Goal: Communication & Community: Answer question/provide support

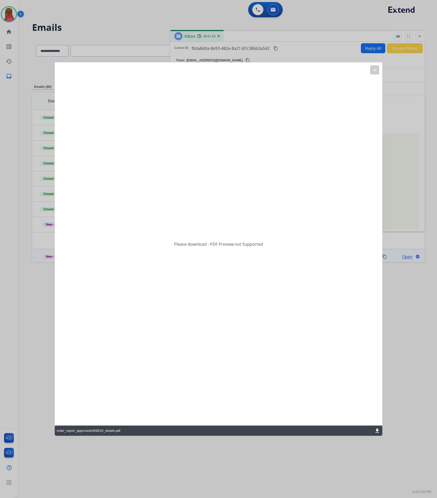
select select "**********"
click at [377, 69] on mat-icon "clear" at bounding box center [374, 70] width 5 height 5
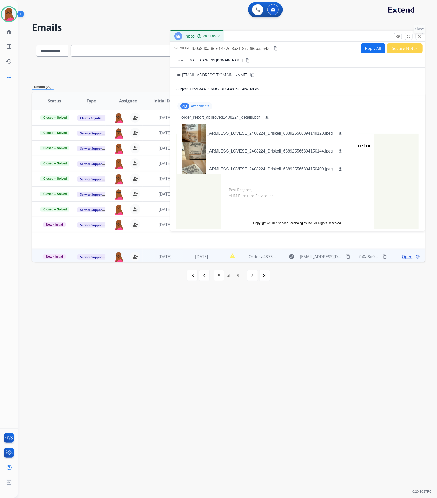
click at [419, 37] on mat-icon "close" at bounding box center [419, 36] width 5 height 5
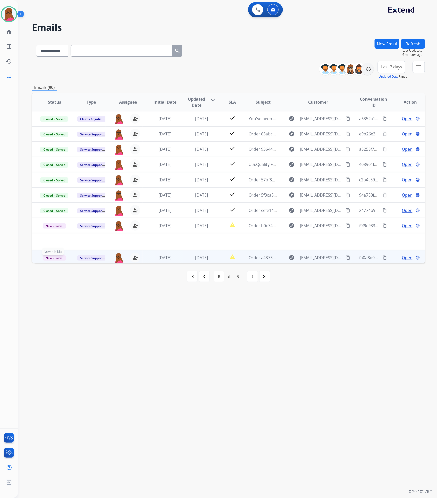
click at [60, 259] on span "New - Initial" at bounding box center [54, 257] width 24 height 5
click at [88, 227] on p "Closed – Solved" at bounding box center [80, 228] width 29 height 7
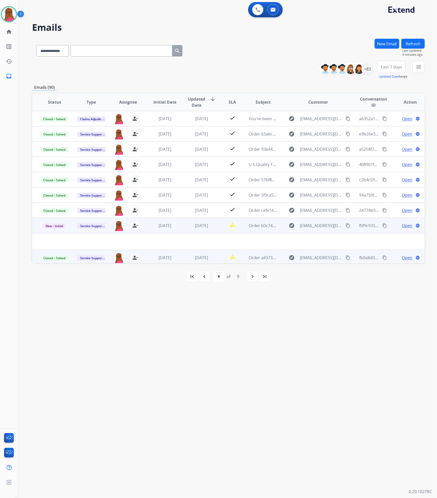
click at [405, 226] on span "Open" at bounding box center [407, 225] width 10 height 6
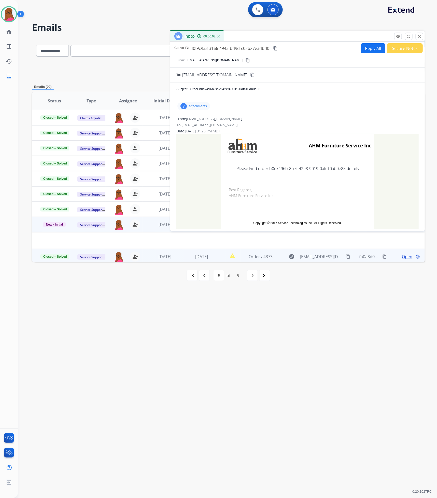
click at [193, 108] on p "attachments" at bounding box center [198, 106] width 18 height 4
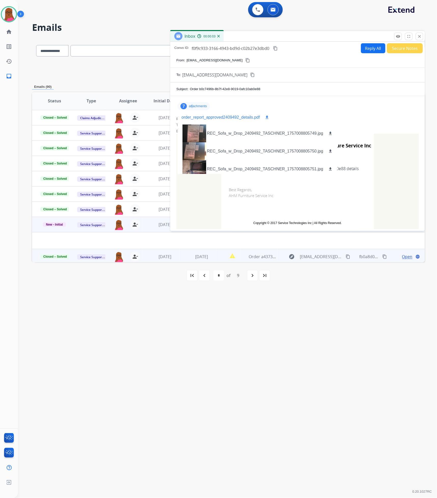
click at [267, 117] on mat-icon "download" at bounding box center [267, 117] width 5 height 5
click at [269, 116] on button "download" at bounding box center [267, 117] width 6 height 6
click at [420, 38] on mat-icon "close" at bounding box center [419, 36] width 5 height 5
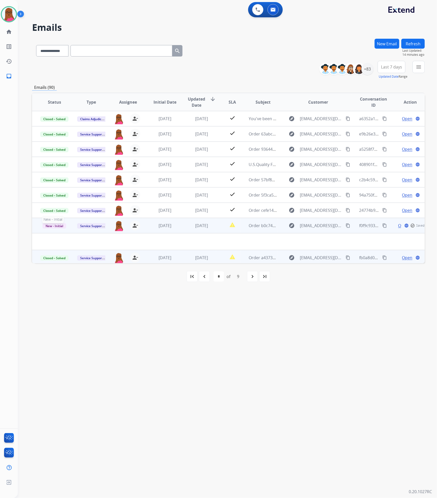
click at [43, 228] on span "New - Initial" at bounding box center [54, 225] width 24 height 5
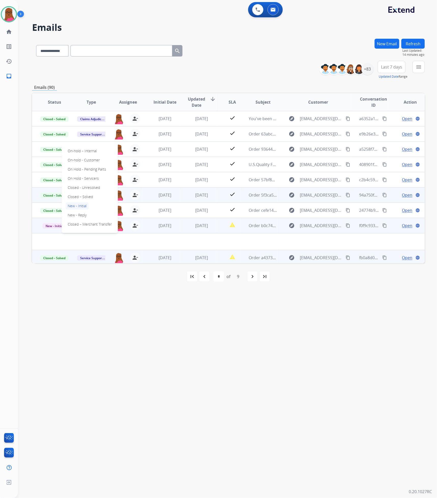
click at [83, 198] on p "Closed – Solved" at bounding box center [80, 196] width 29 height 7
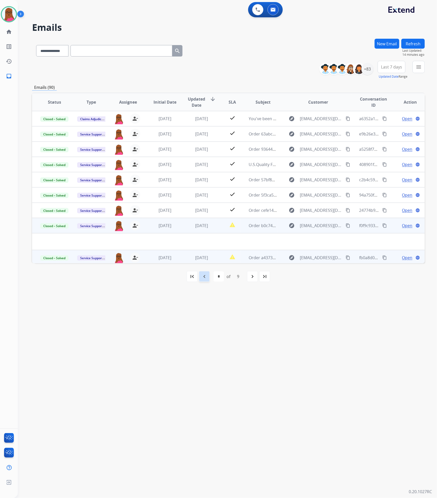
click at [202, 281] on div "navigate_before" at bounding box center [204, 276] width 11 height 11
select select "*"
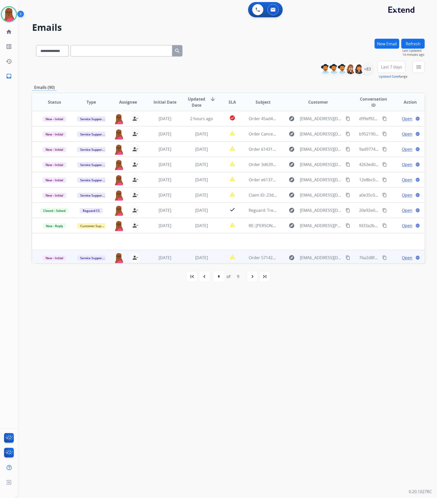
click at [402, 258] on span "Open" at bounding box center [407, 257] width 10 height 6
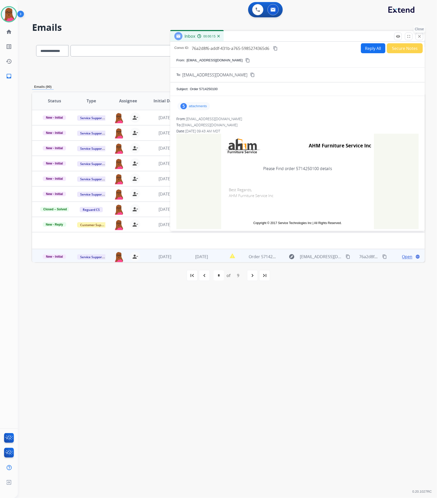
click at [419, 34] on mat-icon "close" at bounding box center [419, 36] width 5 height 5
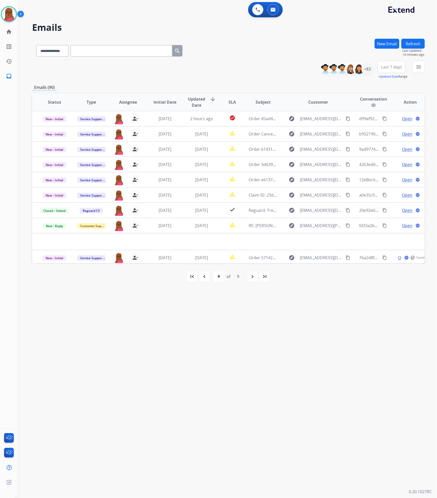
click at [390, 45] on button "New Email" at bounding box center [387, 44] width 25 height 10
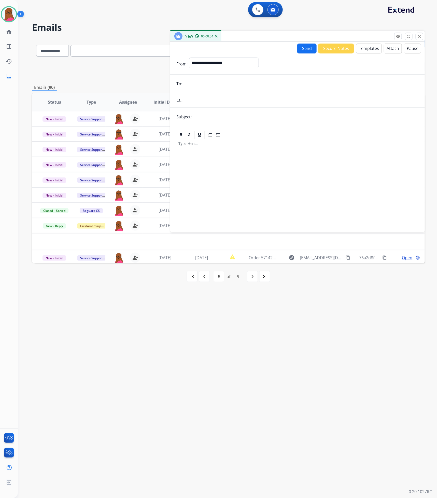
click at [259, 70] on div "**********" at bounding box center [224, 64] width 70 height 13
click at [258, 64] on select "**********" at bounding box center [223, 63] width 69 height 10
select select "**********"
click at [189, 58] on select "**********" at bounding box center [223, 63] width 69 height 10
click at [248, 76] on form "**********" at bounding box center [297, 141] width 254 height 176
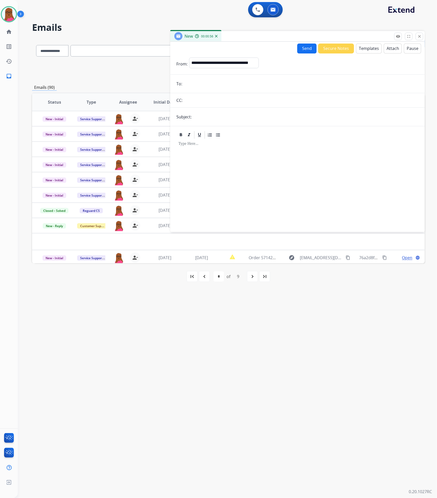
click at [250, 83] on input "email" at bounding box center [301, 84] width 235 height 10
paste input "**********"
type input "**********"
click at [249, 119] on input "text" at bounding box center [305, 117] width 225 height 10
type input "**********"
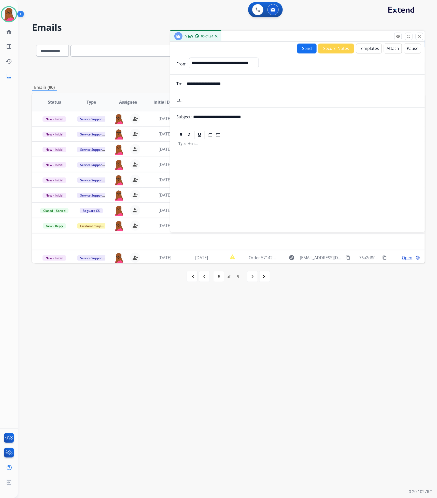
click at [268, 159] on div at bounding box center [297, 182] width 242 height 87
click at [364, 48] on button "Templates" at bounding box center [369, 49] width 26 height 10
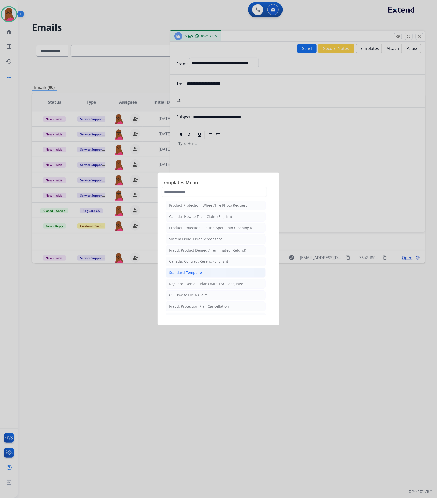
click at [185, 275] on div "Standard Template" at bounding box center [185, 272] width 33 height 5
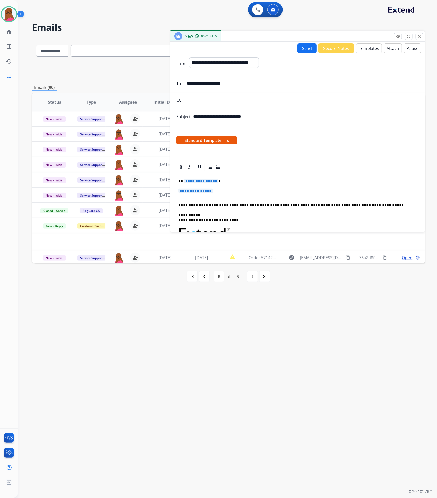
click at [202, 183] on span "**********" at bounding box center [201, 181] width 34 height 4
click at [231, 140] on span "Standard Template x" at bounding box center [206, 140] width 61 height 8
click at [229, 140] on button "x" at bounding box center [227, 140] width 2 height 6
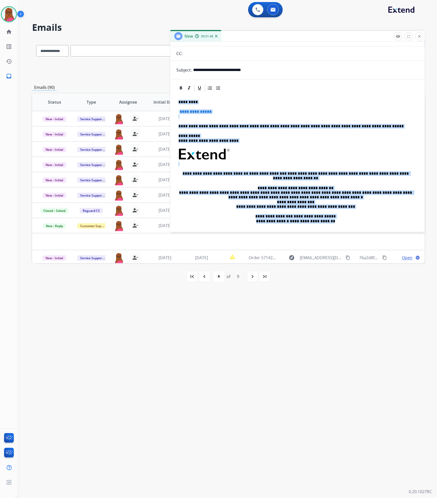
scroll to position [58, 0]
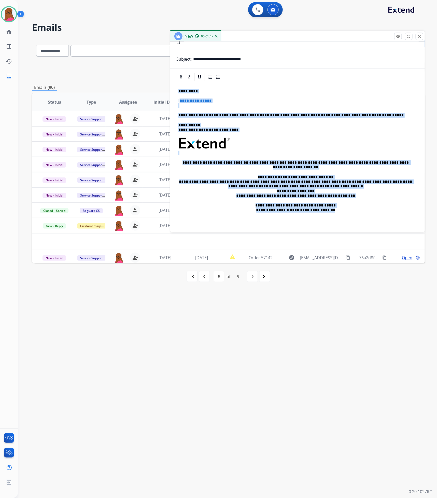
drag, startPoint x: 179, startPoint y: 150, endPoint x: 397, endPoint y: 243, distance: 237.1
click at [397, 243] on div "**********" at bounding box center [228, 164] width 393 height 251
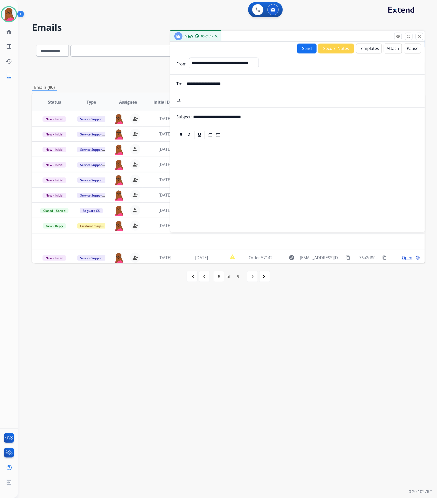
scroll to position [0, 0]
click at [367, 46] on button "Templates" at bounding box center [369, 49] width 26 height 10
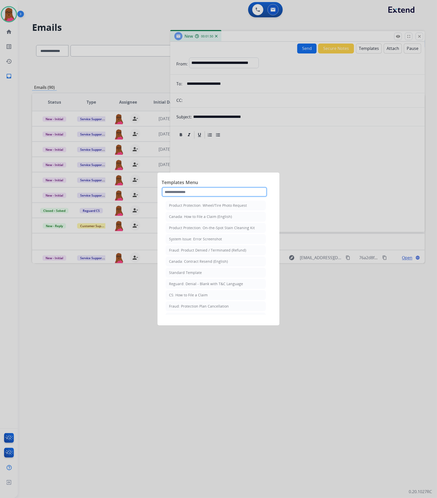
click at [201, 190] on input "text" at bounding box center [215, 192] width 106 height 10
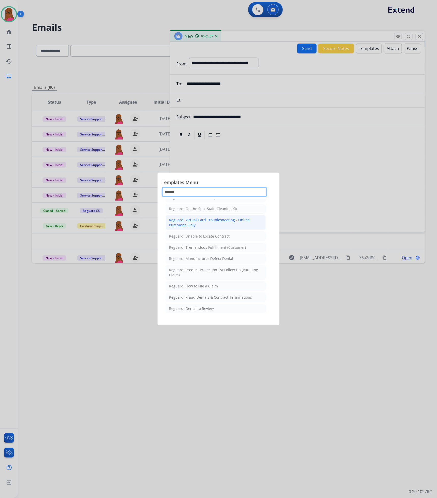
scroll to position [84, 0]
type input "*******"
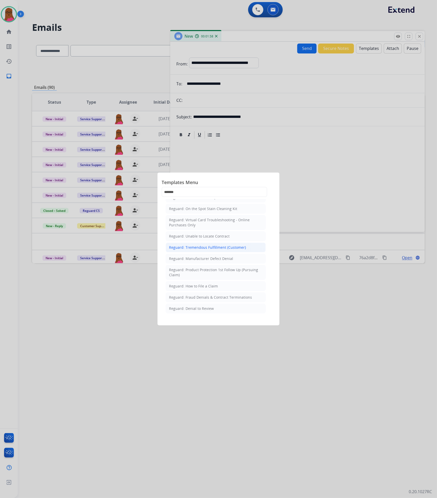
click at [213, 250] on li "Reguard: Tremendous Fulfillment (Customer)" at bounding box center [216, 248] width 100 height 10
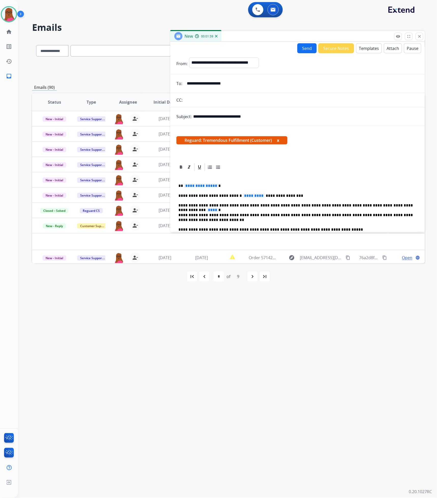
click at [202, 187] on span "**********" at bounding box center [201, 185] width 34 height 4
click at [243, 197] on span "*********" at bounding box center [254, 195] width 22 height 4
click at [243, 198] on span "*********" at bounding box center [254, 195] width 22 height 4
drag, startPoint x: 239, startPoint y: 193, endPoint x: 374, endPoint y: 166, distance: 137.4
click at [393, 157] on div "**********" at bounding box center [297, 212] width 254 height 173
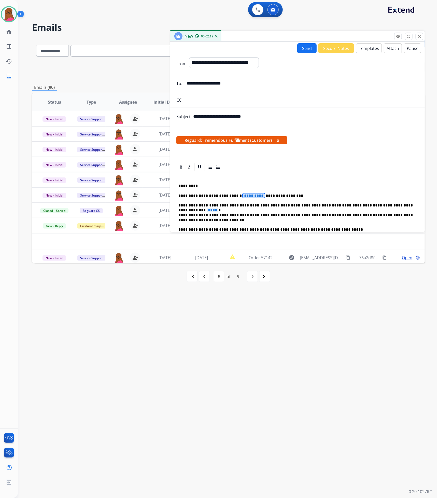
click at [243, 194] on span "*********" at bounding box center [254, 195] width 22 height 4
click at [218, 208] on span "****" at bounding box center [213, 210] width 12 height 4
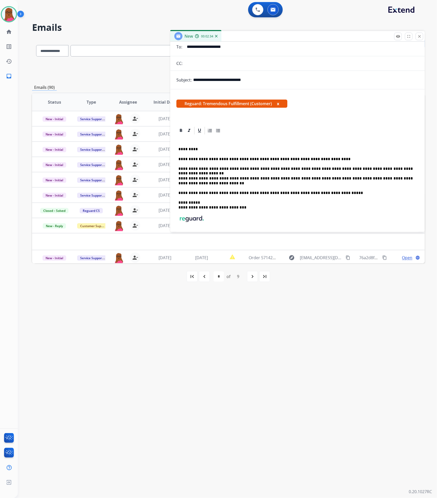
scroll to position [0, 0]
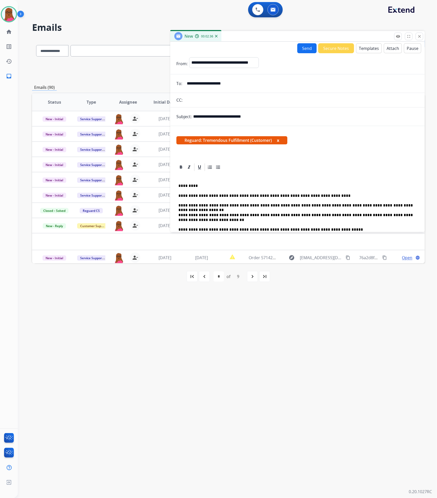
click at [304, 53] on form "**********" at bounding box center [297, 176] width 254 height 246
click at [303, 45] on button "Send" at bounding box center [306, 48] width 19 height 10
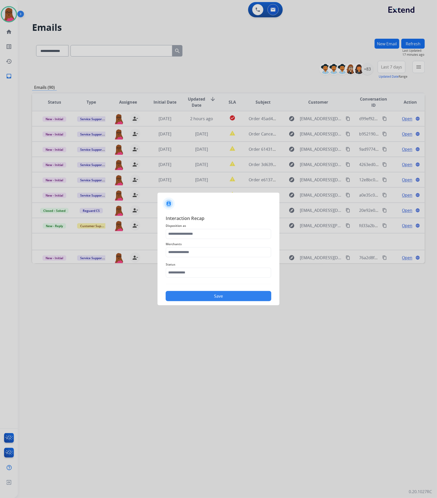
click at [198, 228] on span "Disposition as" at bounding box center [219, 226] width 106 height 6
click at [196, 232] on input "text" at bounding box center [219, 234] width 106 height 10
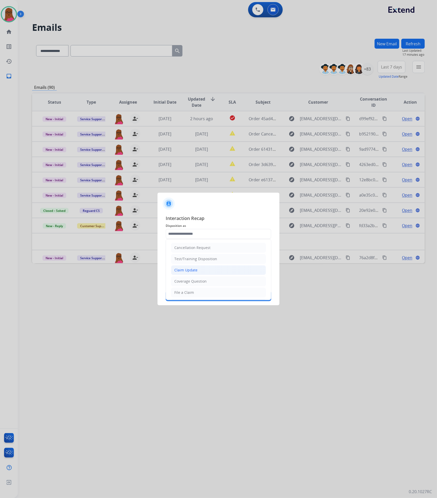
click at [181, 272] on div "Claim Update" at bounding box center [185, 269] width 23 height 5
type input "**********"
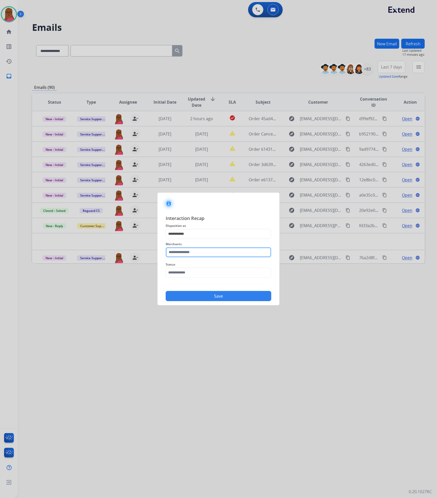
click at [206, 249] on input "text" at bounding box center [219, 252] width 106 height 10
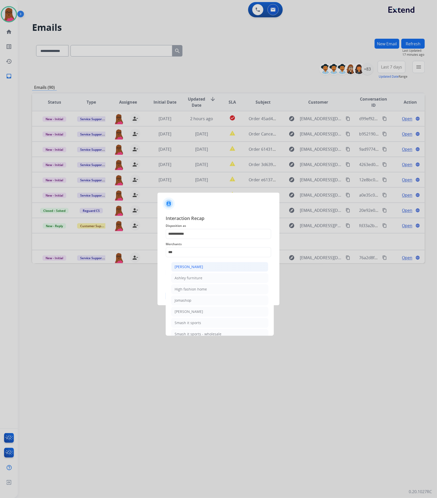
click at [197, 268] on div "[PERSON_NAME]" at bounding box center [189, 266] width 29 height 5
type input "**********"
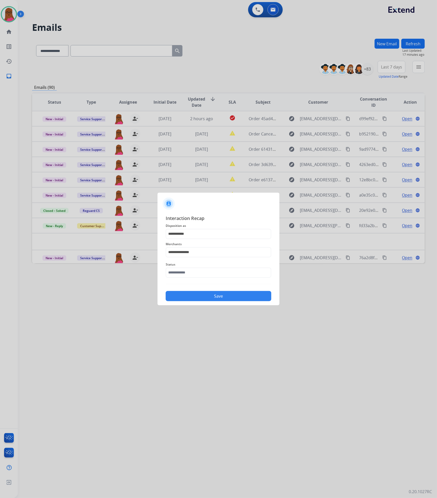
click at [194, 278] on div "Status" at bounding box center [219, 269] width 106 height 20
click at [194, 273] on input "text" at bounding box center [219, 272] width 106 height 10
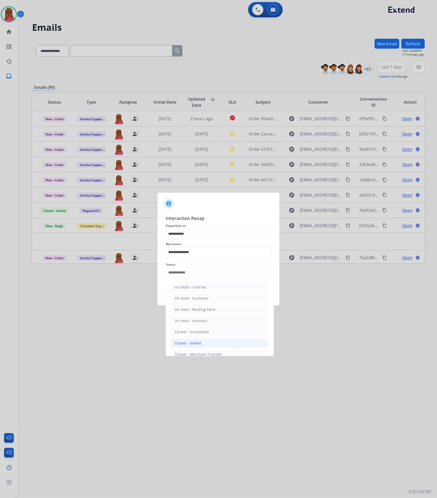
click at [195, 345] on div "Closed – Solved" at bounding box center [188, 342] width 26 height 5
type input "**********"
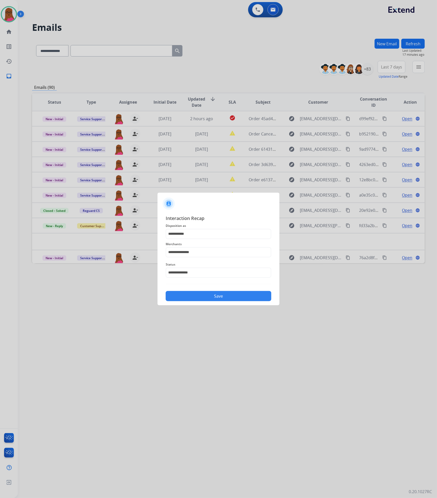
click at [225, 294] on button "Save" at bounding box center [219, 296] width 106 height 10
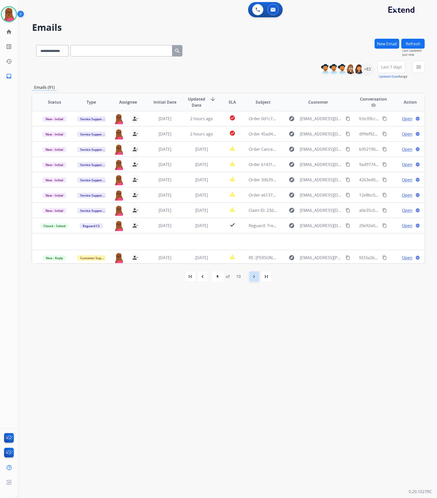
click at [253, 277] on mat-icon "navigate_next" at bounding box center [254, 276] width 6 height 6
select select "*"
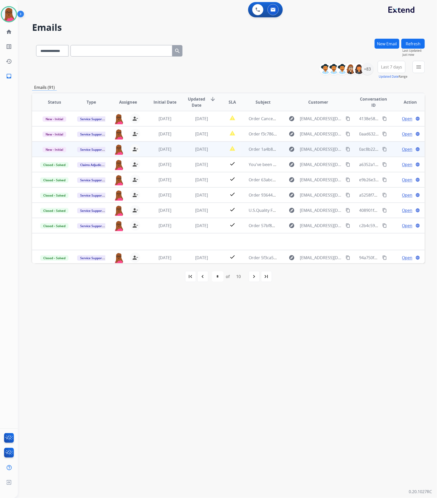
click at [402, 150] on span "Open" at bounding box center [407, 149] width 10 height 6
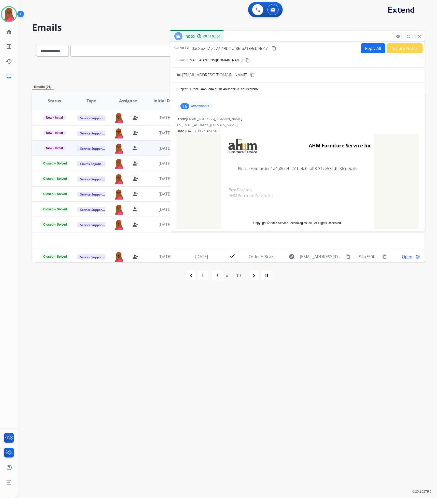
click at [206, 107] on p "attachments" at bounding box center [200, 106] width 18 height 4
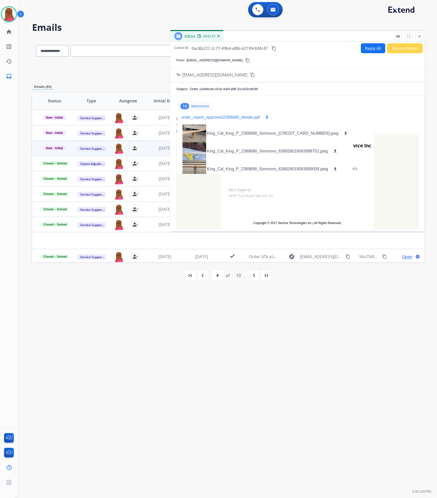
click at [267, 119] on mat-icon "download" at bounding box center [267, 117] width 5 height 5
click at [419, 35] on mat-icon "close" at bounding box center [419, 36] width 5 height 5
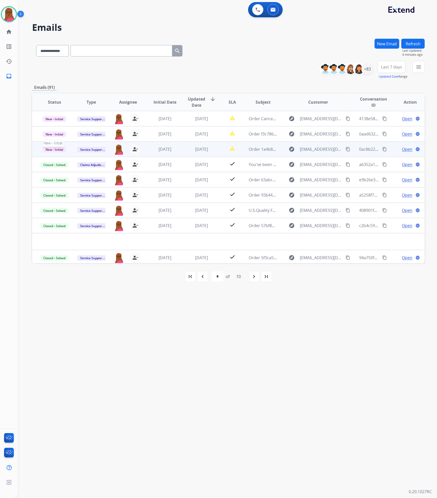
click at [56, 148] on span "New - Initial" at bounding box center [54, 149] width 24 height 5
click at [82, 196] on p "Closed – Solved" at bounding box center [80, 196] width 29 height 7
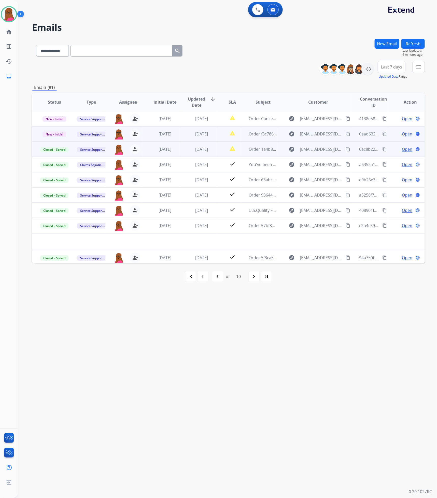
click at [407, 135] on span "Open" at bounding box center [407, 134] width 10 height 6
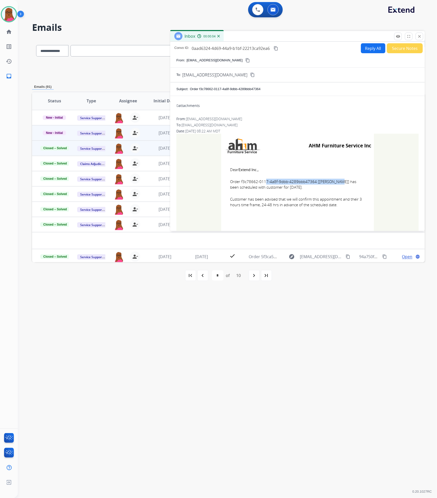
drag, startPoint x: 311, startPoint y: 181, endPoint x: 239, endPoint y: 181, distance: 72.0
click at [239, 181] on span "Order f3c78662-0117-4a8f-9dbb-4289bbb47364 [[PERSON_NAME]] has been scheduled w…" at bounding box center [297, 184] width 135 height 11
copy span "f3c78662-0117-4a8f-9dbb-4289bbb47364"
drag, startPoint x: 230, startPoint y: 169, endPoint x: 254, endPoint y: 187, distance: 30.1
click at [255, 187] on td "Dear Extend Inc., Order f3c78662-0117-4a8f-9dbb-4289bbb47364 [[PERSON_NAME]] ha…" at bounding box center [297, 190] width 153 height 65
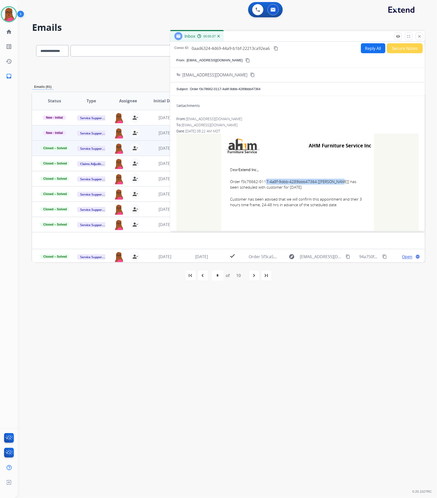
click at [278, 167] on span "Dear Extend Inc.," at bounding box center [297, 170] width 135 height 6
click at [231, 165] on td "Dear Extend Inc., Order f3c78662-0117-4a8f-9dbb-4289bbb47364 [[PERSON_NAME]] ha…" at bounding box center [297, 190] width 153 height 65
drag, startPoint x: 227, startPoint y: 168, endPoint x: 343, endPoint y: 209, distance: 123.0
click at [343, 209] on td "Dear Extend Inc., Order f3c78662-0117-4a8f-9dbb-4289bbb47364 [[PERSON_NAME]] ha…" at bounding box center [297, 190] width 153 height 65
copy td "Dear Extend Inc., Order f3c78662-0117-4a8f-9dbb-4289bbb47364 [[PERSON_NAME]] ha…"
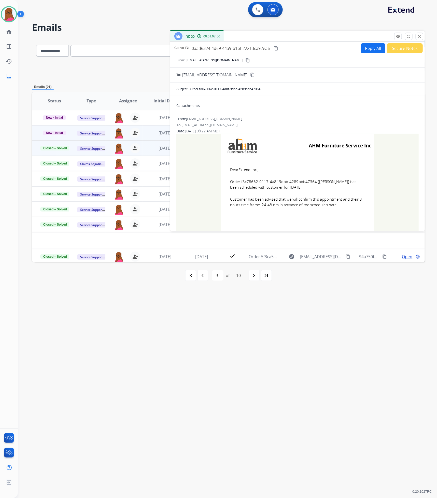
click at [421, 34] on button "close Close" at bounding box center [420, 37] width 8 height 8
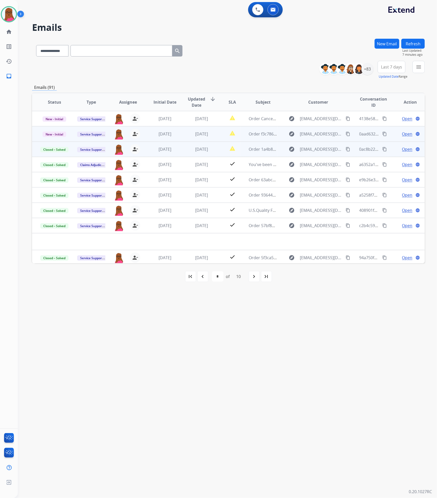
click at [48, 132] on span "New - Initial" at bounding box center [54, 134] width 24 height 5
click at [79, 183] on p "Closed – Solved" at bounding box center [80, 181] width 29 height 7
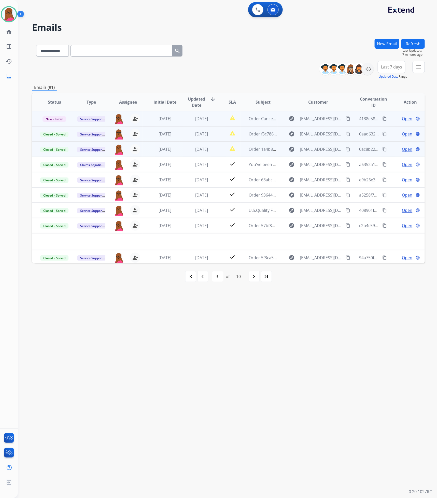
click at [405, 119] on span "Open" at bounding box center [407, 119] width 10 height 6
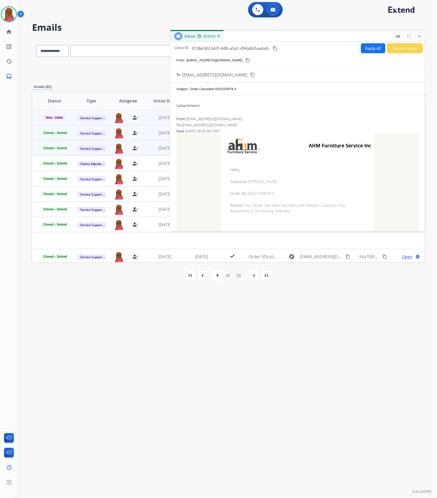
click at [259, 192] on span "Order No: 5053154979-3" at bounding box center [297, 193] width 135 height 6
copy span "5053154979"
click at [422, 34] on button "close Close" at bounding box center [420, 37] width 8 height 8
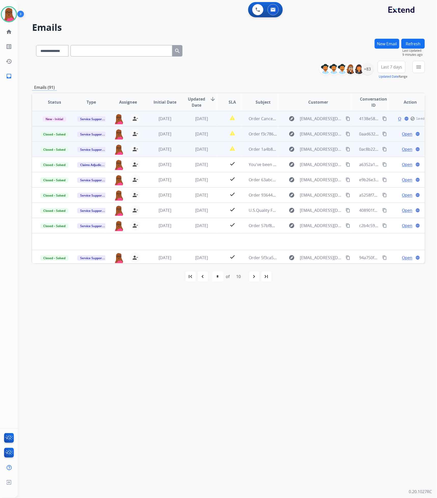
click at [51, 122] on td "New - Initial" at bounding box center [50, 118] width 37 height 15
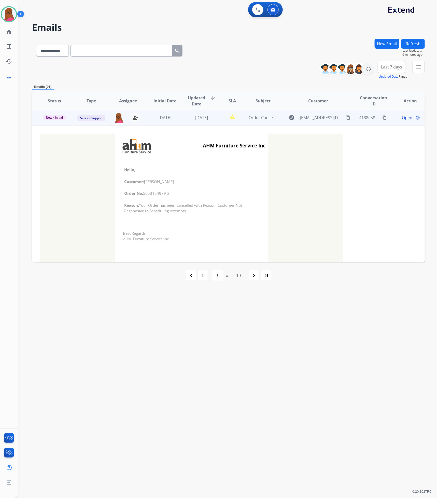
drag, startPoint x: 123, startPoint y: 170, endPoint x: 204, endPoint y: 214, distance: 91.8
click at [204, 214] on td "Hello, Customer: [PERSON_NAME] Order No: 5053154979-3 Reason: Your Order has be…" at bounding box center [191, 190] width 153 height 65
copy td "Hello, Customer: [PERSON_NAME] Order No: 5053154979-3 Reason: Your Order has be…"
click at [61, 117] on span "New - Initial" at bounding box center [54, 117] width 23 height 5
click at [83, 166] on p "Closed – Solved" at bounding box center [80, 165] width 28 height 7
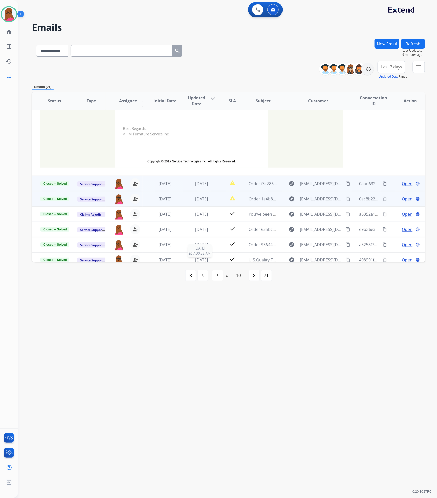
scroll to position [79, 0]
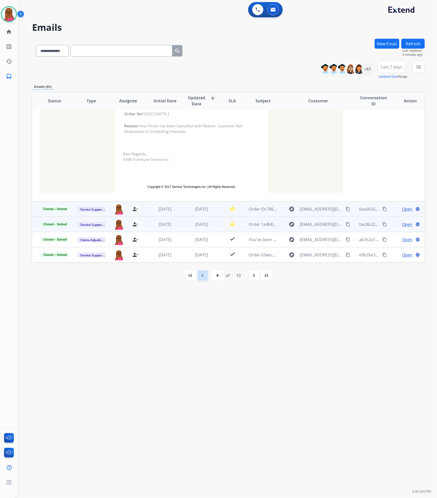
click at [200, 274] on mat-icon "navigate_before" at bounding box center [203, 275] width 6 height 6
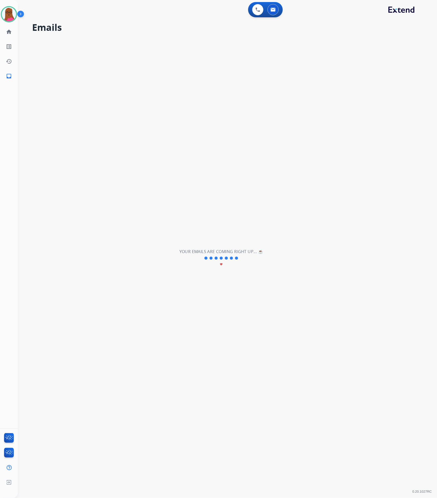
scroll to position [17, 0]
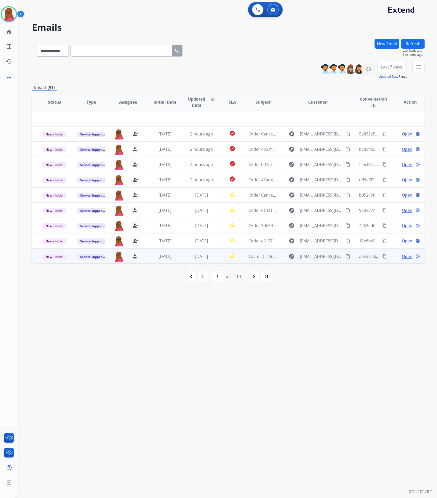
click at [402, 255] on span "Open" at bounding box center [407, 256] width 10 height 6
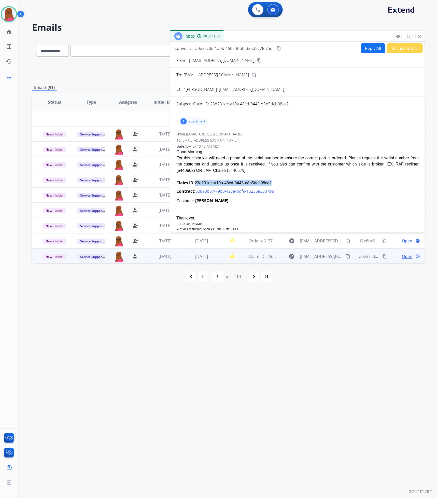
drag, startPoint x: 267, startPoint y: 183, endPoint x: 195, endPoint y: 184, distance: 72.5
click at [195, 184] on div "Claim ID: 23d231dc-a10a-48cd-9443-d8b5dcb98ca2" at bounding box center [297, 183] width 242 height 6
copy div "23d231dc-a10a-48cd-9443-d8b5dcb98ca2"
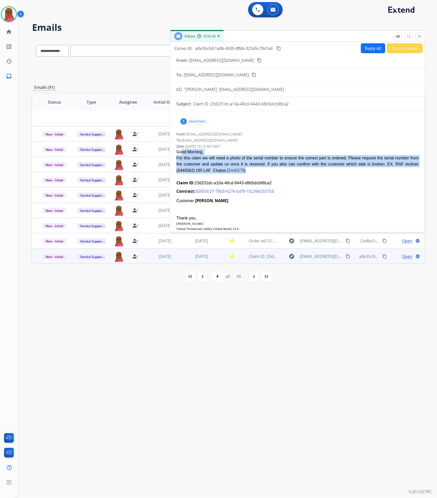
drag, startPoint x: 178, startPoint y: 153, endPoint x: 198, endPoint y: 173, distance: 28.4
click at [198, 173] on span "Good Morning, For this claim we will need a photo of the serial number to ensur…" at bounding box center [297, 247] width 242 height 196
drag, startPoint x: 177, startPoint y: 152, endPoint x: 194, endPoint y: 172, distance: 26.4
click at [194, 172] on span "Good Morning, For this claim we will need a photo of the serial number to ensur…" at bounding box center [297, 247] width 242 height 196
copy span "Good Morning, For this claim we will need a photo of the serial number to ensur…"
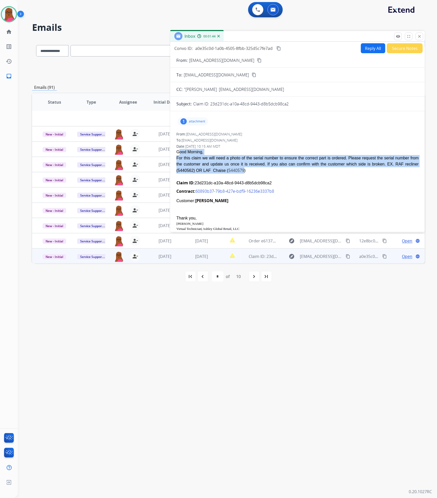
click at [280, 47] on mat-icon "content_copy" at bounding box center [278, 48] width 5 height 5
click at [418, 36] on mat-icon "close" at bounding box center [419, 36] width 5 height 5
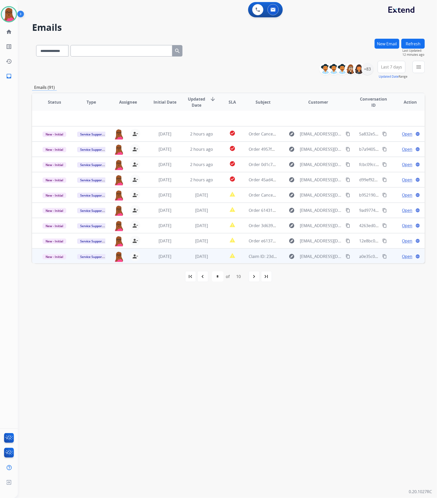
click at [402, 257] on span "Open" at bounding box center [407, 256] width 10 height 6
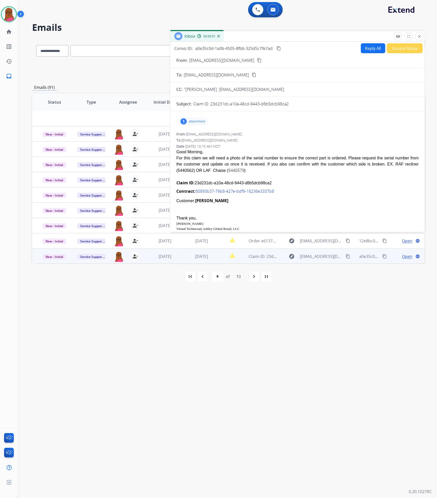
click at [373, 51] on button "Reply All" at bounding box center [373, 48] width 24 height 10
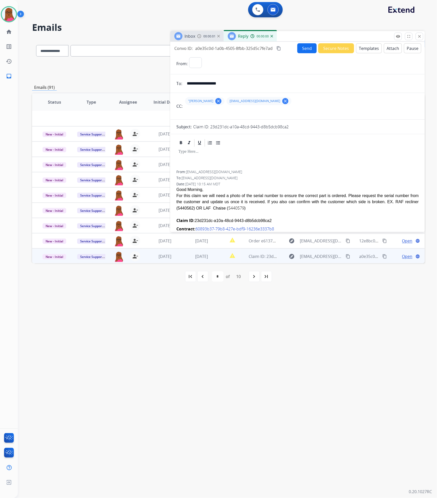
select select "**********"
click at [241, 156] on div at bounding box center [297, 158] width 242 height 23
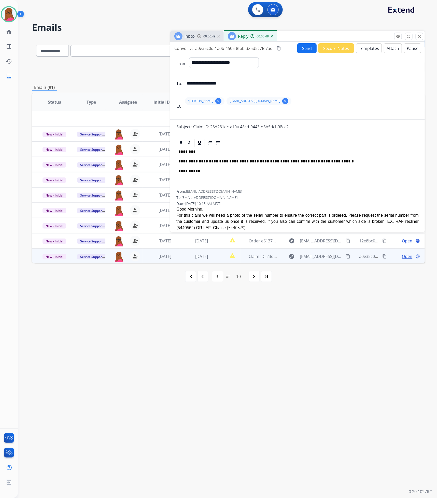
click at [318, 48] on button "Secure Notes" at bounding box center [336, 48] width 36 height 10
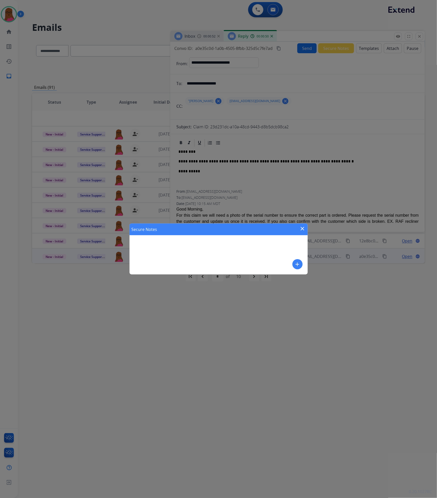
click at [305, 228] on mat-icon "close" at bounding box center [303, 228] width 6 height 6
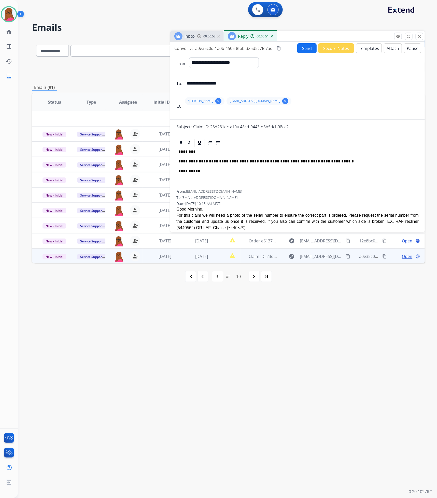
click at [304, 45] on button "Send" at bounding box center [306, 48] width 19 height 10
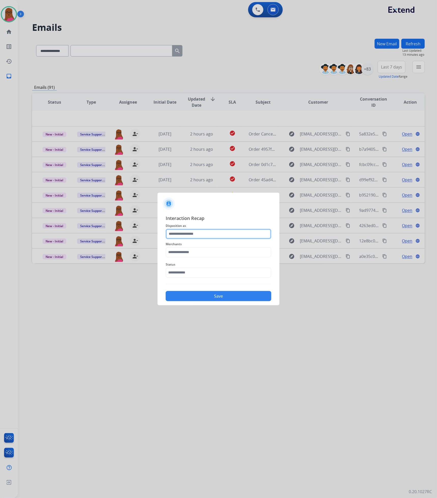
click at [200, 238] on input "text" at bounding box center [219, 234] width 106 height 10
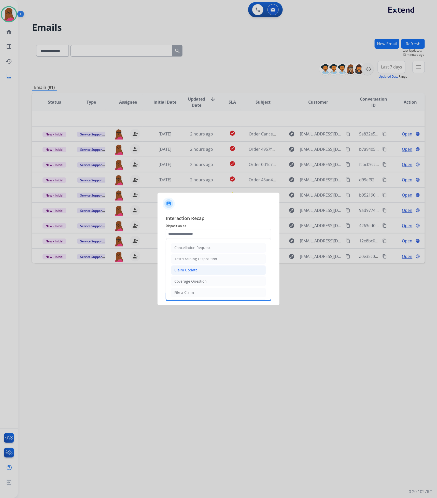
click at [200, 271] on li "Claim Update" at bounding box center [218, 270] width 95 height 10
type input "**********"
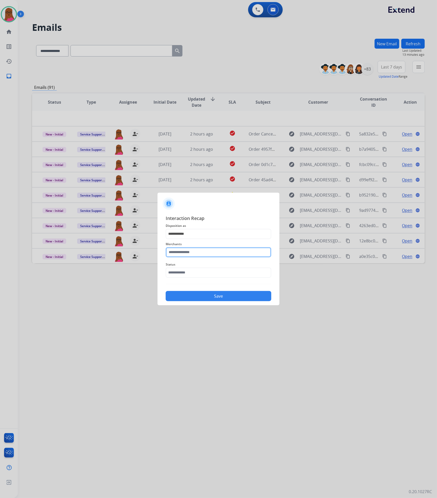
click at [207, 254] on input "text" at bounding box center [219, 252] width 106 height 10
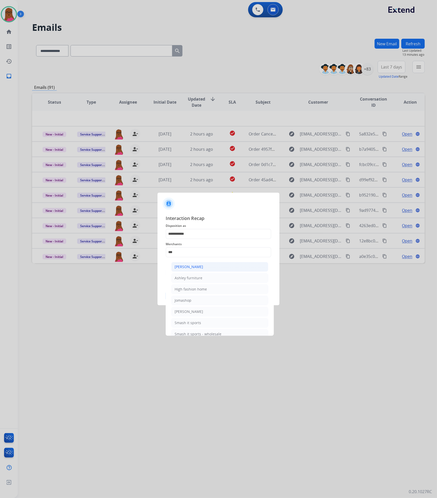
click at [224, 267] on li "[PERSON_NAME]" at bounding box center [219, 267] width 97 height 10
type input "**********"
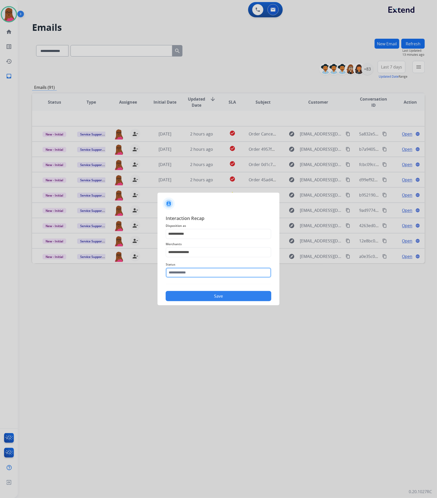
click at [222, 274] on input "text" at bounding box center [219, 272] width 106 height 10
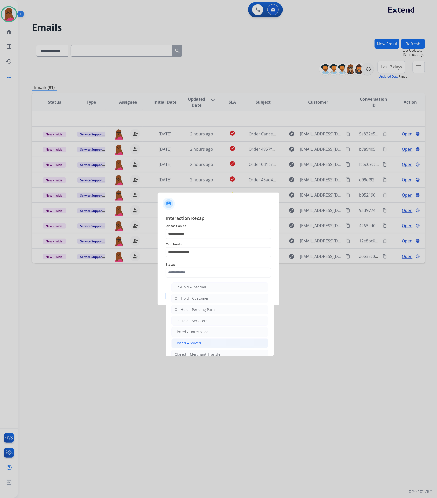
click at [205, 344] on li "Closed – Solved" at bounding box center [219, 343] width 97 height 10
type input "**********"
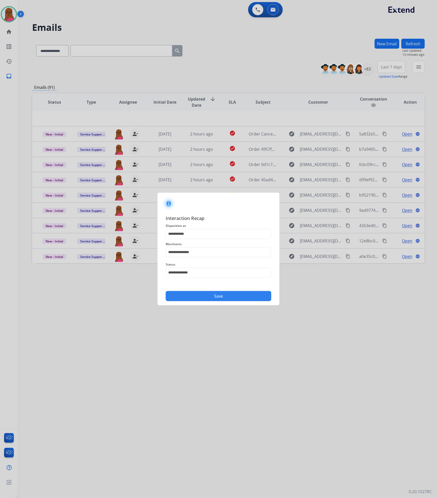
click at [240, 294] on button "Save" at bounding box center [219, 296] width 106 height 10
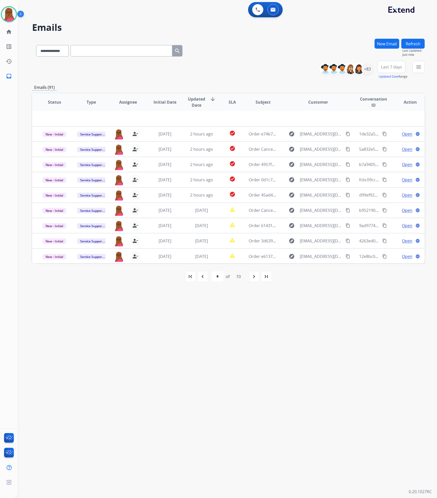
click at [249, 278] on div "first_page navigate_before * * * * * * * * * ** of 10 navigate_next last_page" at bounding box center [228, 276] width 393 height 10
click at [258, 281] on div "navigate_next" at bounding box center [254, 276] width 11 height 11
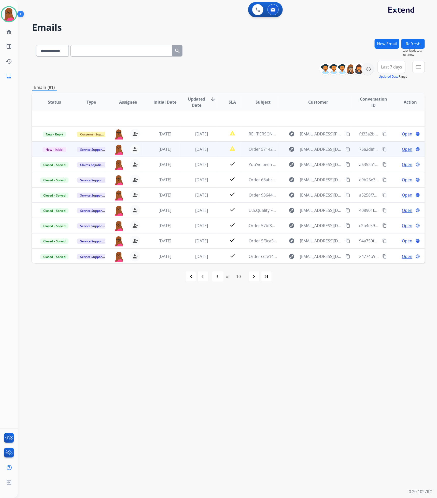
click at [402, 150] on span "Open" at bounding box center [407, 149] width 10 height 6
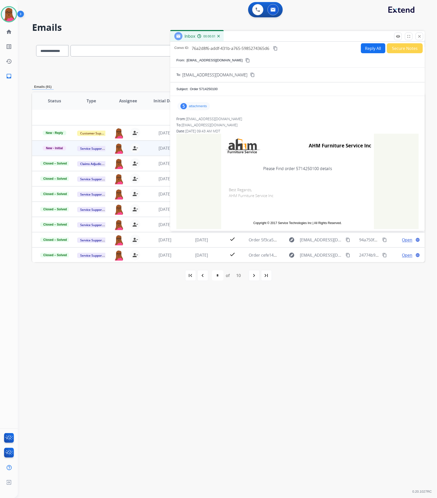
click at [201, 105] on p "attachments" at bounding box center [198, 106] width 18 height 4
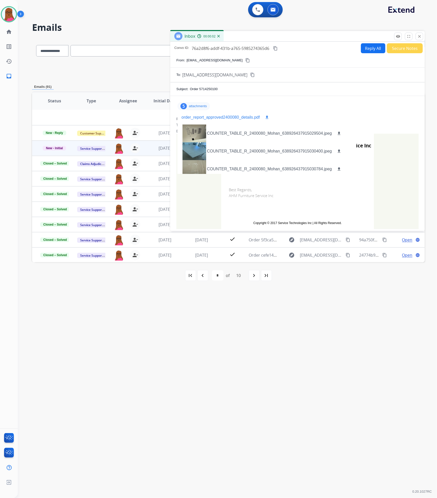
click at [218, 119] on p "order_report_approved2400080_details.pdf" at bounding box center [220, 117] width 78 height 6
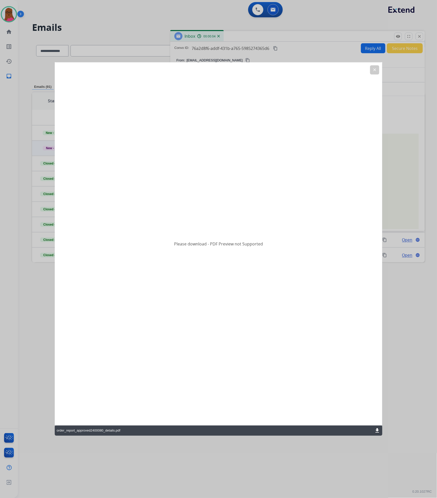
click at [378, 428] on mat-icon "download" at bounding box center [377, 431] width 6 height 6
click at [375, 67] on button "clear" at bounding box center [374, 69] width 9 height 9
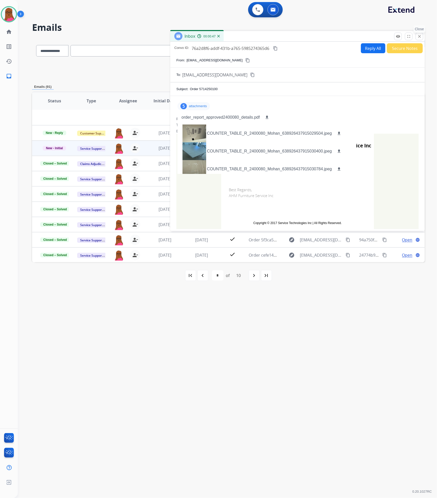
click at [421, 35] on mat-icon "close" at bounding box center [419, 36] width 5 height 5
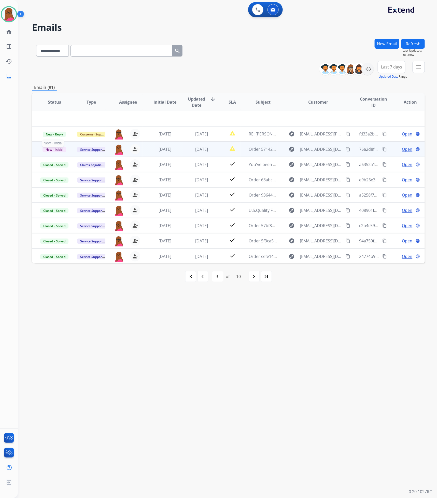
click at [55, 148] on span "New - Initial" at bounding box center [54, 149] width 24 height 5
click at [93, 196] on p "Closed – Solved" at bounding box center [80, 196] width 29 height 7
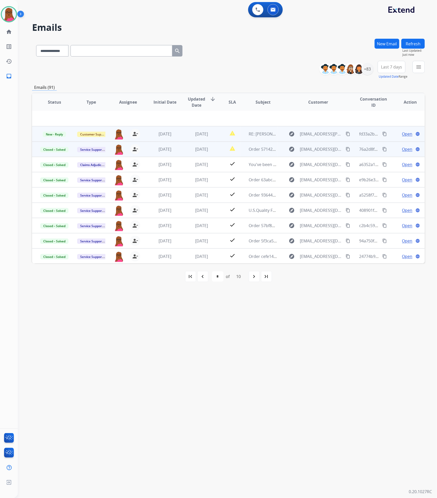
click at [406, 135] on span "Open" at bounding box center [407, 134] width 10 height 6
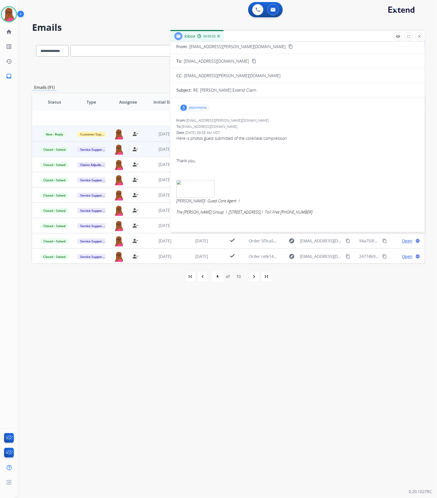
scroll to position [0, 0]
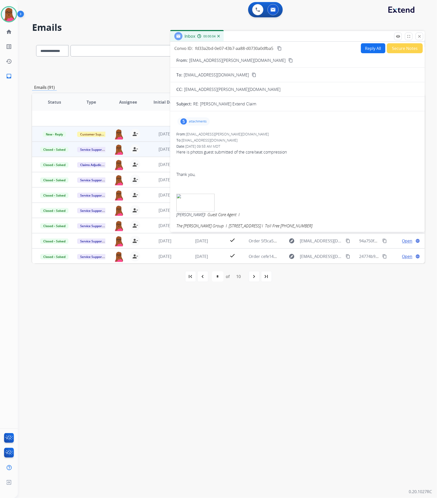
click at [192, 121] on p "attachments" at bounding box center [198, 121] width 18 height 4
click at [50, 132] on span "New - Reply" at bounding box center [54, 134] width 23 height 5
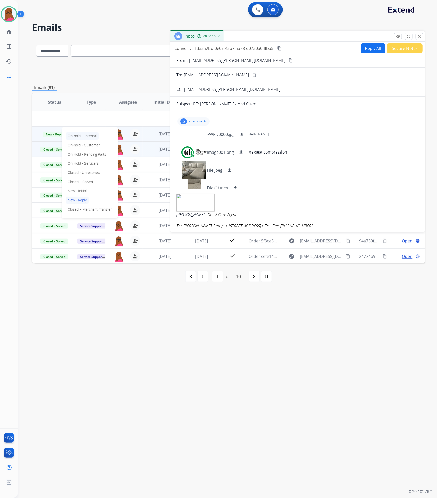
click at [85, 137] on p "On-hold – Internal" at bounding box center [82, 135] width 33 height 7
drag, startPoint x: 221, startPoint y: 347, endPoint x: 218, endPoint y: 309, distance: 37.5
click at [221, 346] on div "**********" at bounding box center [221, 257] width 407 height 479
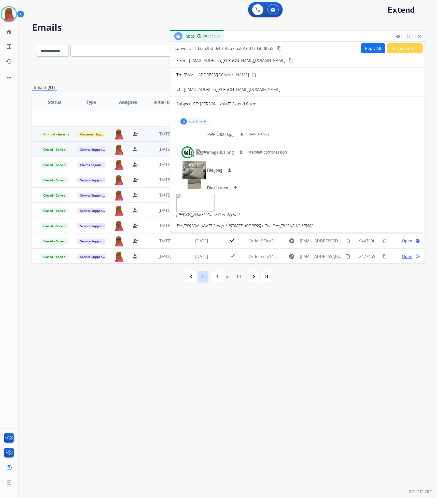
click at [206, 279] on div "navigate_before" at bounding box center [202, 276] width 11 height 11
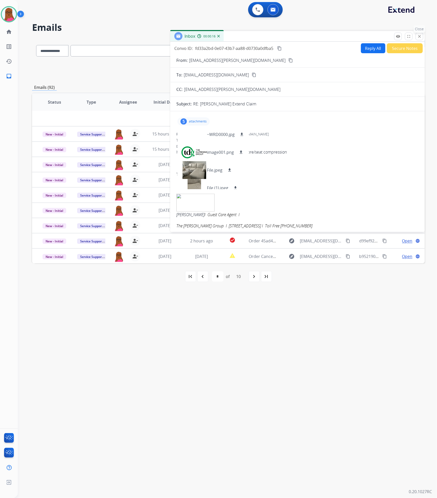
click at [419, 36] on mat-icon "close" at bounding box center [419, 36] width 5 height 5
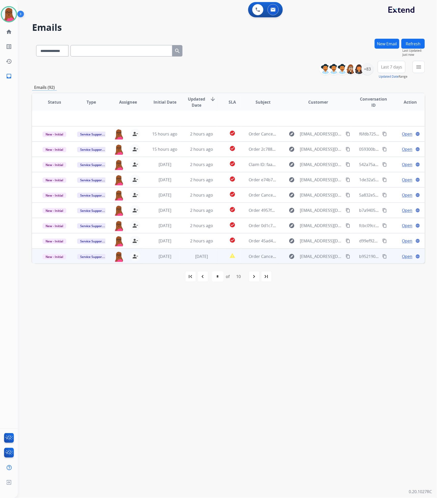
click at [405, 256] on span "Open" at bounding box center [407, 256] width 10 height 6
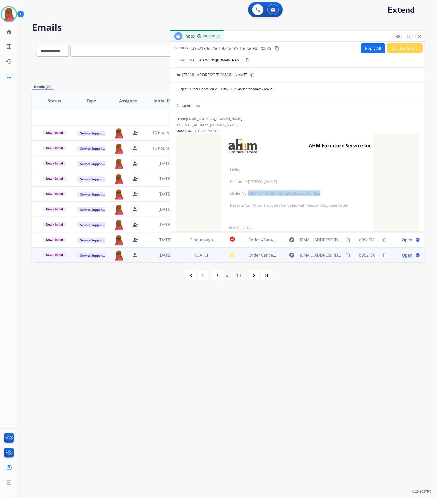
drag, startPoint x: 316, startPoint y: 195, endPoint x: 247, endPoint y: 196, distance: 69.5
click at [247, 196] on span "Order No: 23911f51-0035-459f-afbe-fda2b71c40a2" at bounding box center [297, 193] width 135 height 6
copy span "23911f51-0035-459f-afbe-fda2b71c40a2"
drag, startPoint x: 227, startPoint y: 172, endPoint x: 357, endPoint y: 212, distance: 135.1
click at [356, 212] on td "Hello, Customer: JUNE SAMMSHARRIS Order No: 23911f51-0035-459f-afbe-fda2b71c40a…" at bounding box center [297, 187] width 153 height 59
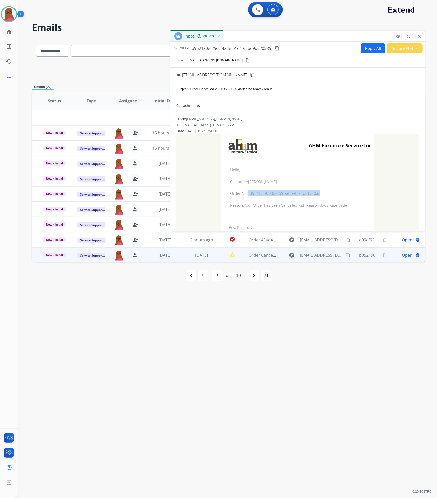
copy td "Hello, Customer: [PERSON_NAME] Order No: 23911f51-0035-459f-afbe-fda2b71c40a2 R…"
click at [419, 36] on mat-icon "close" at bounding box center [419, 36] width 5 height 5
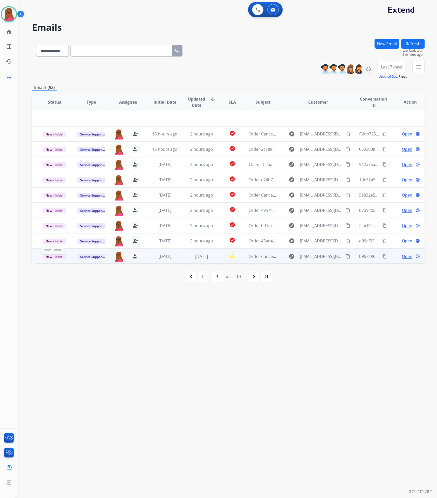
click at [45, 255] on span "New - Initial" at bounding box center [54, 256] width 24 height 5
click at [78, 226] on p "Closed – Solved" at bounding box center [80, 227] width 29 height 7
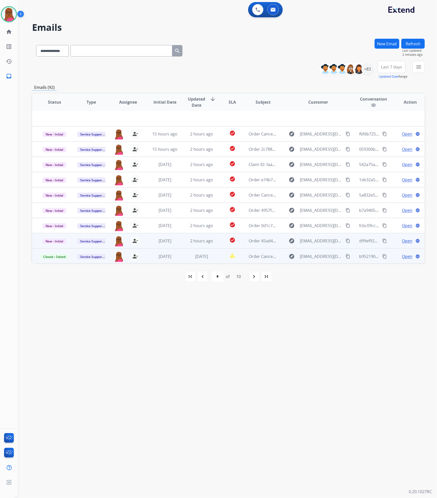
click at [402, 241] on span "Open" at bounding box center [407, 241] width 10 height 6
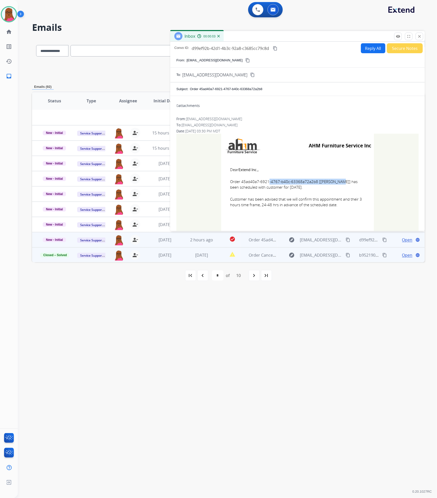
drag, startPoint x: 313, startPoint y: 181, endPoint x: 240, endPoint y: 183, distance: 72.8
click at [240, 183] on span "Order 45ad40a7-6921-4767-b40c-63368a72a2b8 [[PERSON_NAME]] has been scheduled w…" at bounding box center [297, 184] width 135 height 11
copy span "45ad40a7-6921-4767-b40c-63368a72a2b8"
drag, startPoint x: 226, startPoint y: 166, endPoint x: 330, endPoint y: 208, distance: 112.4
click at [330, 208] on td "Dear Extend Inc., Order 45ad40a7-6921-4767-b40c-63368a72a2b8 [[PERSON_NAME]] ha…" at bounding box center [297, 190] width 153 height 65
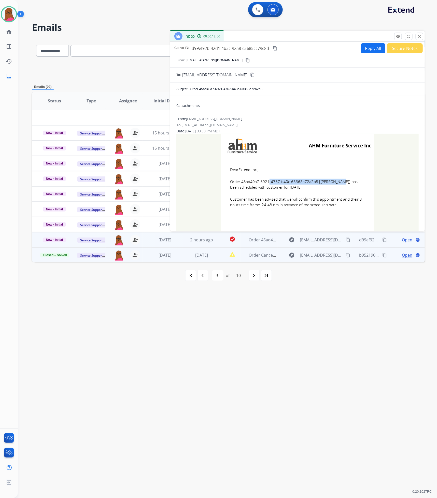
copy td "Dear Extend Inc., Order 45ad40a7-6921-4767-b40c-63368a72a2b8 [[PERSON_NAME]] ha…"
click at [418, 38] on mat-icon "close" at bounding box center [419, 36] width 5 height 5
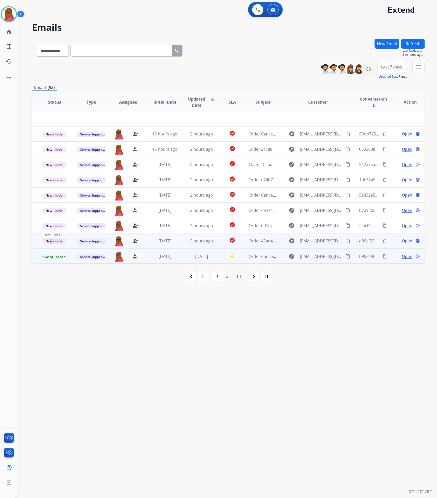
click at [51, 241] on span "New - Initial" at bounding box center [54, 240] width 24 height 5
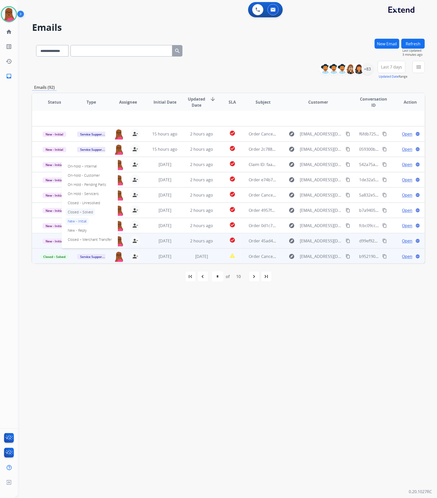
click at [91, 211] on p "Closed – Solved" at bounding box center [80, 211] width 29 height 7
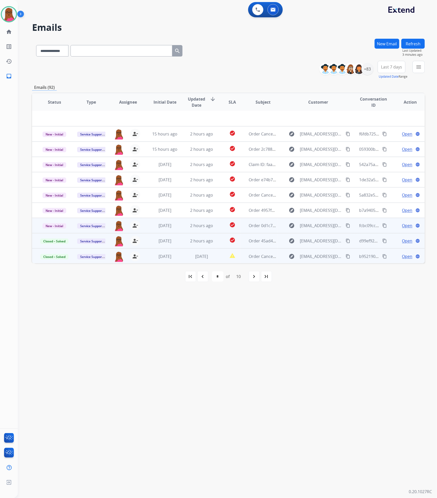
click at [402, 227] on span "Open" at bounding box center [407, 225] width 10 height 6
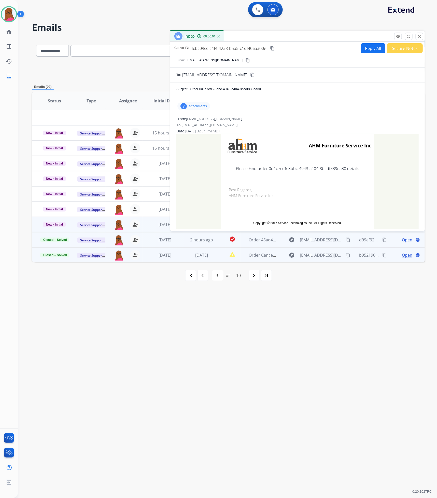
click at [201, 108] on p "attachments" at bounding box center [198, 106] width 18 height 4
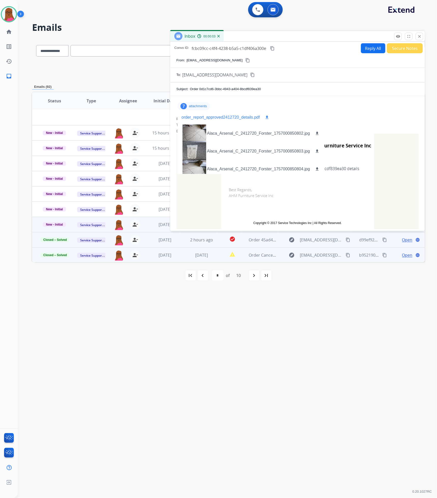
click at [267, 118] on mat-icon "download" at bounding box center [267, 117] width 5 height 5
click at [419, 38] on mat-icon "close" at bounding box center [419, 36] width 5 height 5
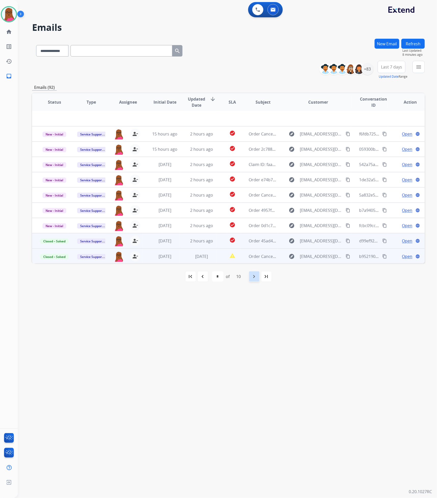
click at [251, 276] on div "navigate_next" at bounding box center [254, 276] width 11 height 11
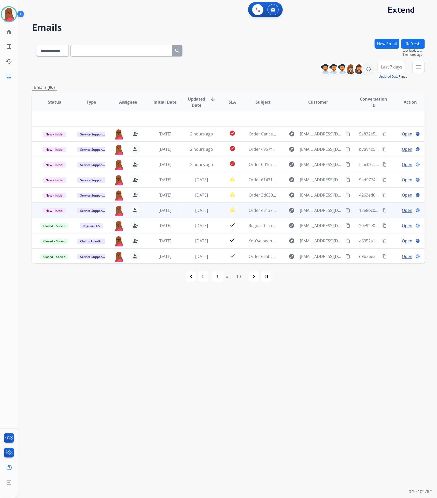
click at [406, 209] on span "Open" at bounding box center [407, 210] width 10 height 6
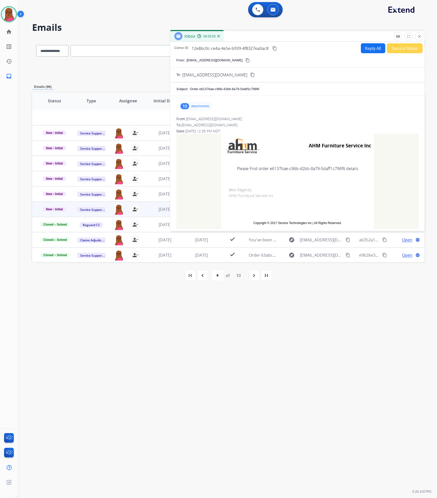
click at [204, 107] on p "attachments" at bounding box center [200, 106] width 18 height 4
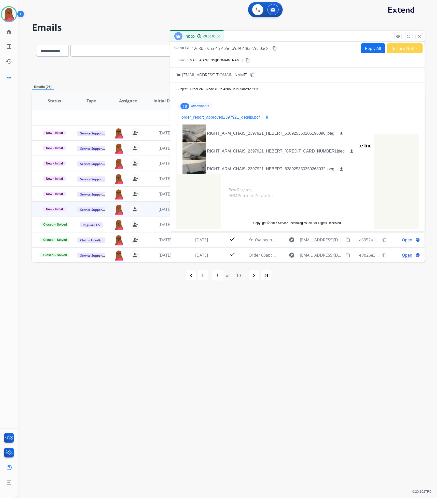
click at [264, 118] on button "download" at bounding box center [267, 117] width 6 height 6
click at [421, 34] on mat-icon "close" at bounding box center [419, 36] width 5 height 5
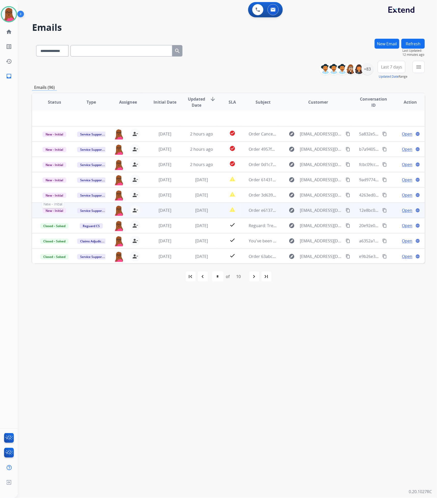
click at [53, 209] on span "New - Initial" at bounding box center [54, 210] width 24 height 5
click at [90, 182] on p "Closed – Solved" at bounding box center [80, 181] width 29 height 7
click at [188, 274] on mat-icon "first_page" at bounding box center [191, 276] width 6 height 6
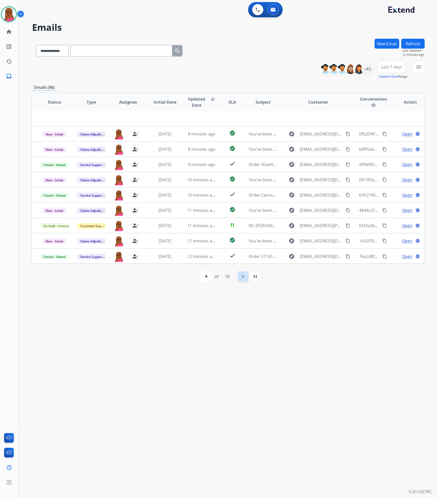
click at [245, 276] on mat-icon "navigate_next" at bounding box center [243, 276] width 6 height 6
click at [253, 279] on mat-icon "navigate_next" at bounding box center [254, 276] width 6 height 6
click at [256, 277] on mat-icon "navigate_next" at bounding box center [254, 276] width 6 height 6
click at [201, 276] on mat-icon "navigate_before" at bounding box center [203, 276] width 6 height 6
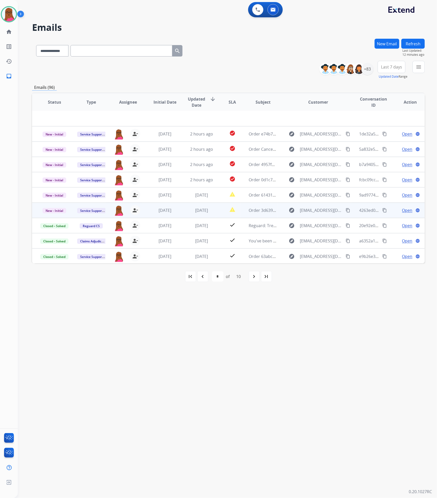
click at [406, 212] on span "Open" at bounding box center [407, 210] width 10 height 6
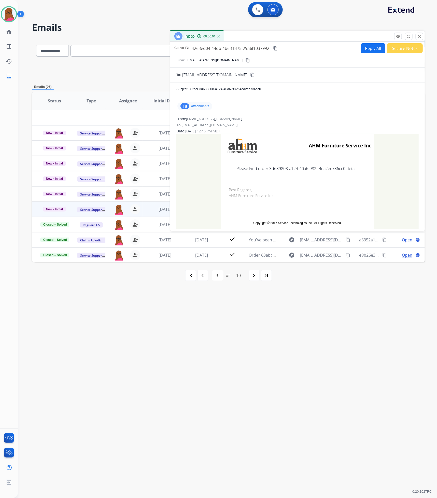
click at [194, 109] on div "18 attachments" at bounding box center [194, 106] width 35 height 8
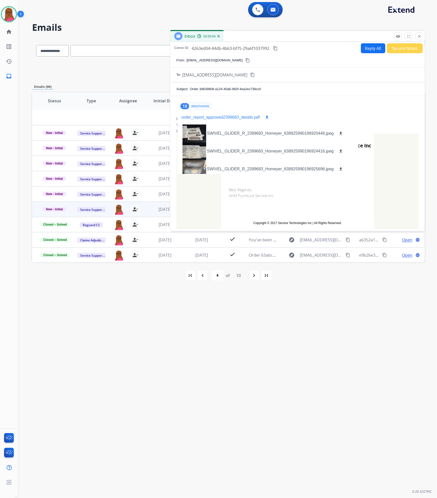
click at [266, 118] on mat-icon "download" at bounding box center [267, 117] width 5 height 5
click at [420, 37] on mat-icon "close" at bounding box center [419, 36] width 5 height 5
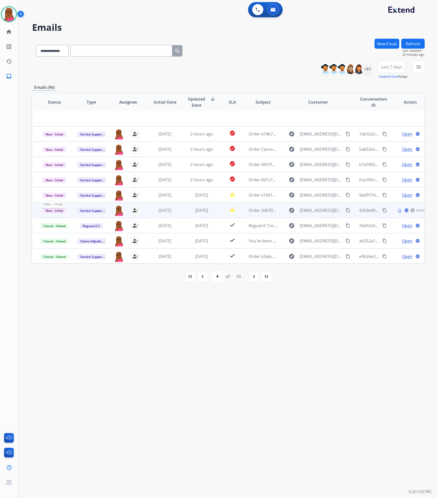
click at [58, 209] on span "New - Initial" at bounding box center [54, 210] width 24 height 5
click at [87, 136] on p "On-hold – Internal" at bounding box center [82, 135] width 33 height 7
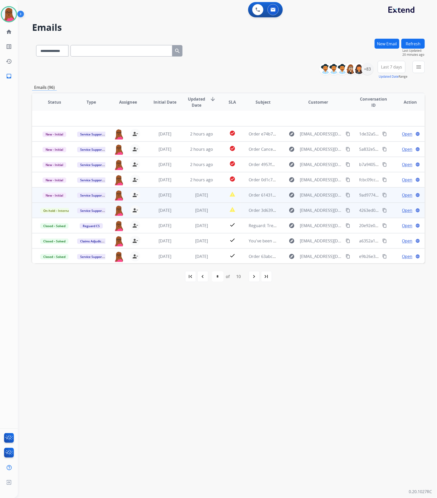
click at [405, 196] on span "Open" at bounding box center [407, 195] width 10 height 6
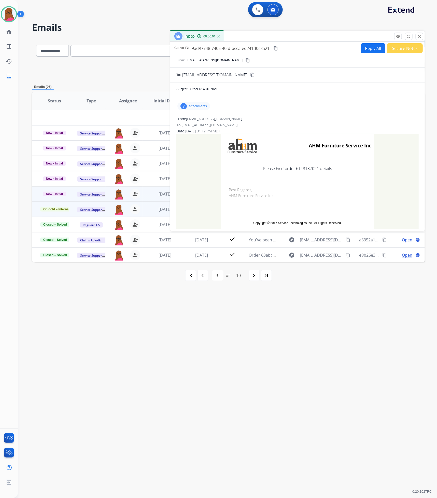
click at [192, 107] on p "attachments" at bounding box center [198, 106] width 18 height 4
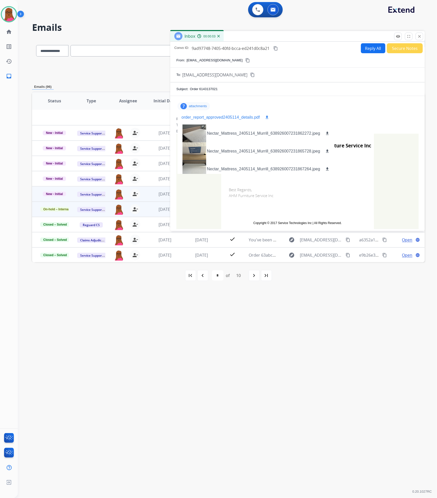
click at [266, 116] on mat-icon "download" at bounding box center [267, 117] width 5 height 5
click at [420, 33] on button "close Close" at bounding box center [420, 37] width 8 height 8
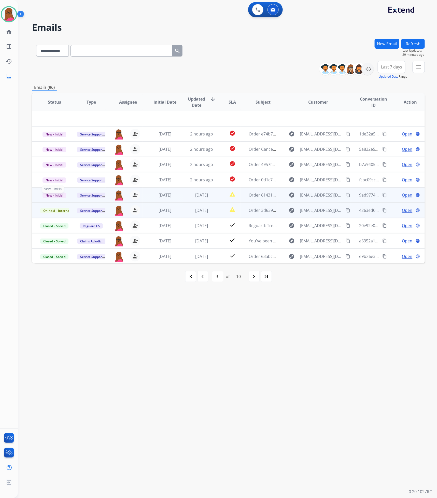
click at [45, 196] on span "New - Initial" at bounding box center [54, 195] width 24 height 5
click at [76, 166] on p "Closed – Solved" at bounding box center [80, 166] width 29 height 7
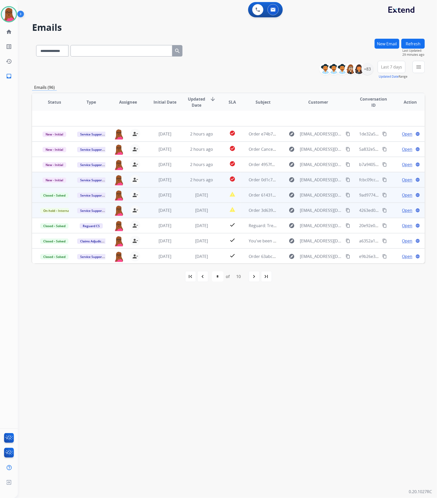
click at [410, 181] on div "Open language" at bounding box center [410, 180] width 29 height 6
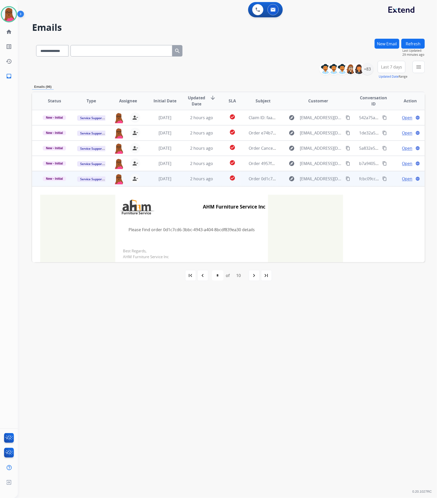
click at [405, 178] on span "Open" at bounding box center [407, 179] width 10 height 6
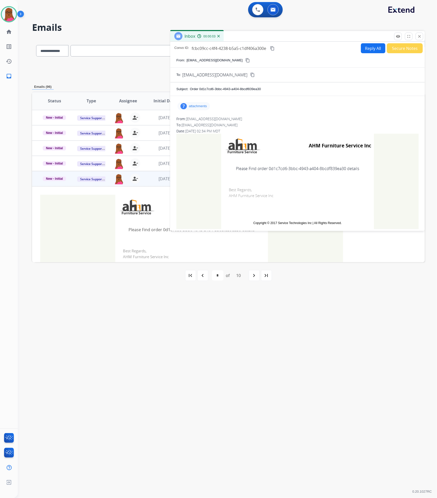
click at [202, 105] on p "attachments" at bounding box center [198, 106] width 18 height 4
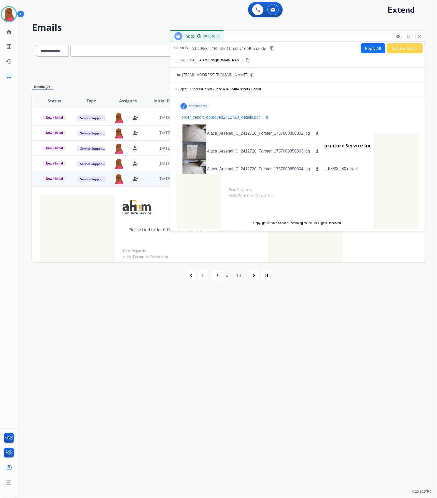
click at [263, 119] on div "order_report_approved2412720_details.pdf download" at bounding box center [225, 117] width 89 height 6
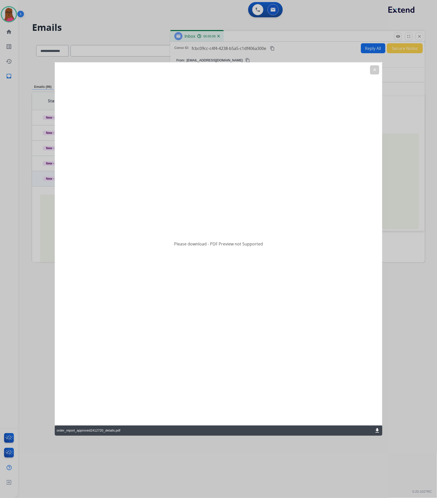
click at [375, 430] on mat-icon "download" at bounding box center [377, 431] width 6 height 6
click at [376, 69] on mat-icon "clear" at bounding box center [374, 70] width 5 height 5
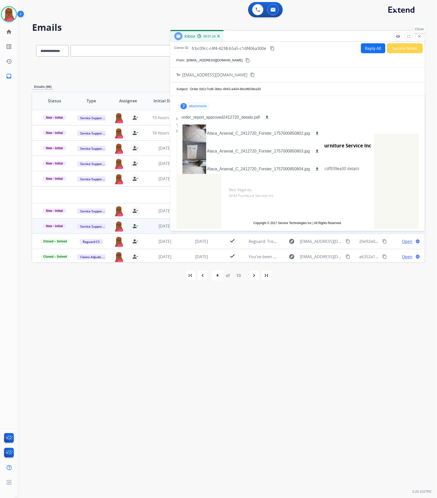
click at [418, 38] on mat-icon "close" at bounding box center [419, 36] width 5 height 5
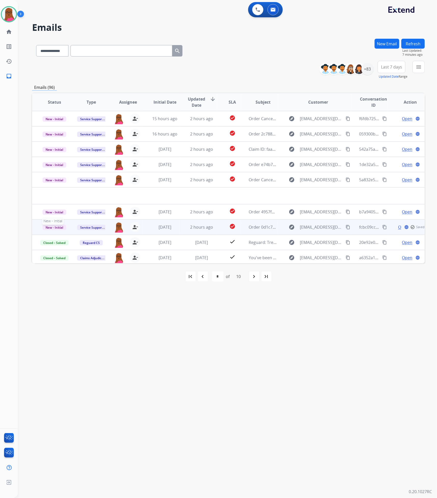
click at [54, 228] on span "New - Initial" at bounding box center [54, 227] width 24 height 5
click at [80, 198] on p "Closed – Solved" at bounding box center [80, 198] width 29 height 7
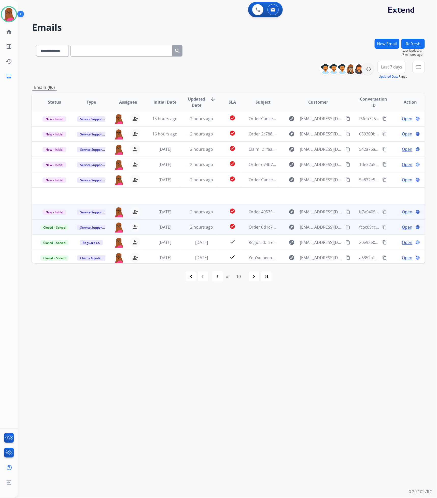
click at [406, 212] on span "Open" at bounding box center [407, 212] width 10 height 6
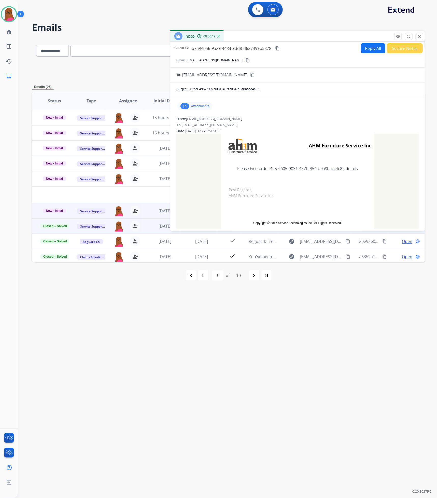
drag, startPoint x: 418, startPoint y: 38, endPoint x: 414, endPoint y: 33, distance: 6.3
click at [418, 38] on mat-icon "close" at bounding box center [419, 36] width 5 height 5
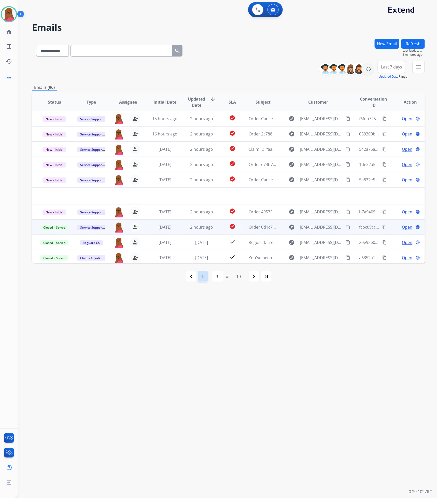
click at [202, 279] on mat-icon "navigate_before" at bounding box center [203, 276] width 6 height 6
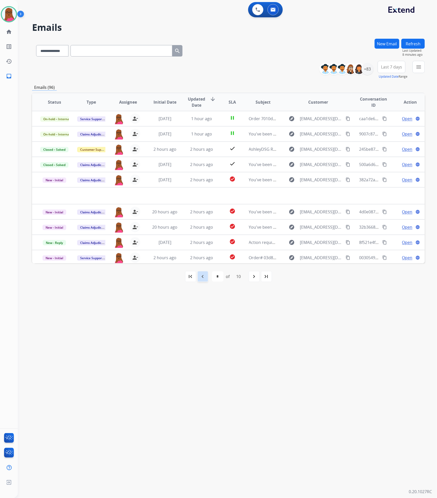
click at [203, 276] on mat-icon "navigate_before" at bounding box center [203, 276] width 6 height 6
select select "*"
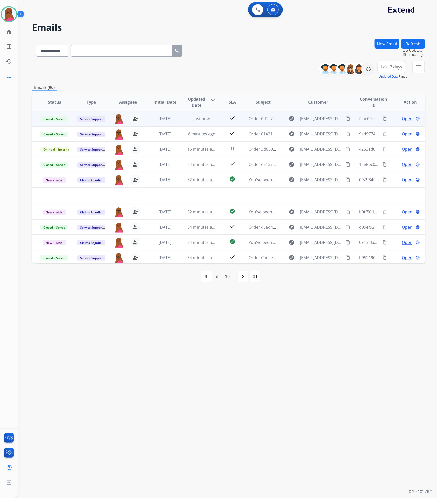
click at [387, 46] on button "New Email" at bounding box center [387, 44] width 25 height 10
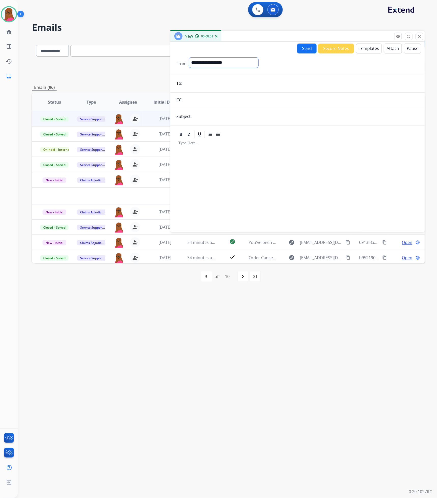
click at [258, 66] on select "**********" at bounding box center [223, 63] width 69 height 10
select select "**********"
click at [189, 58] on select "**********" at bounding box center [223, 63] width 69 height 10
click at [244, 82] on input "email" at bounding box center [301, 84] width 235 height 10
paste input "**********"
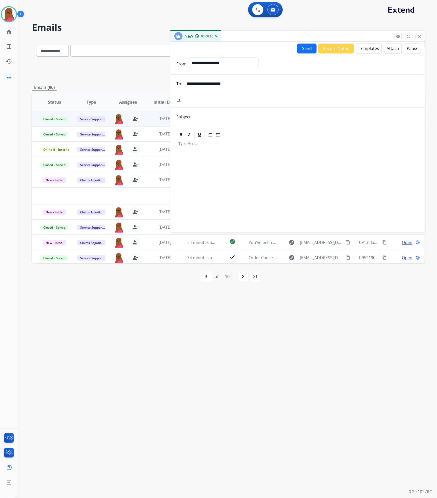
type input "**********"
click at [233, 116] on input "text" at bounding box center [305, 117] width 225 height 10
click at [294, 114] on input "**********" at bounding box center [305, 117] width 225 height 10
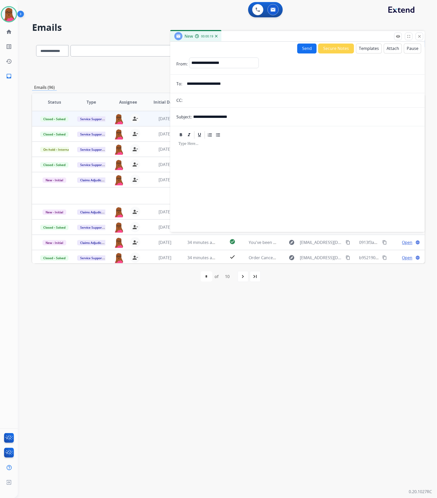
click at [294, 114] on input "**********" at bounding box center [305, 117] width 225 height 10
click at [293, 114] on input "**********" at bounding box center [305, 117] width 225 height 10
type input "**********"
click at [248, 153] on div at bounding box center [297, 182] width 242 height 87
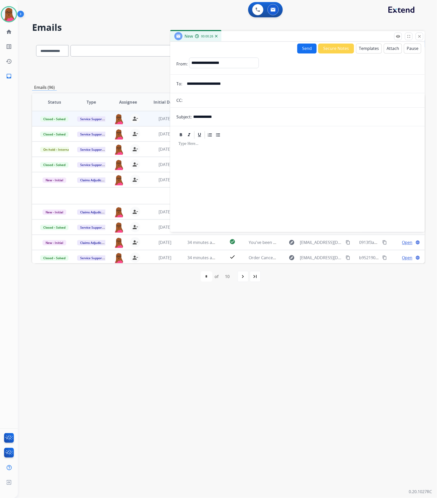
click at [376, 50] on button "Templates" at bounding box center [369, 49] width 26 height 10
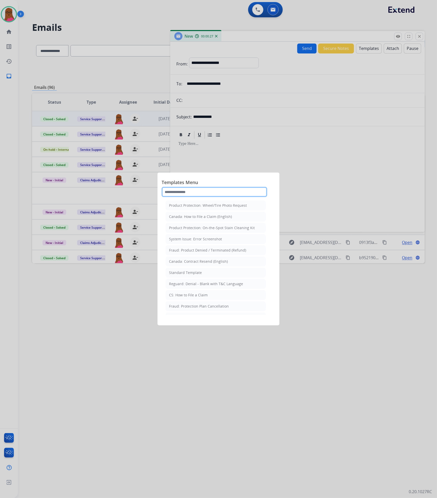
click at [245, 187] on input "text" at bounding box center [215, 192] width 106 height 10
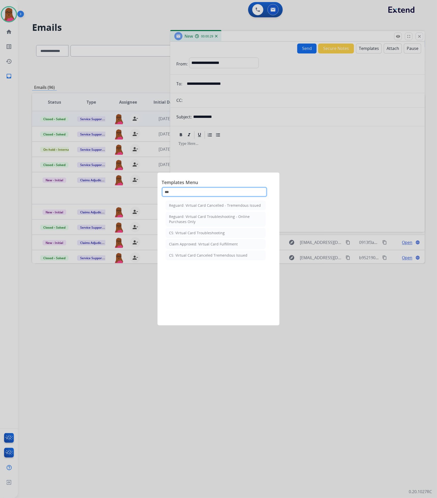
type input "****"
click at [237, 193] on input "****" at bounding box center [215, 192] width 106 height 10
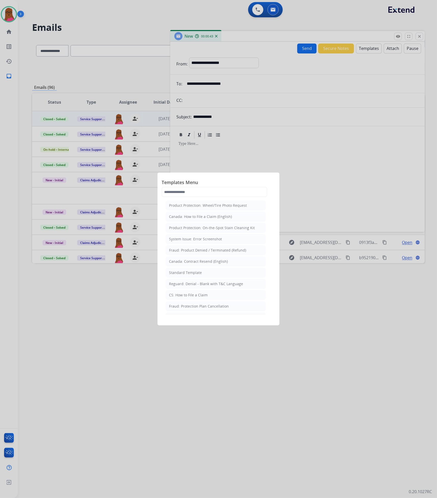
click at [296, 167] on div at bounding box center [218, 249] width 437 height 498
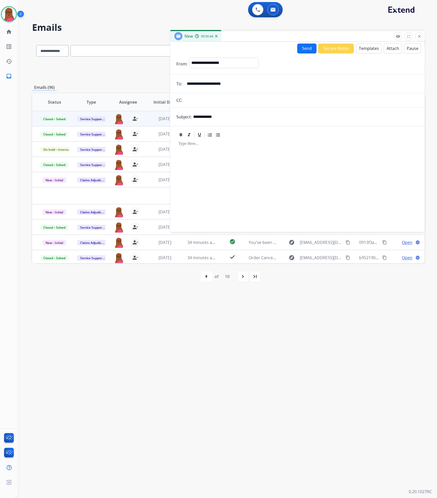
click at [361, 51] on button "Templates" at bounding box center [369, 49] width 26 height 10
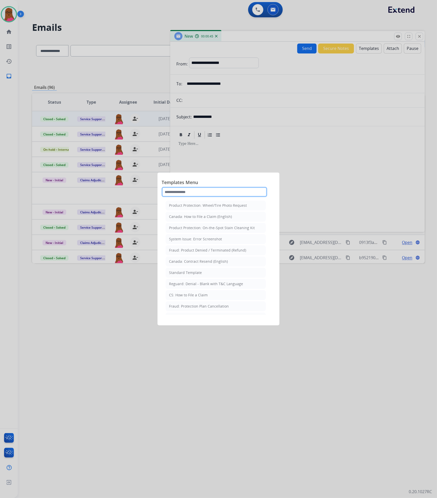
click at [221, 191] on input "text" at bounding box center [215, 192] width 106 height 10
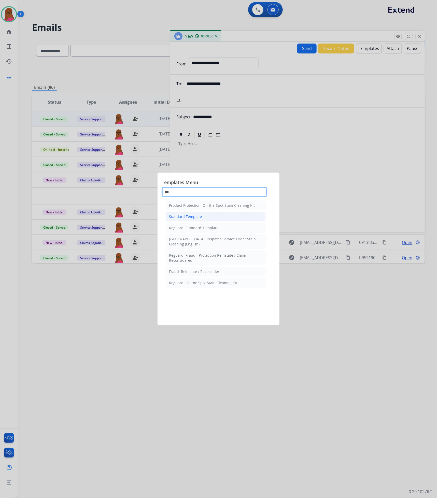
type input "***"
click at [221, 219] on li "Standard Template" at bounding box center [216, 217] width 100 height 10
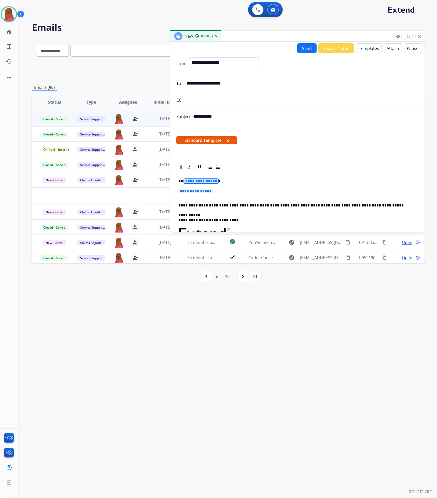
click at [201, 183] on span "**********" at bounding box center [201, 181] width 34 height 4
click at [198, 189] on span "**********" at bounding box center [195, 191] width 34 height 4
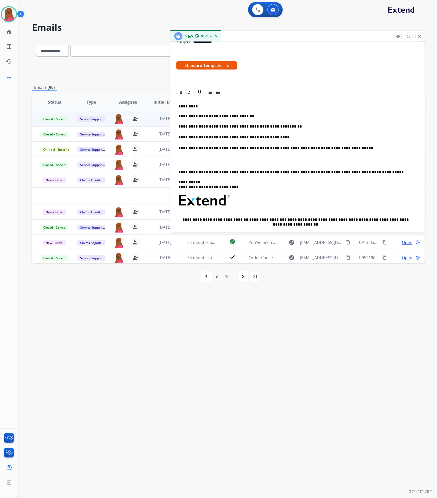
scroll to position [76, 0]
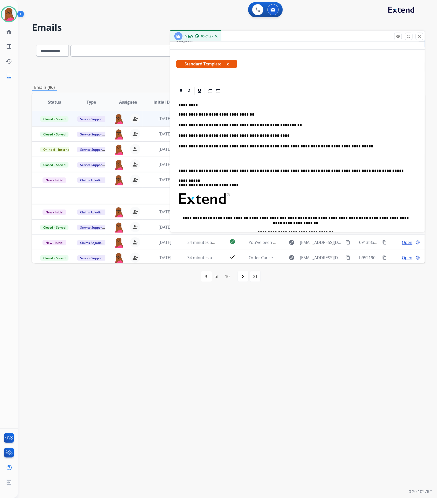
click at [275, 122] on div "**********" at bounding box center [297, 189] width 242 height 189
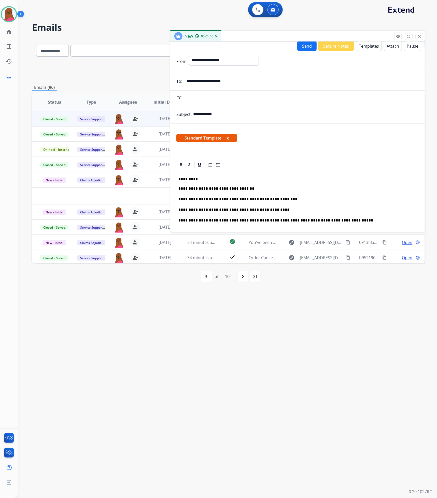
scroll to position [0, 0]
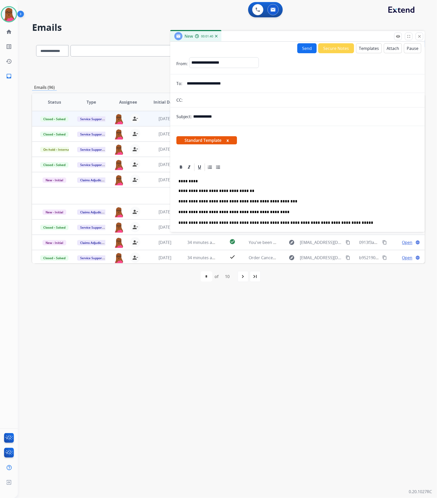
click at [312, 47] on button "Send" at bounding box center [306, 48] width 19 height 10
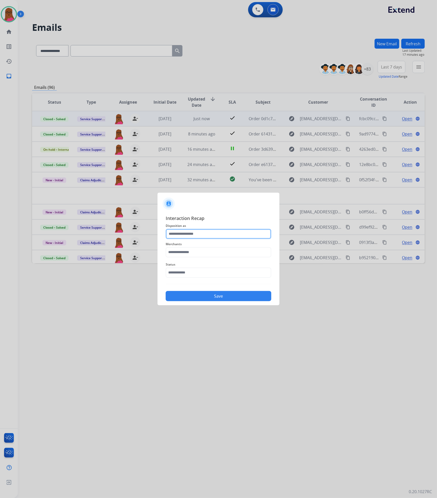
drag, startPoint x: 190, startPoint y: 231, endPoint x: 190, endPoint y: 233, distance: 2.6
click at [190, 231] on input "text" at bounding box center [219, 234] width 106 height 10
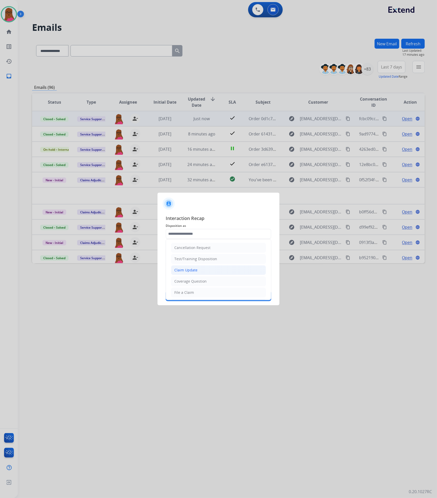
click at [193, 272] on div "Claim Update" at bounding box center [185, 269] width 23 height 5
type input "**********"
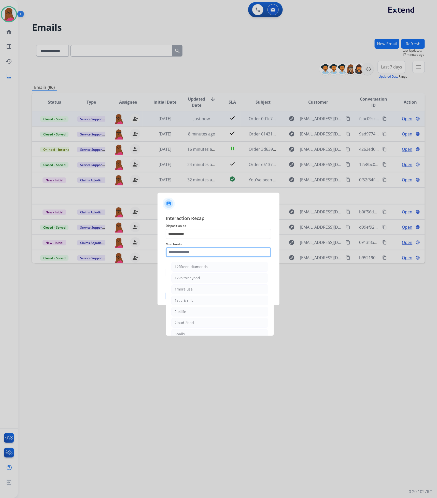
click at [194, 251] on input "text" at bounding box center [219, 252] width 106 height 10
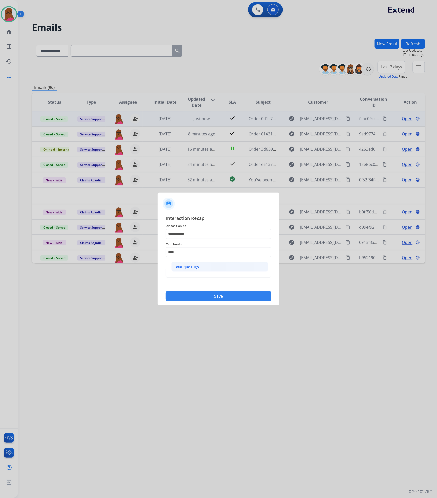
click at [198, 268] on div "Boutique rugs" at bounding box center [187, 266] width 24 height 5
type input "**********"
click at [200, 276] on input "text" at bounding box center [219, 272] width 106 height 10
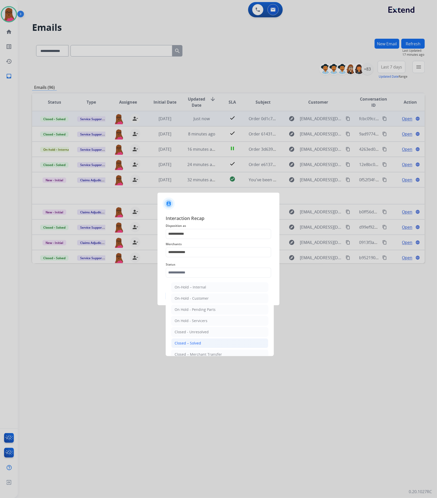
click at [191, 345] on div "Closed – Solved" at bounding box center [188, 342] width 26 height 5
type input "**********"
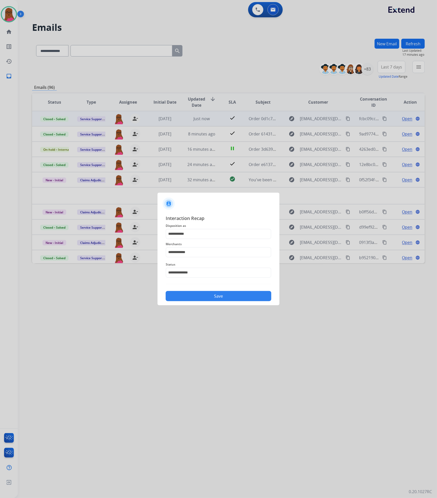
click at [217, 299] on button "Save" at bounding box center [219, 296] width 106 height 10
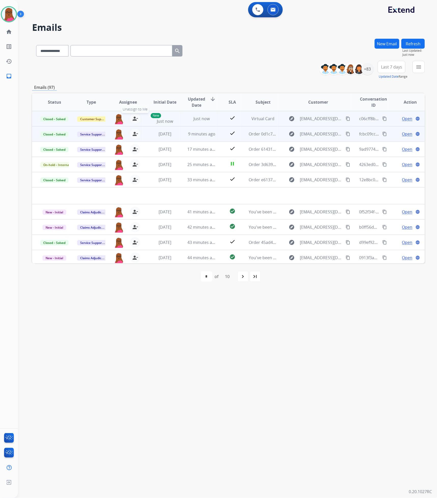
click at [135, 118] on mat-icon "person_remove" at bounding box center [135, 119] width 6 height 6
click at [119, 118] on span "+" at bounding box center [119, 119] width 2 height 6
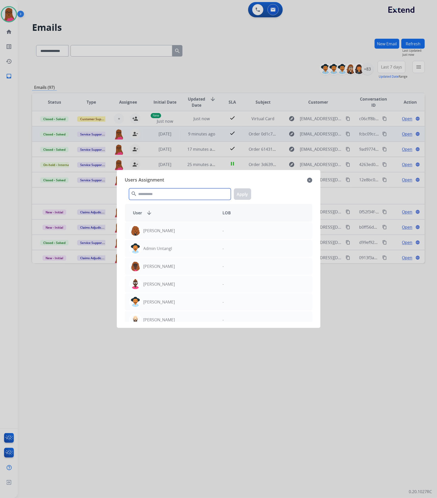
click at [178, 193] on input "text" at bounding box center [180, 193] width 102 height 11
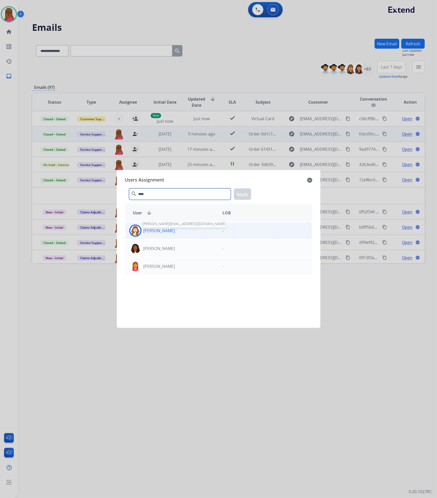
type input "****"
click at [164, 229] on p "[PERSON_NAME]" at bounding box center [160, 230] width 32 height 6
click at [244, 196] on button "Apply" at bounding box center [242, 193] width 17 height 11
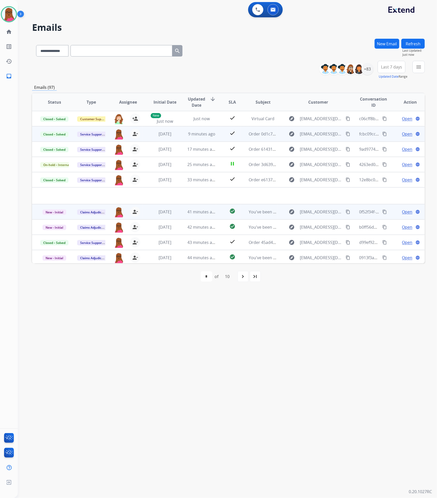
click at [403, 211] on span "Open" at bounding box center [407, 212] width 10 height 6
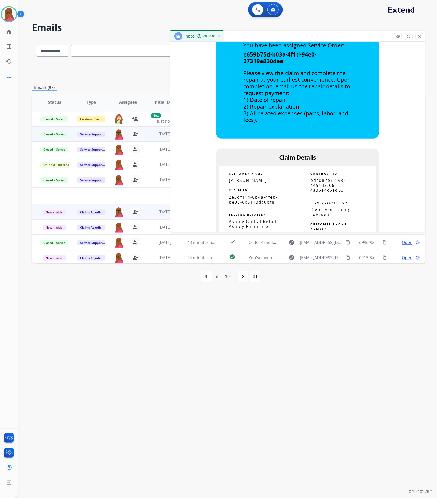
scroll to position [305, 0]
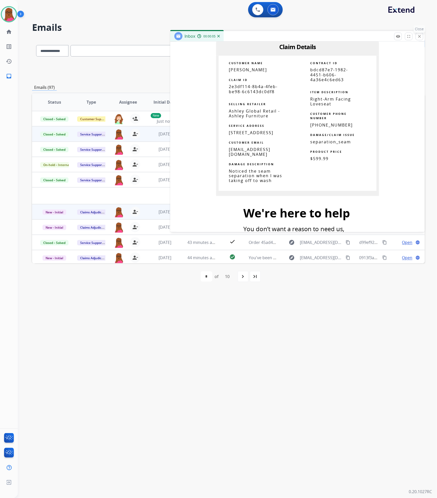
click at [419, 37] on mat-icon "close" at bounding box center [419, 36] width 5 height 5
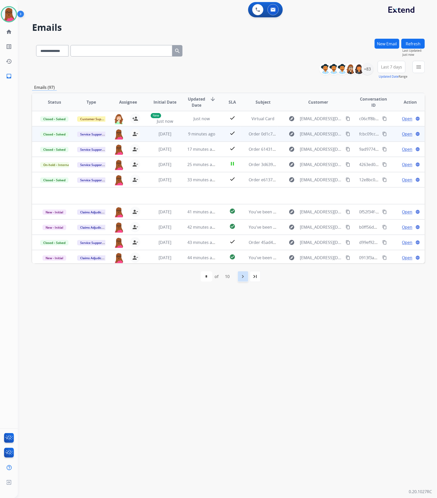
click at [245, 274] on mat-icon "navigate_next" at bounding box center [243, 276] width 6 height 6
select select "*"
click at [403, 134] on span "Open" at bounding box center [407, 134] width 10 height 6
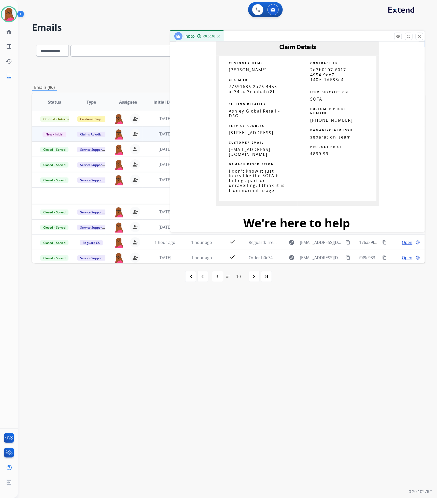
click at [259, 92] on span "77691636-2a26-4455-ac34-aa3cbabab78f" at bounding box center [254, 89] width 50 height 10
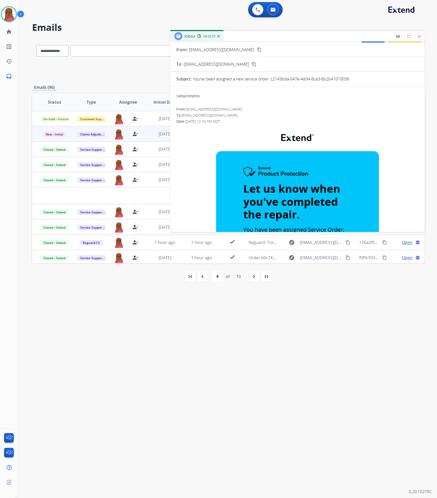
scroll to position [0, 0]
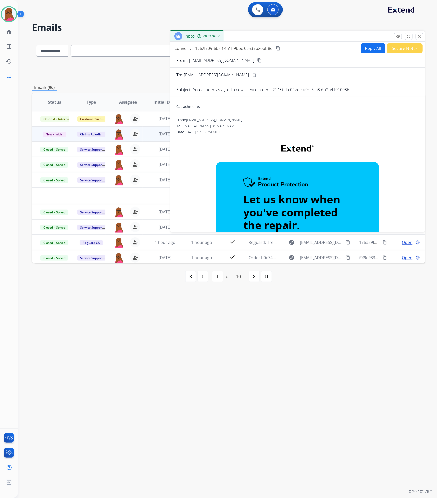
drag, startPoint x: 420, startPoint y: 37, endPoint x: 394, endPoint y: 47, distance: 27.6
click at [420, 37] on mat-icon "close" at bounding box center [419, 36] width 5 height 5
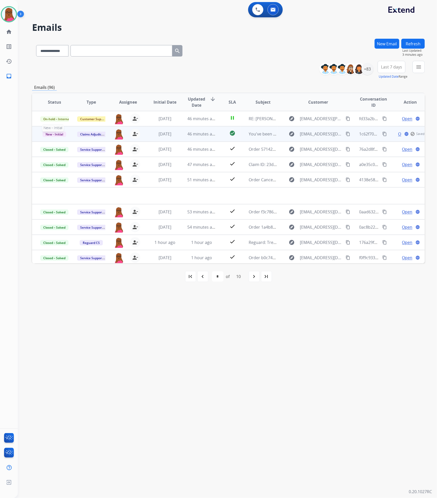
click at [60, 135] on span "New - Initial" at bounding box center [54, 134] width 24 height 5
click at [89, 182] on p "Closed – Solved" at bounding box center [80, 181] width 29 height 7
click at [253, 276] on mat-icon "navigate_next" at bounding box center [254, 276] width 6 height 6
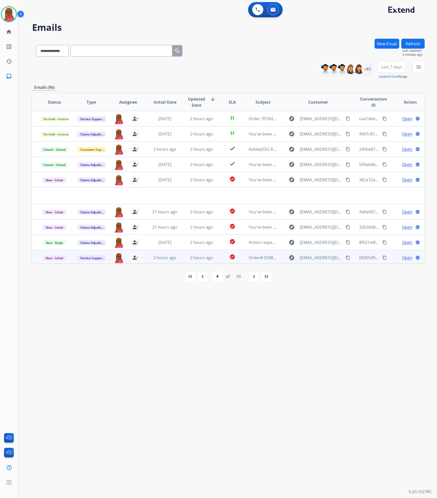
click at [407, 256] on span "Open" at bounding box center [407, 257] width 10 height 6
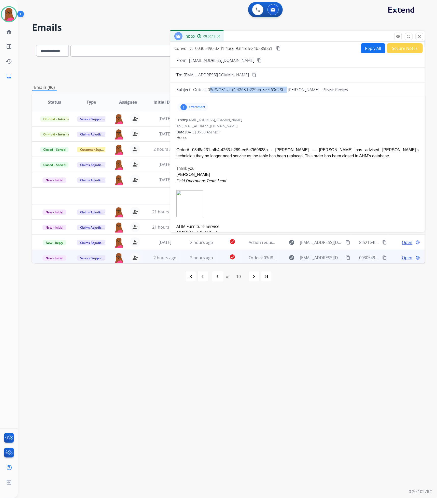
drag, startPoint x: 286, startPoint y: 92, endPoint x: 208, endPoint y: 92, distance: 77.9
click at [208, 92] on p "Order# 03d8a231-afb4-4263-b289-ee5e7f69628b - [PERSON_NAME] - Please Review" at bounding box center [270, 90] width 155 height 6
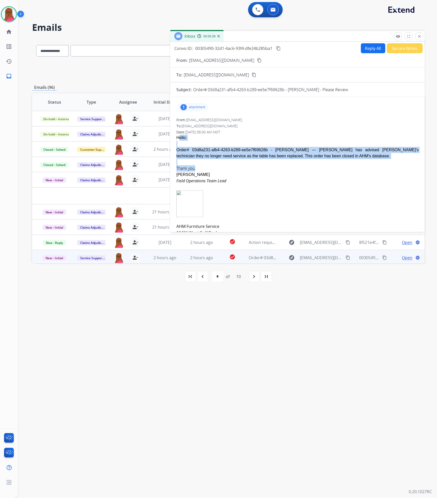
drag, startPoint x: 177, startPoint y: 137, endPoint x: 209, endPoint y: 169, distance: 45.4
click at [209, 169] on span "Hello: Order# 03d8a231-afb4-4263-b289-ee5e7f69628b - [PERSON_NAME] — [PERSON_NA…" at bounding box center [297, 192] width 242 height 114
click at [366, 48] on button "Reply All" at bounding box center [373, 48] width 24 height 10
select select "**********"
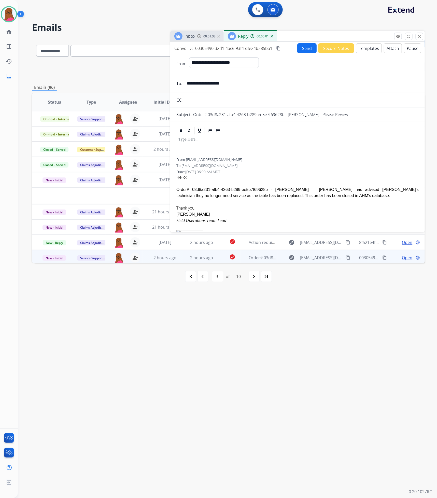
click at [180, 142] on p at bounding box center [297, 139] width 238 height 5
click at [358, 165] on div "To: [EMAIL_ADDRESS][DOMAIN_NAME]" at bounding box center [297, 165] width 242 height 5
click at [302, 48] on button "Send" at bounding box center [306, 48] width 19 height 10
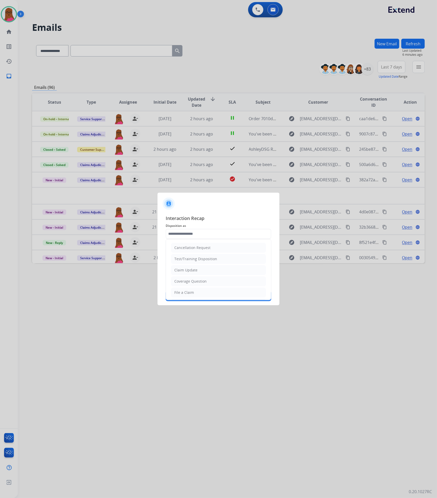
click at [247, 234] on input "text" at bounding box center [219, 234] width 106 height 10
click at [191, 271] on div "Claim Update" at bounding box center [185, 269] width 23 height 5
type input "**********"
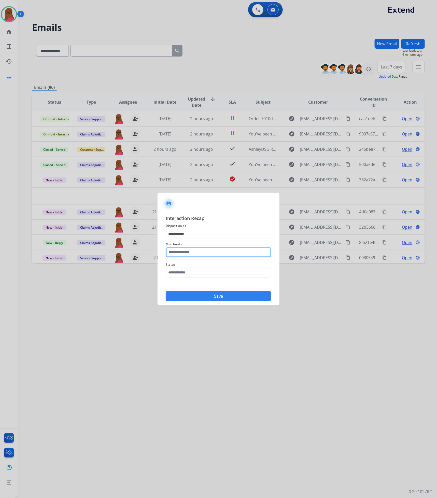
click at [192, 252] on input "text" at bounding box center [219, 252] width 106 height 10
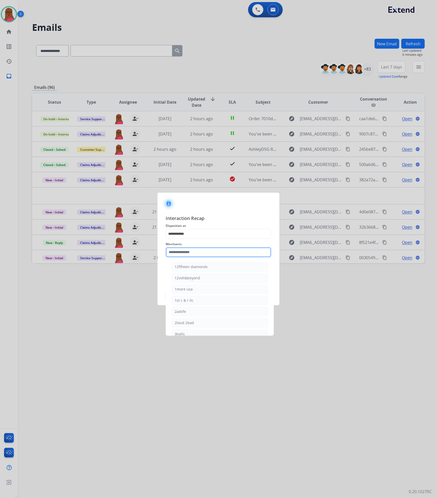
type input "*"
click at [203, 270] on li "Bed bath & beyond" at bounding box center [219, 267] width 97 height 10
type input "**********"
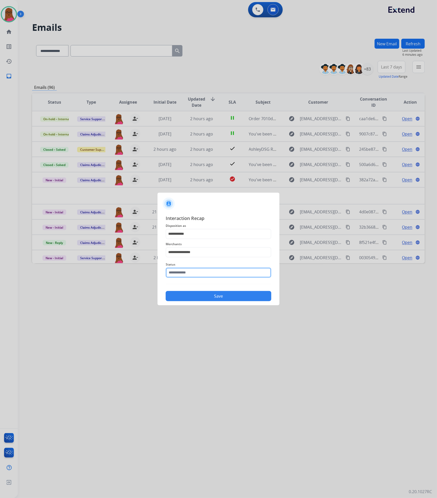
click at [205, 274] on input "text" at bounding box center [219, 272] width 106 height 10
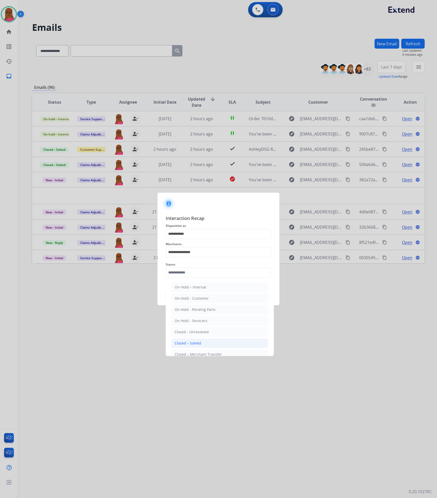
click at [207, 343] on li "Closed – Solved" at bounding box center [219, 343] width 97 height 10
type input "**********"
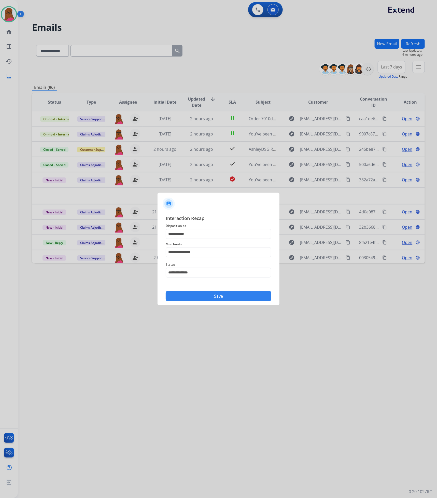
click at [245, 290] on div "Save" at bounding box center [219, 294] width 106 height 13
click at [243, 297] on button "Save" at bounding box center [219, 296] width 106 height 10
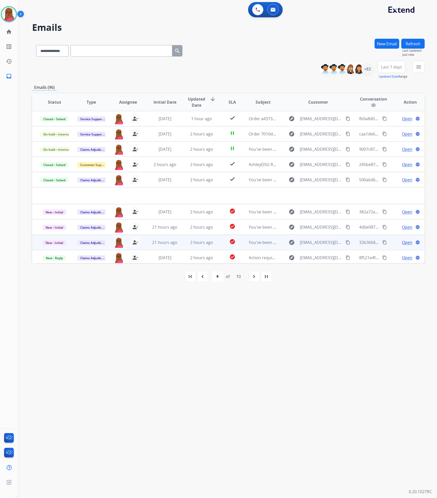
click at [402, 243] on span "Open" at bounding box center [407, 242] width 10 height 6
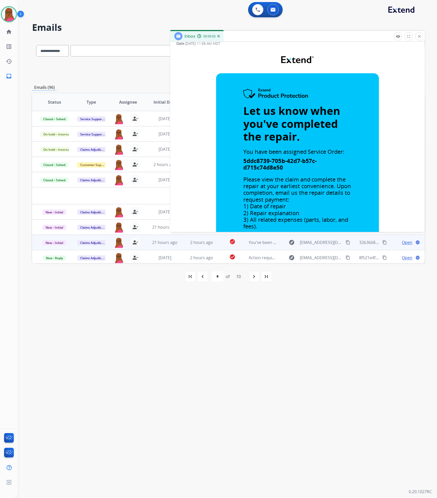
scroll to position [76, 0]
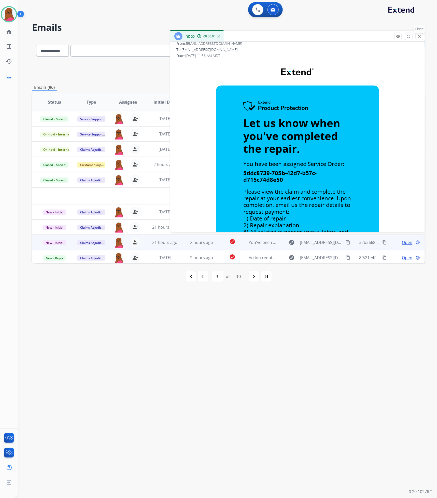
click at [419, 33] on p "Close" at bounding box center [419, 29] width 11 height 8
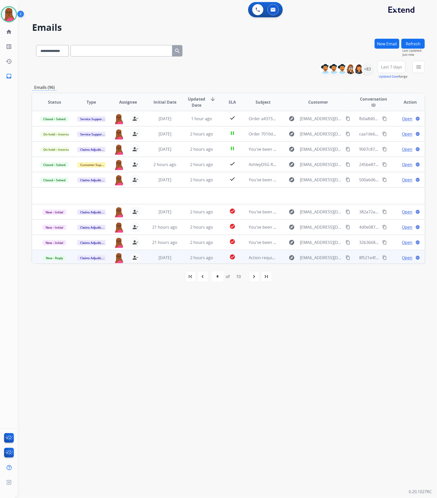
click at [402, 257] on span "Open" at bounding box center [407, 257] width 10 height 6
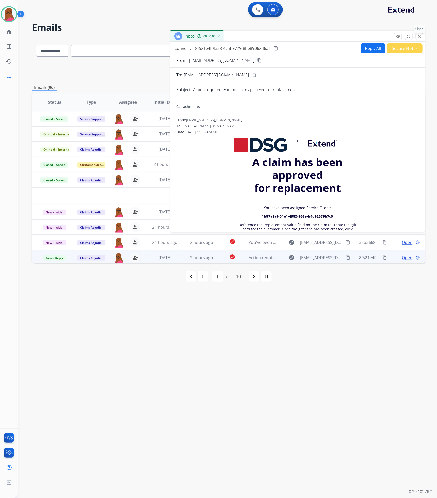
click at [416, 38] on button "close Close" at bounding box center [420, 37] width 8 height 8
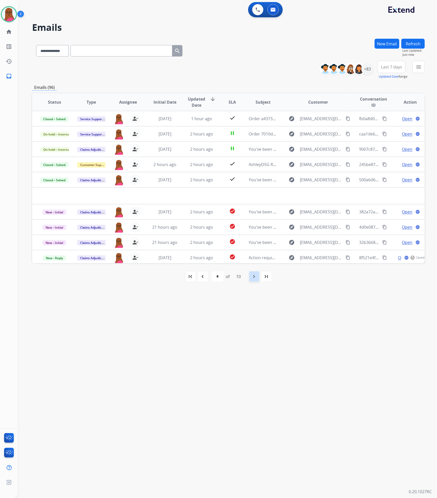
click at [251, 278] on div "navigate_next" at bounding box center [254, 276] width 11 height 11
select select "*"
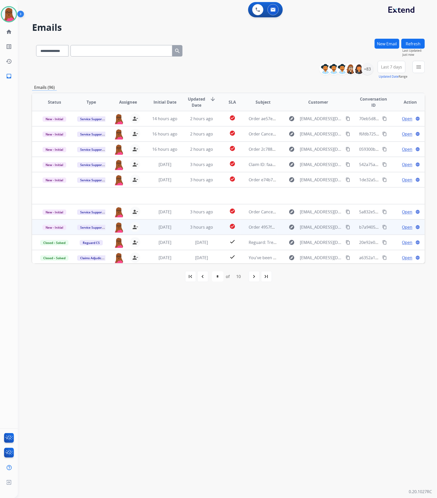
click at [402, 225] on span "Open" at bounding box center [407, 227] width 10 height 6
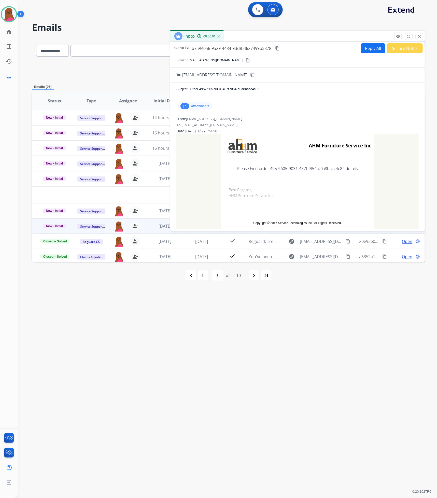
scroll to position [6, 0]
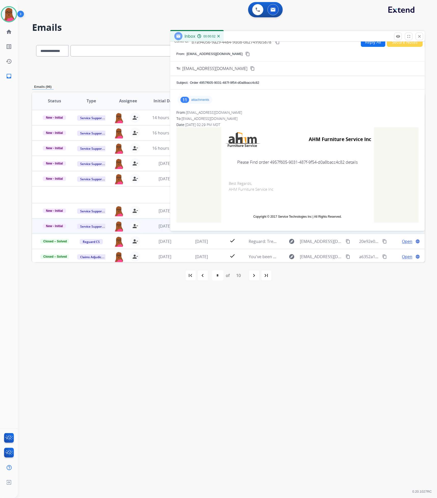
click at [187, 97] on div "11" at bounding box center [184, 100] width 9 height 6
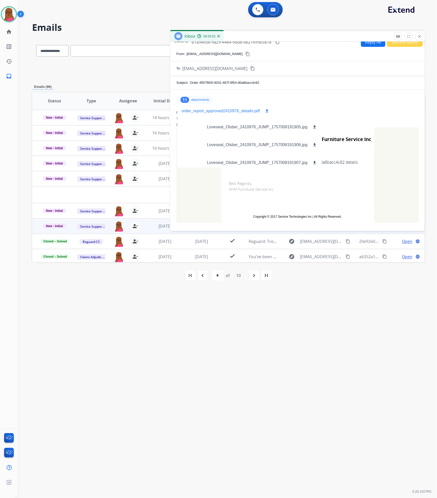
click at [206, 115] on div "order_report_approved2410976_details.pdf download" at bounding box center [225, 111] width 97 height 14
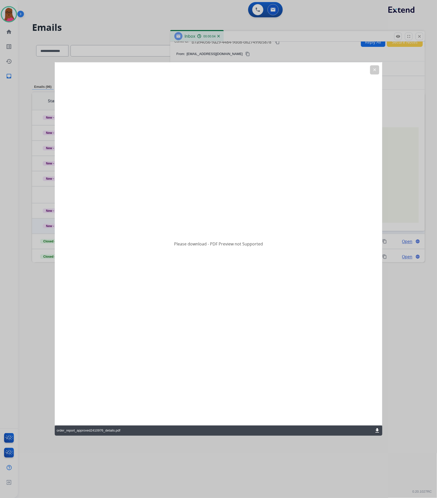
click at [378, 431] on mat-icon "download" at bounding box center [377, 431] width 6 height 6
click at [372, 71] on mat-icon "clear" at bounding box center [374, 70] width 5 height 5
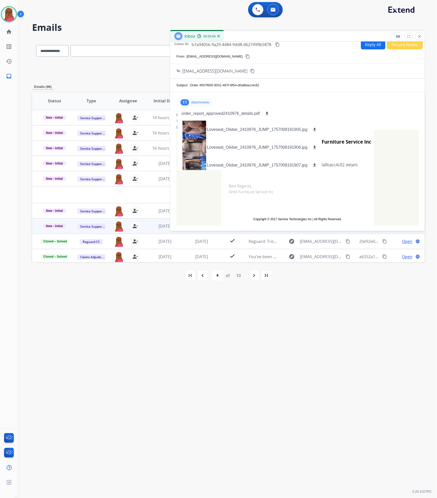
scroll to position [0, 0]
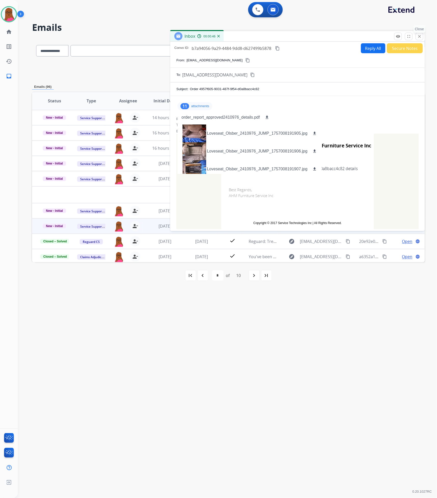
click at [418, 36] on mat-icon "close" at bounding box center [419, 36] width 5 height 5
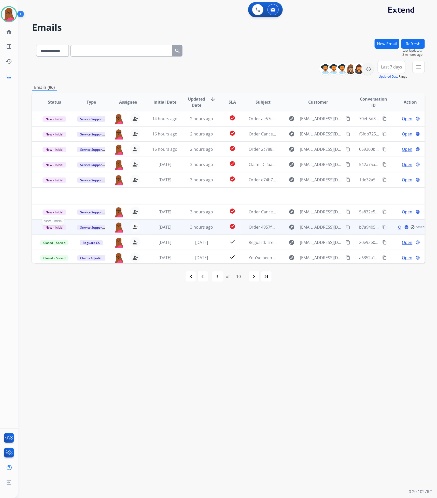
click at [60, 226] on span "New - Initial" at bounding box center [54, 227] width 24 height 5
click at [87, 199] on p "Closed – Solved" at bounding box center [80, 198] width 29 height 7
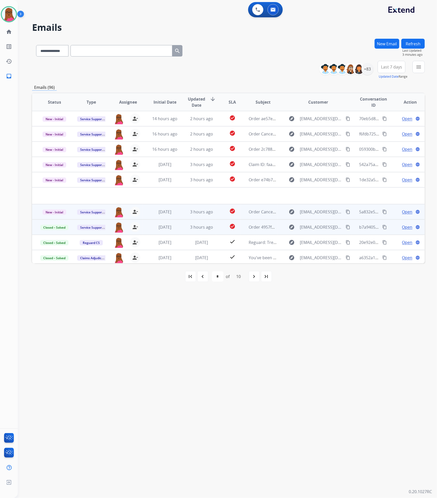
click at [407, 212] on span "Open" at bounding box center [407, 212] width 10 height 6
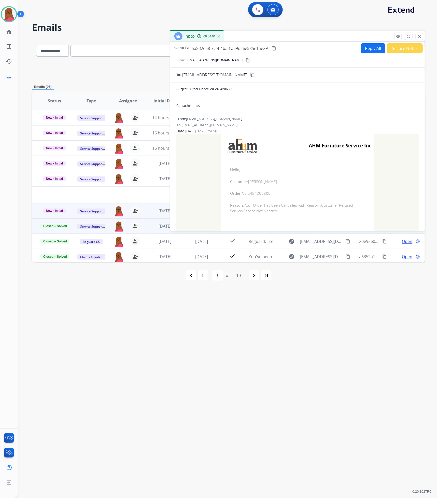
click at [259, 193] on span "Order No: 2484206300" at bounding box center [297, 193] width 135 height 6
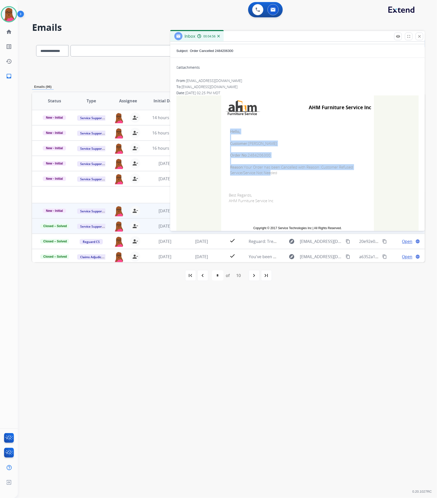
drag, startPoint x: 226, startPoint y: 134, endPoint x: 260, endPoint y: 165, distance: 45.9
click at [267, 175] on td "Hello, Customer: [PERSON_NAME] Order No: 2484206300 Reason: Your Order has been…" at bounding box center [297, 152] width 153 height 65
click at [231, 127] on td "Hello, Customer: [PERSON_NAME] Order No: 2484206300 Reason: Your Order has been…" at bounding box center [297, 152] width 153 height 65
drag, startPoint x: 227, startPoint y: 129, endPoint x: 276, endPoint y: 179, distance: 70.4
click at [276, 179] on td "Hello, Customer: [PERSON_NAME] Order No: 2484206300 Reason: Your Order has been…" at bounding box center [297, 152] width 153 height 65
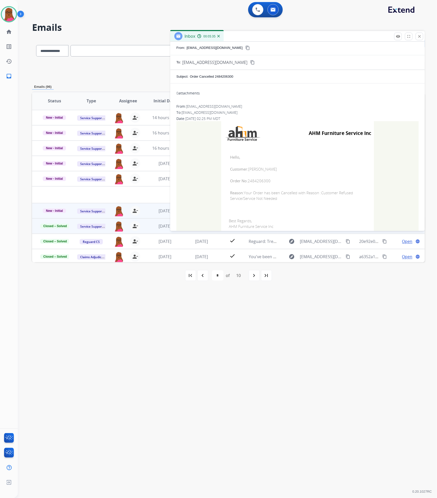
scroll to position [0, 0]
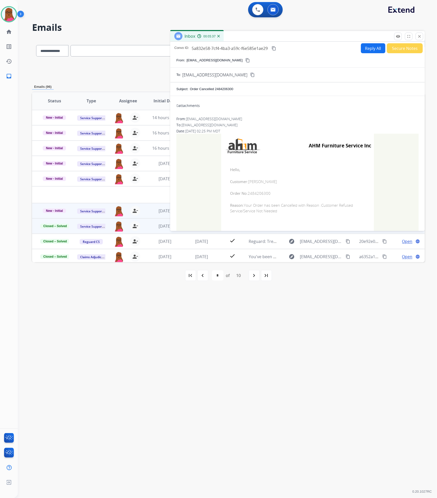
drag, startPoint x: 421, startPoint y: 39, endPoint x: 411, endPoint y: 45, distance: 12.1
click at [421, 39] on button "close Close" at bounding box center [420, 37] width 8 height 8
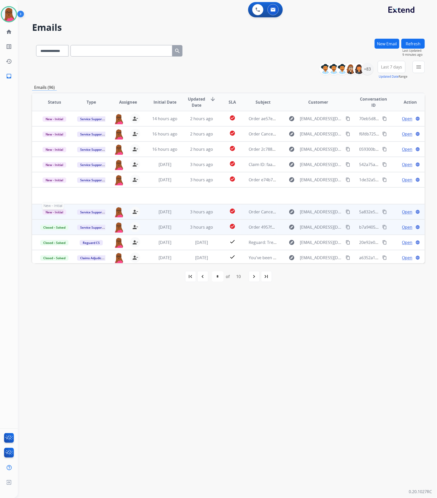
click at [50, 211] on span "New - Initial" at bounding box center [54, 211] width 24 height 5
click at [83, 182] on p "Closed – Solved" at bounding box center [80, 182] width 29 height 7
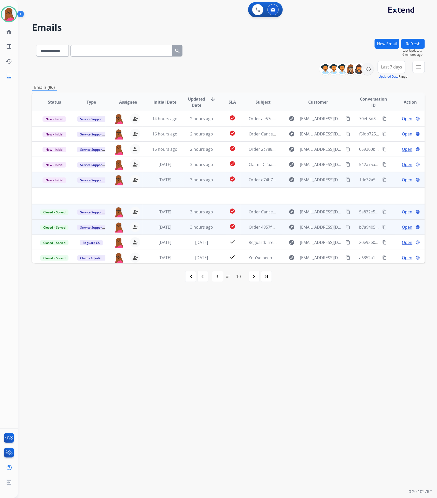
click at [402, 179] on span "Open" at bounding box center [407, 180] width 10 height 6
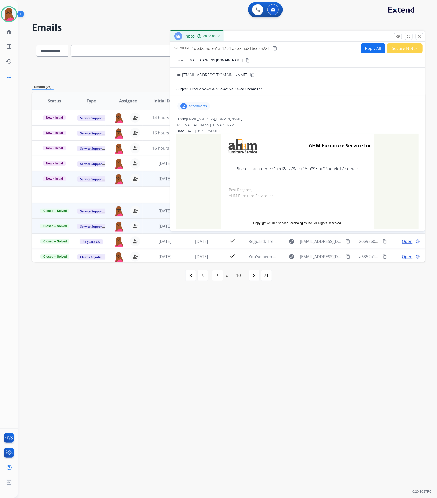
click at [204, 106] on p "attachments" at bounding box center [198, 106] width 18 height 4
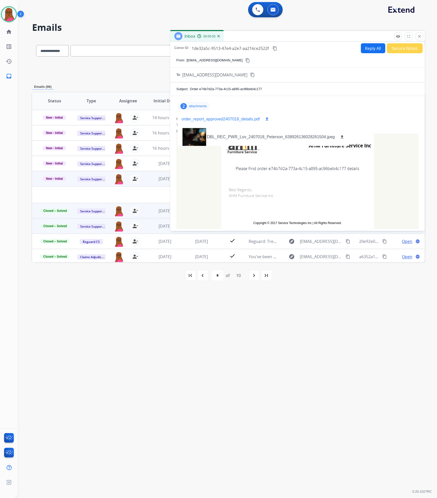
click at [266, 120] on mat-icon "download" at bounding box center [267, 119] width 5 height 5
click at [420, 33] on button "close Close" at bounding box center [420, 37] width 8 height 8
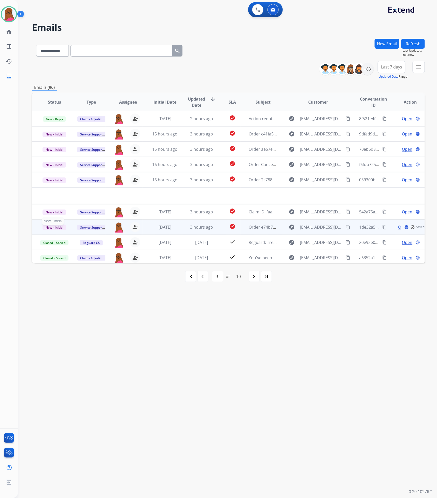
click at [47, 226] on span "New - Initial" at bounding box center [54, 227] width 24 height 5
click at [91, 197] on p "Closed – Solved" at bounding box center [80, 198] width 29 height 7
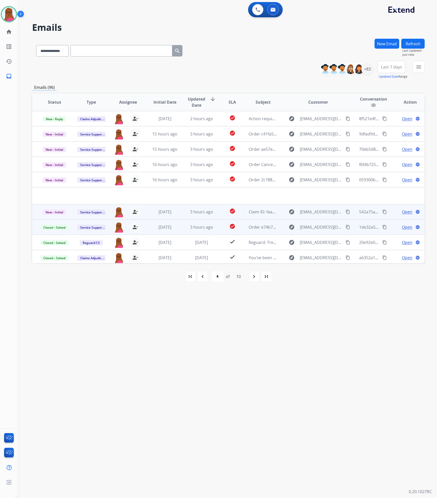
click at [405, 212] on span "Open" at bounding box center [407, 212] width 10 height 6
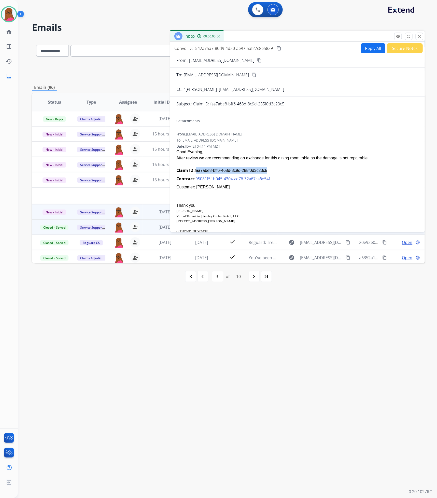
drag, startPoint x: 261, startPoint y: 171, endPoint x: 195, endPoint y: 173, distance: 65.7
click at [195, 173] on div "Claim ID: faa7abe8-bff6-468d-8c9d-285f0d3c23c5" at bounding box center [297, 170] width 242 height 6
click at [267, 166] on div at bounding box center [297, 164] width 242 height 6
drag, startPoint x: 260, startPoint y: 170, endPoint x: 195, endPoint y: 171, distance: 65.4
click at [195, 171] on div "Claim ID: faa7abe8-bff6-468d-8c9d-285f0d3c23c5" at bounding box center [297, 170] width 242 height 6
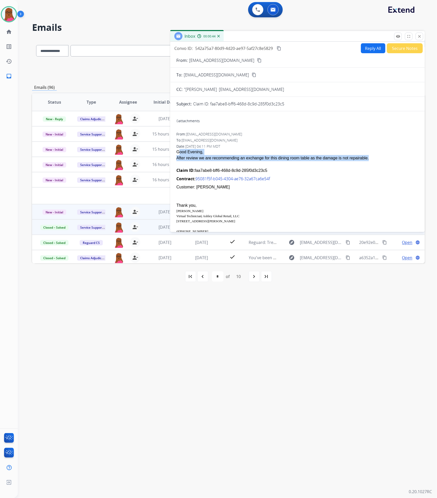
drag, startPoint x: 176, startPoint y: 152, endPoint x: 342, endPoint y: 166, distance: 166.5
click at [342, 166] on span "Good Evening, After review we are recommending an exchange for this dining room…" at bounding box center [297, 241] width 242 height 184
drag, startPoint x: 280, startPoint y: 46, endPoint x: 321, endPoint y: 70, distance: 47.1
click at [280, 47] on mat-icon "content_copy" at bounding box center [279, 48] width 5 height 5
click at [376, 52] on button "Reply All" at bounding box center [373, 48] width 24 height 10
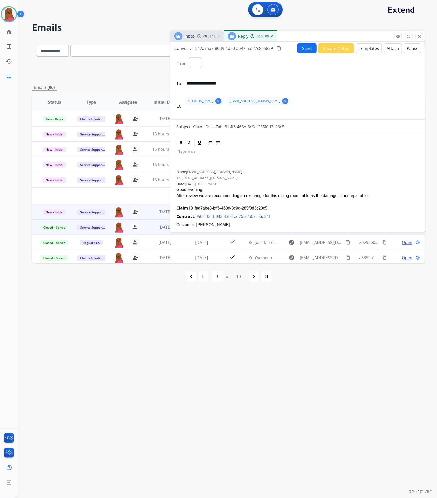
select select "**********"
click at [224, 159] on div at bounding box center [297, 158] width 242 height 23
drag, startPoint x: 315, startPoint y: 169, endPoint x: 326, endPoint y: 157, distance: 16.0
click at [315, 169] on div "**********" at bounding box center [297, 158] width 242 height 23
click at [309, 49] on button "Send" at bounding box center [306, 48] width 19 height 10
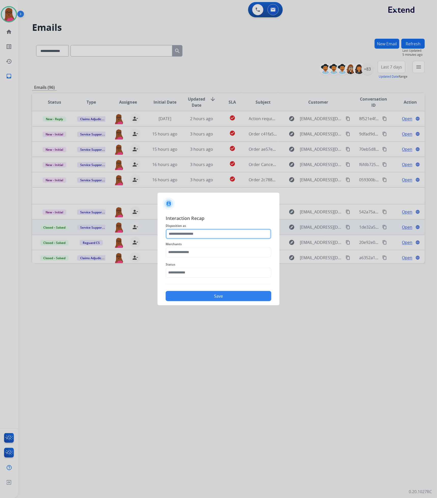
click at [255, 229] on input "text" at bounding box center [219, 234] width 106 height 10
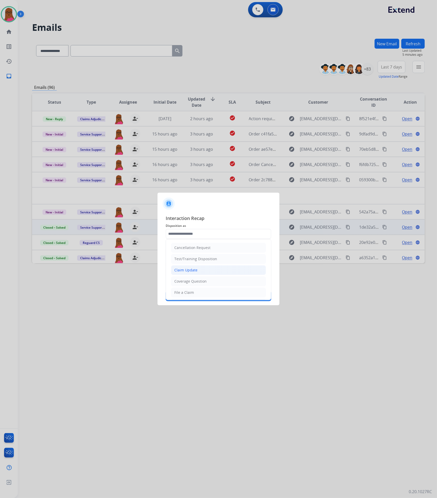
click at [212, 271] on li "Claim Update" at bounding box center [218, 270] width 95 height 10
type input "**********"
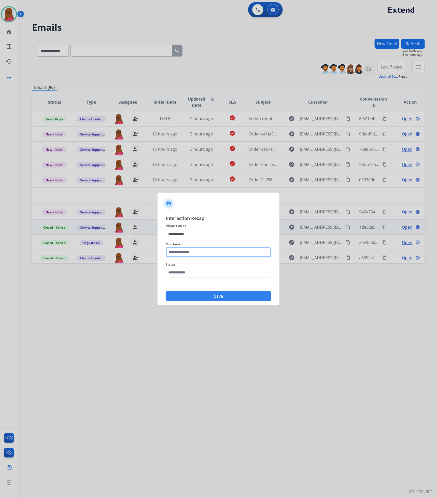
click at [211, 253] on input "text" at bounding box center [219, 252] width 106 height 10
click at [203, 267] on li "[PERSON_NAME]" at bounding box center [219, 267] width 97 height 10
type input "**********"
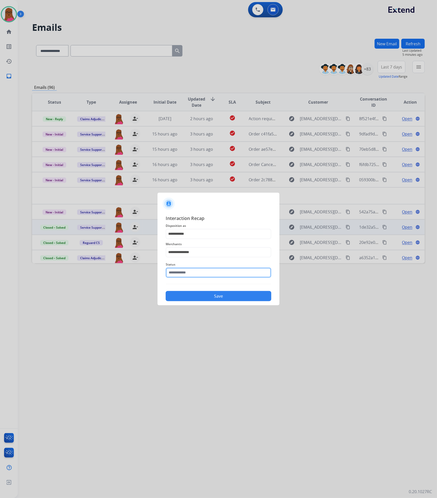
click at [205, 274] on input "text" at bounding box center [219, 272] width 106 height 10
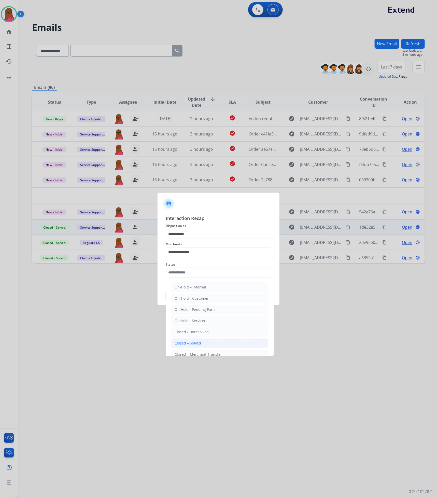
click at [201, 345] on li "Closed – Solved" at bounding box center [219, 343] width 97 height 10
type input "**********"
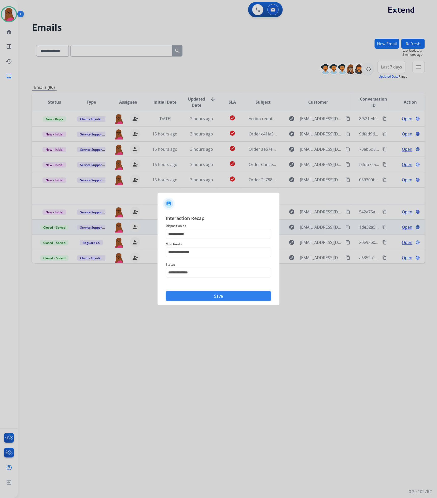
click at [237, 298] on button "Save" at bounding box center [219, 296] width 106 height 10
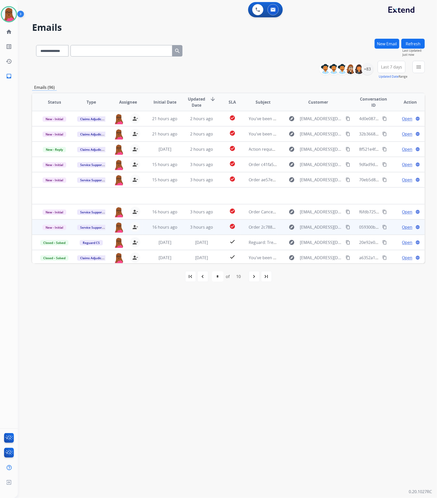
click at [402, 231] on td "Open language" at bounding box center [406, 226] width 37 height 15
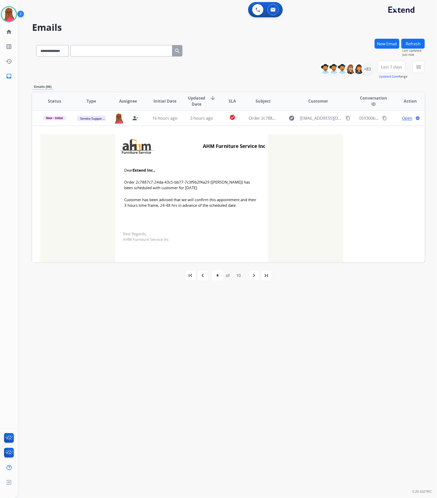
scroll to position [92, 0]
click at [384, 41] on button "New Email" at bounding box center [387, 44] width 25 height 10
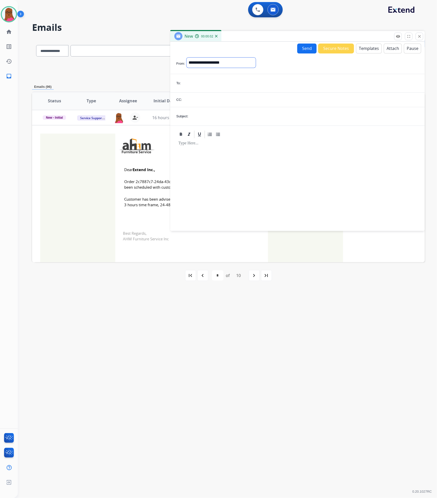
click at [256, 58] on select "**********" at bounding box center [221, 63] width 69 height 10
select select "**********"
click at [187, 58] on select "**********" at bounding box center [221, 63] width 69 height 10
click at [272, 84] on input "email" at bounding box center [300, 84] width 236 height 10
paste input "**********"
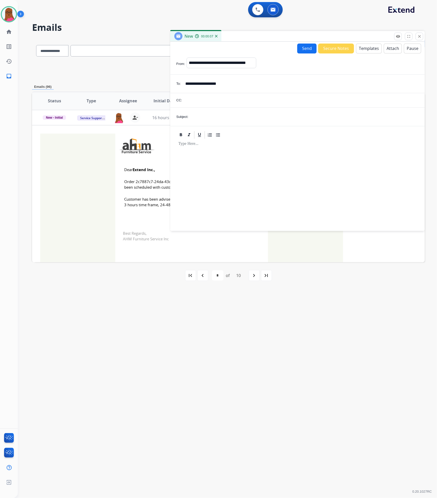
type input "**********"
click at [249, 125] on form "**********" at bounding box center [297, 140] width 254 height 175
click at [248, 117] on input "text" at bounding box center [304, 117] width 229 height 10
type input "**********"
click at [263, 176] on div at bounding box center [297, 182] width 242 height 86
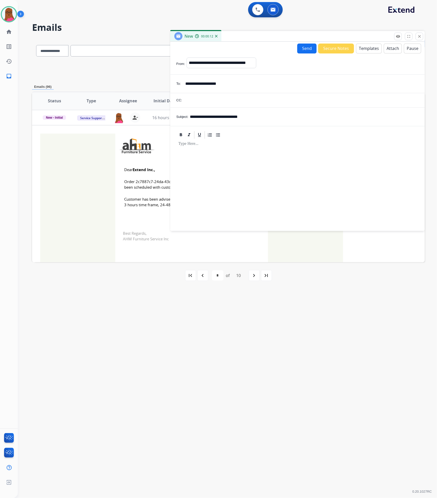
click at [362, 50] on button "Templates" at bounding box center [369, 49] width 26 height 10
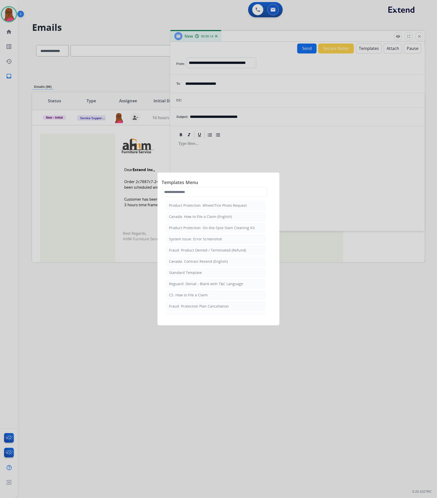
click at [177, 197] on div "Templates Menu Product Protection: Wheel/Tire Photo Request [GEOGRAPHIC_DATA]: …" at bounding box center [219, 188] width 114 height 22
click at [177, 196] on input "text" at bounding box center [215, 192] width 106 height 10
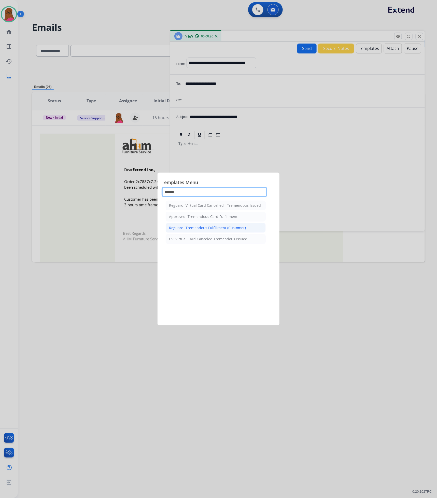
type input "*******"
click at [217, 229] on div "Reguard: Tremendous Fulfillment (Customer)" at bounding box center [207, 227] width 77 height 5
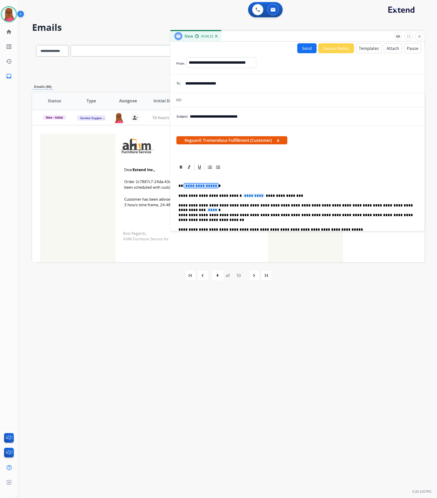
click at [207, 187] on span "**********" at bounding box center [201, 185] width 34 height 4
click at [186, 186] on p "*****" at bounding box center [295, 185] width 234 height 5
click at [245, 196] on span "*********" at bounding box center [254, 195] width 22 height 4
click at [218, 208] on span "****" at bounding box center [213, 210] width 12 height 4
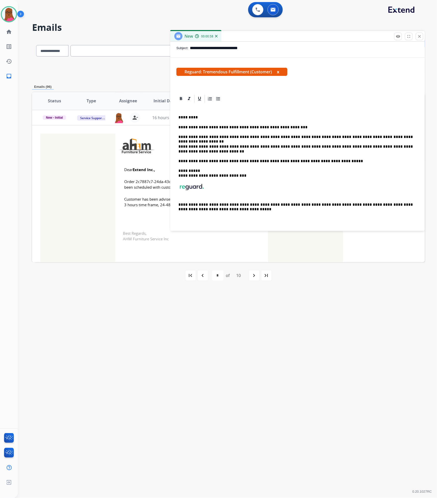
scroll to position [0, 0]
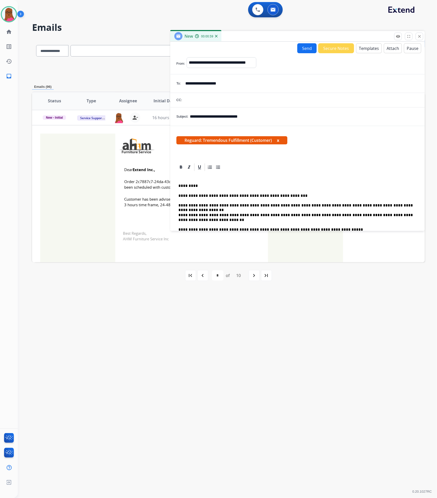
click at [309, 52] on button "Send" at bounding box center [306, 48] width 19 height 10
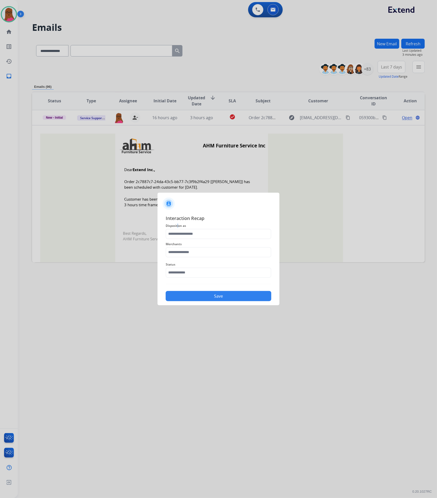
click at [178, 228] on span "Disposition as" at bounding box center [219, 226] width 106 height 6
click at [214, 228] on span "Disposition as" at bounding box center [219, 226] width 106 height 6
click at [217, 237] on input "text" at bounding box center [219, 234] width 106 height 10
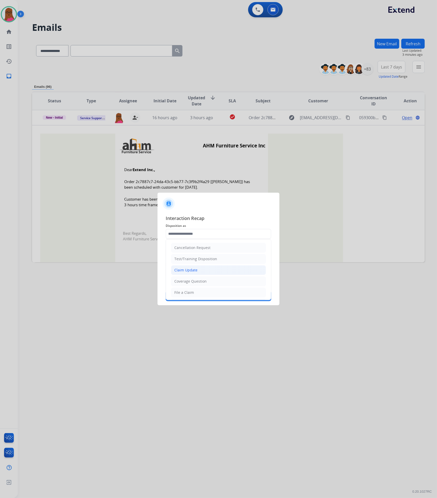
click at [209, 272] on li "Claim Update" at bounding box center [218, 270] width 95 height 10
type input "**********"
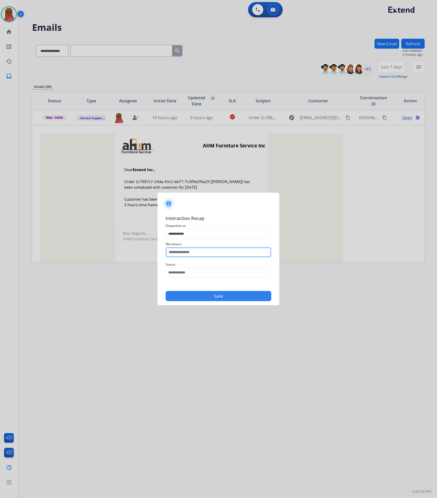
click at [213, 249] on input "text" at bounding box center [219, 252] width 106 height 10
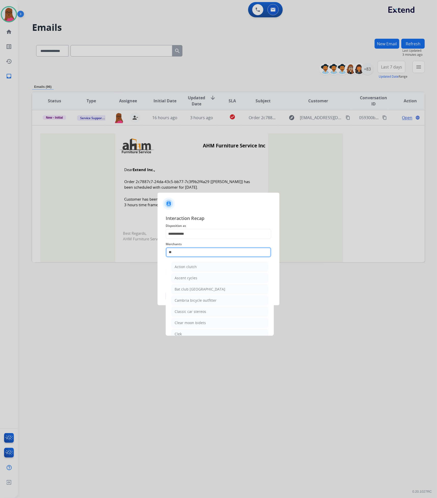
type input "*"
click at [208, 277] on li "Ashley furniture" at bounding box center [219, 278] width 97 height 10
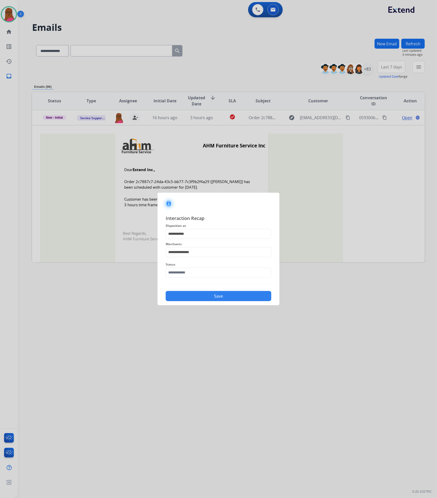
click at [209, 266] on span "Status" at bounding box center [219, 264] width 106 height 6
click at [209, 269] on input "text" at bounding box center [219, 272] width 106 height 10
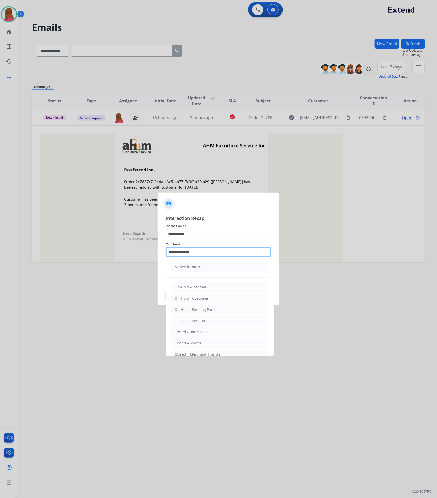
click at [208, 253] on input "**********" at bounding box center [219, 252] width 106 height 10
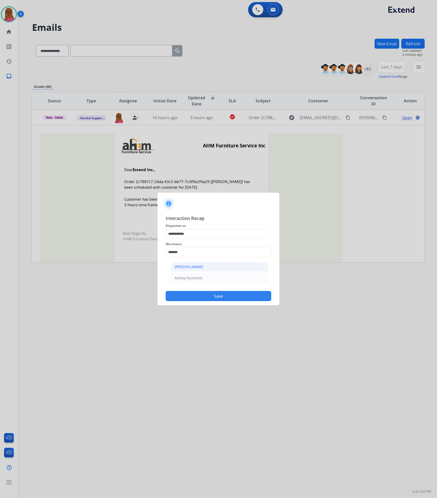
click at [191, 263] on li "[PERSON_NAME]" at bounding box center [219, 267] width 97 height 10
type input "**********"
click at [189, 275] on input "text" at bounding box center [219, 272] width 106 height 10
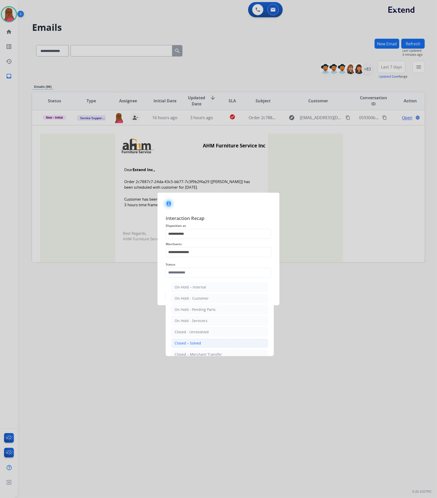
click at [193, 341] on li "Closed – Solved" at bounding box center [219, 343] width 97 height 10
type input "**********"
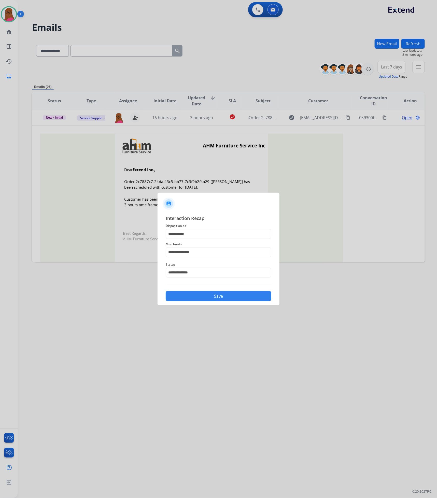
click at [205, 296] on button "Save" at bounding box center [219, 296] width 106 height 10
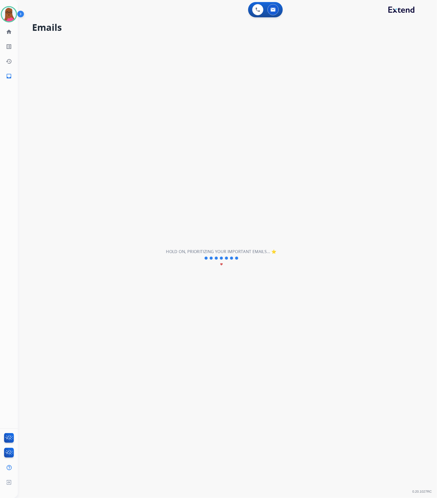
scroll to position [17, 0]
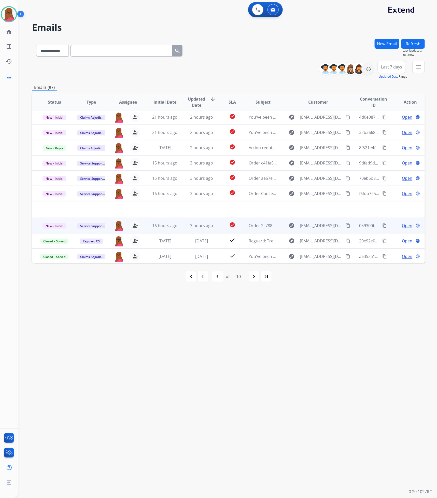
click at [403, 224] on span "Open" at bounding box center [407, 225] width 10 height 6
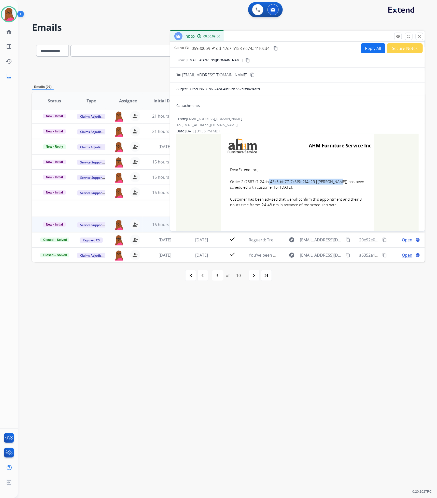
drag, startPoint x: 311, startPoint y: 183, endPoint x: 240, endPoint y: 183, distance: 71.3
click at [240, 183] on span "Order 2c7887c7-24da-43c5-bb77-7c3f9b2f4a29 [[PERSON_NAME]] has been scheduled w…" at bounding box center [297, 184] width 135 height 11
drag, startPoint x: 229, startPoint y: 174, endPoint x: 288, endPoint y: 192, distance: 61.7
click at [290, 194] on td "Dear Extend Inc., Order 2c7887c7-24da-43c5-bb77-7c3f9b2f4a29 [[PERSON_NAME]] ha…" at bounding box center [297, 190] width 153 height 65
drag, startPoint x: 226, startPoint y: 169, endPoint x: 338, endPoint y: 207, distance: 117.9
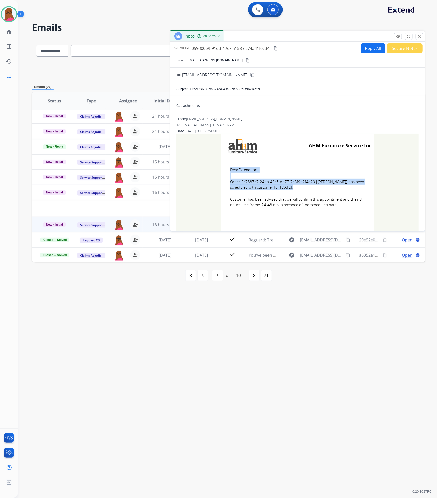
click at [338, 207] on td "Dear Extend Inc., Order 2c7887c7-24da-43c5-bb77-7c3f9b2f4a29 [[PERSON_NAME]] ha…" at bounding box center [297, 190] width 153 height 65
click at [418, 35] on mat-icon "close" at bounding box center [419, 36] width 5 height 5
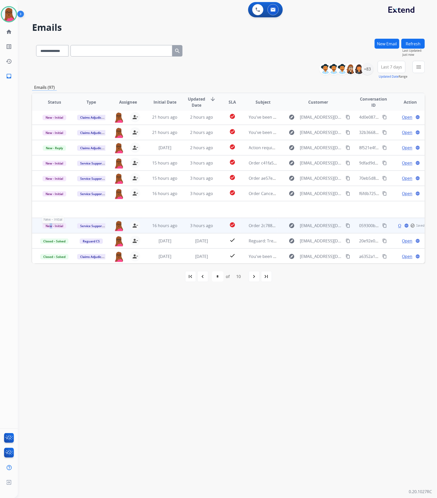
click at [51, 226] on span "New - Initial" at bounding box center [54, 225] width 24 height 5
click at [88, 198] on p "Closed – Solved" at bounding box center [80, 196] width 29 height 7
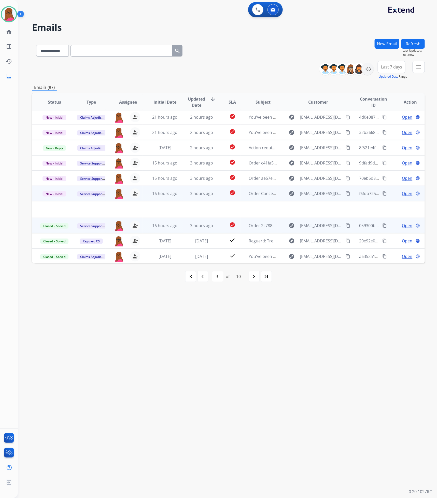
click at [403, 195] on span "Open" at bounding box center [407, 193] width 10 height 6
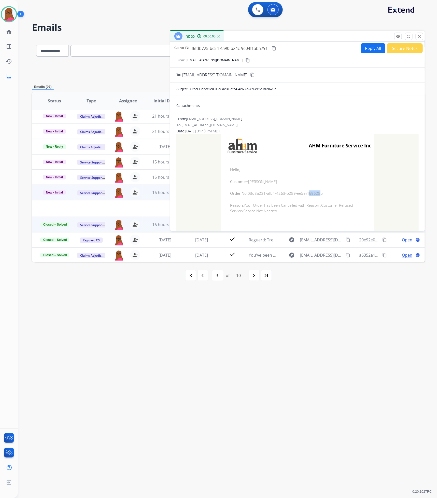
drag, startPoint x: 315, startPoint y: 193, endPoint x: 305, endPoint y: 194, distance: 9.4
click at [305, 194] on span "Order No: 03d8a231-afb4-4263-b289-ee5e7f69628b" at bounding box center [297, 193] width 135 height 6
drag, startPoint x: 319, startPoint y: 193, endPoint x: 247, endPoint y: 196, distance: 72.1
click at [247, 196] on span "Order No: 03d8a231-afb4-4263-b289-ee5e7f69628b" at bounding box center [297, 193] width 135 height 6
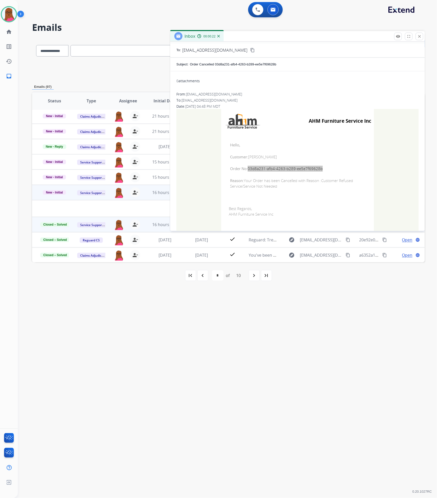
scroll to position [38, 0]
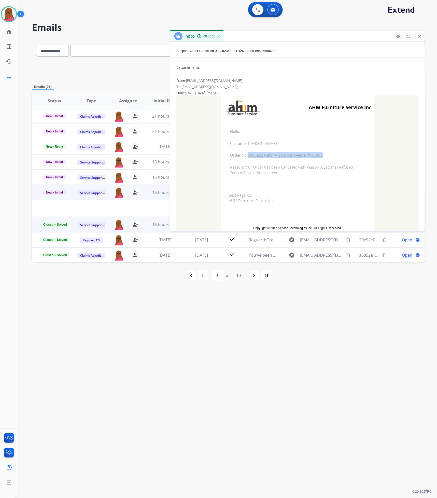
drag, startPoint x: 232, startPoint y: 135, endPoint x: 281, endPoint y: 179, distance: 66.3
click at [281, 179] on td "Hello, Customer: [PERSON_NAME] Order No: 03d8a231-afb4-4263-b289-ee5e7f69628b R…" at bounding box center [297, 152] width 153 height 65
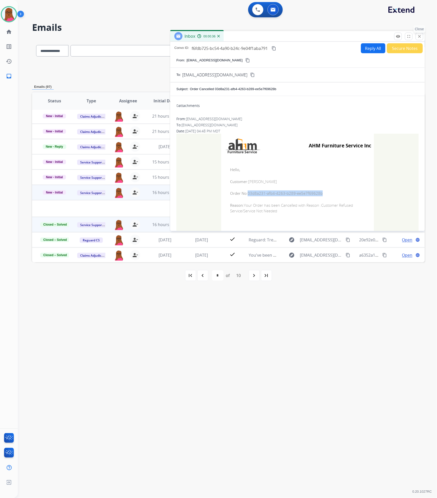
click at [421, 38] on button "close Close" at bounding box center [420, 37] width 8 height 8
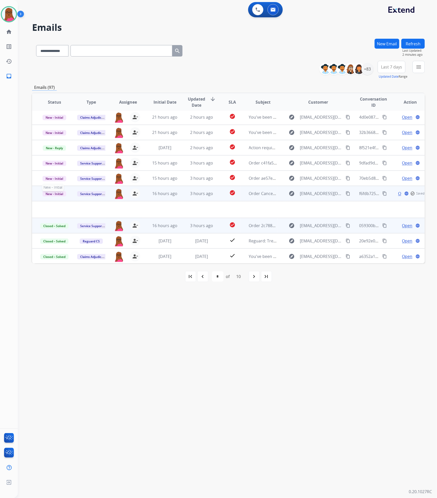
click at [61, 193] on span "New - Initial" at bounding box center [54, 193] width 24 height 5
click at [85, 163] on p "Closed – Solved" at bounding box center [80, 164] width 29 height 7
click at [251, 275] on div "navigate_next" at bounding box center [254, 276] width 11 height 11
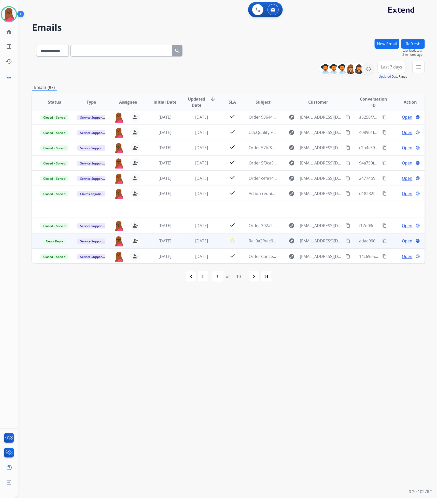
click at [404, 240] on span "Open" at bounding box center [407, 241] width 10 height 6
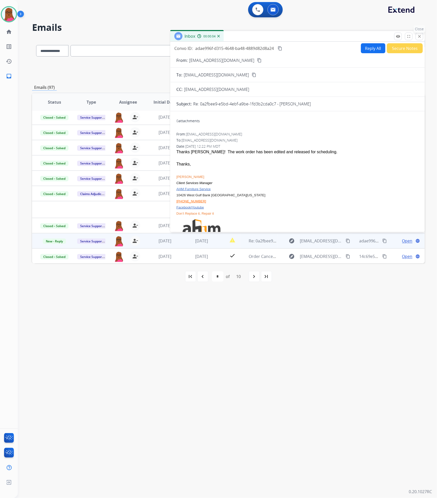
click at [417, 38] on button "close Close" at bounding box center [420, 37] width 8 height 8
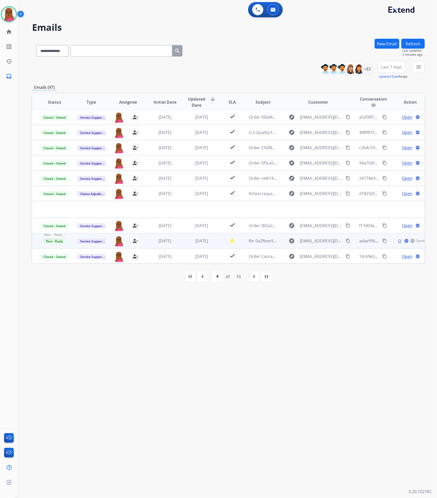
click at [61, 241] on span "New - Reply" at bounding box center [54, 240] width 23 height 5
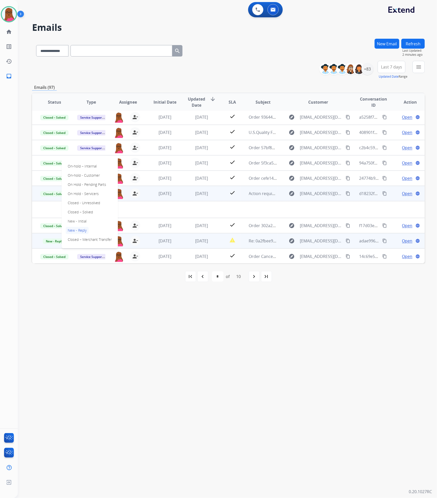
click at [89, 213] on p "Closed – Solved" at bounding box center [80, 211] width 29 height 7
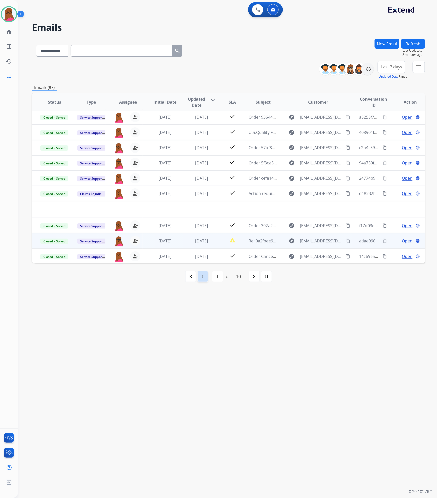
click at [202, 277] on mat-icon "navigate_before" at bounding box center [203, 276] width 6 height 6
select select "*"
click at [404, 241] on span "Open" at bounding box center [407, 241] width 10 height 6
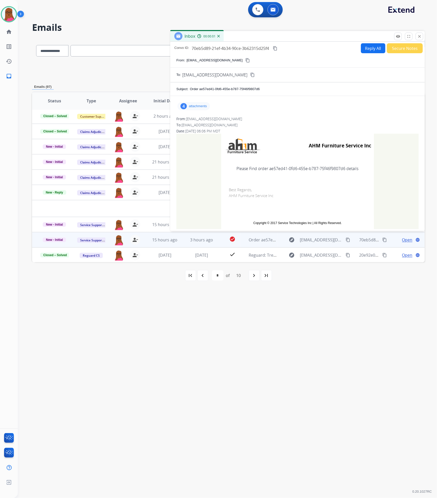
click at [202, 108] on div "4 attachments" at bounding box center [193, 106] width 33 height 8
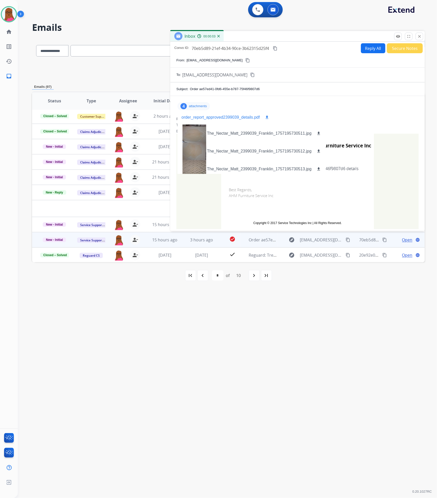
click at [267, 116] on mat-icon "download" at bounding box center [267, 117] width 5 height 5
drag, startPoint x: 422, startPoint y: 36, endPoint x: 419, endPoint y: 34, distance: 4.1
click at [421, 35] on button "close Close" at bounding box center [420, 37] width 8 height 8
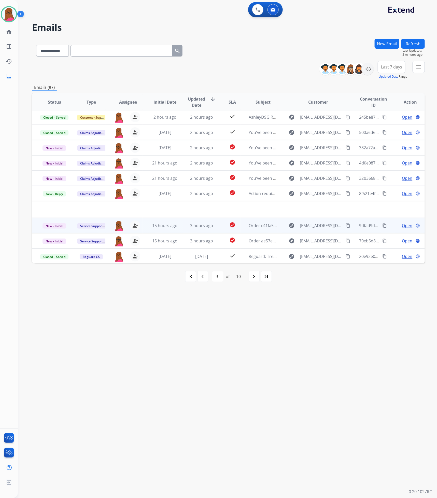
click at [408, 224] on span "Open" at bounding box center [407, 225] width 10 height 6
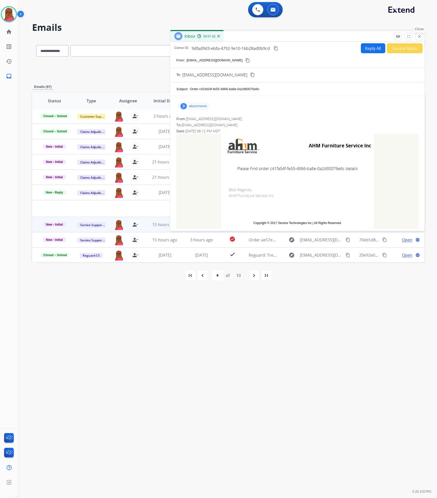
click at [421, 35] on mat-icon "close" at bounding box center [419, 36] width 5 height 5
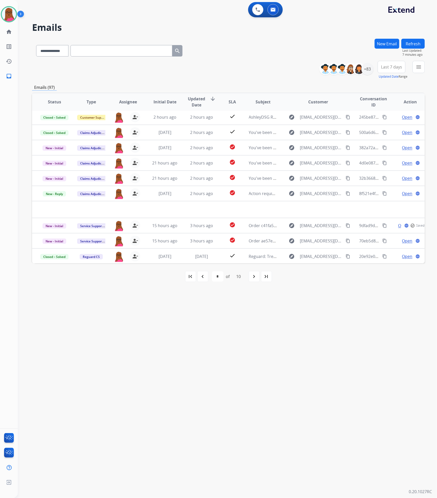
click at [265, 343] on div "**********" at bounding box center [221, 257] width 407 height 479
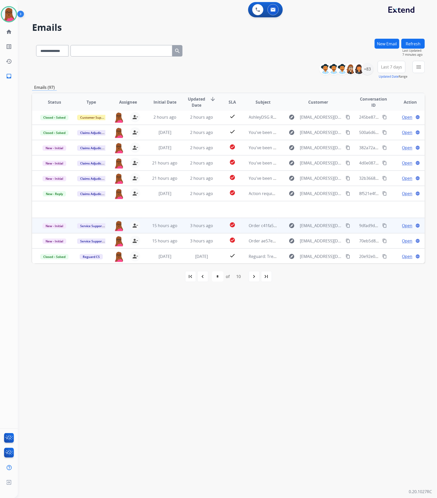
click at [405, 224] on span "Open" at bounding box center [407, 225] width 10 height 6
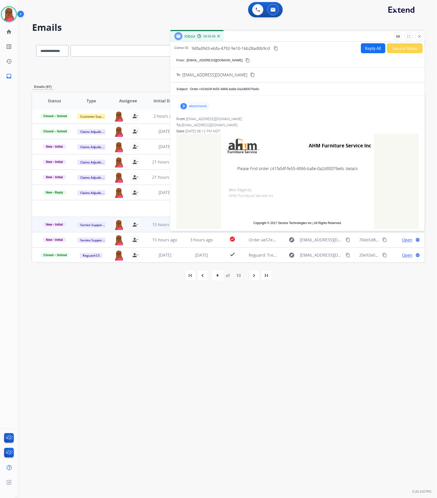
click at [203, 105] on p "attachments" at bounding box center [198, 106] width 18 height 4
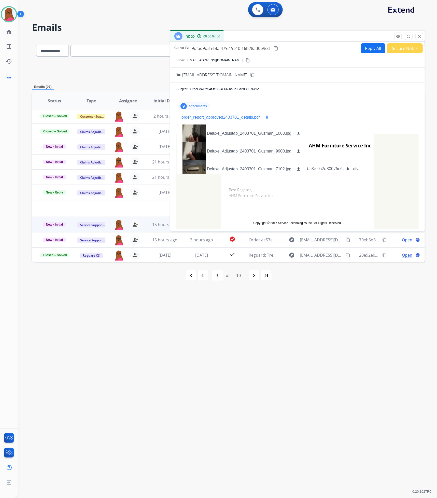
click at [267, 116] on mat-icon "download" at bounding box center [267, 117] width 5 height 5
click at [418, 38] on mat-icon "close" at bounding box center [419, 36] width 5 height 5
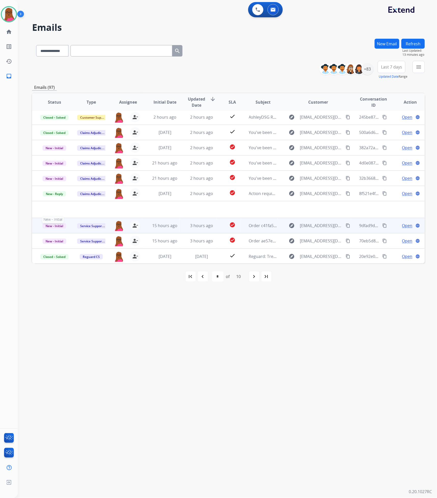
click at [50, 224] on span "New - Initial" at bounding box center [54, 225] width 24 height 5
click at [85, 198] on p "Closed – Solved" at bounding box center [80, 196] width 29 height 7
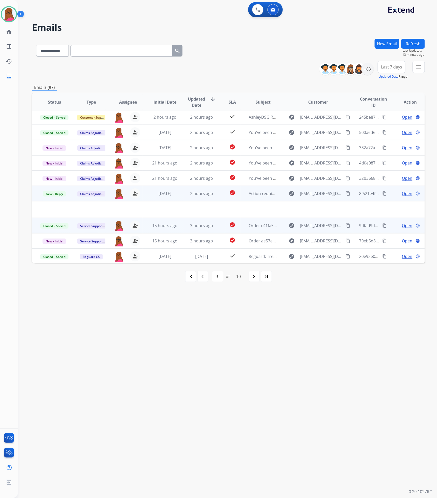
click at [404, 192] on span "Open" at bounding box center [407, 193] width 10 height 6
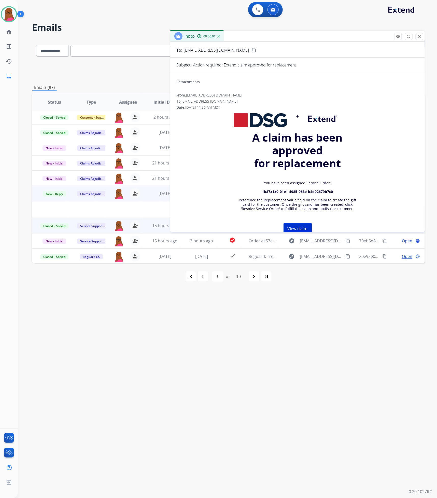
scroll to position [38, 0]
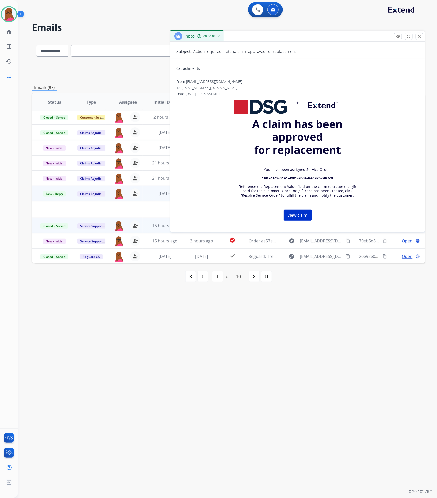
click at [322, 177] on strong "1b87a1a9-01e1-4985-968e-b4d92679b7c0" at bounding box center [297, 178] width 71 height 5
click at [323, 178] on strong "1b87a1a9-01e1-4985-968e-b4d92679b7c0" at bounding box center [297, 178] width 71 height 5
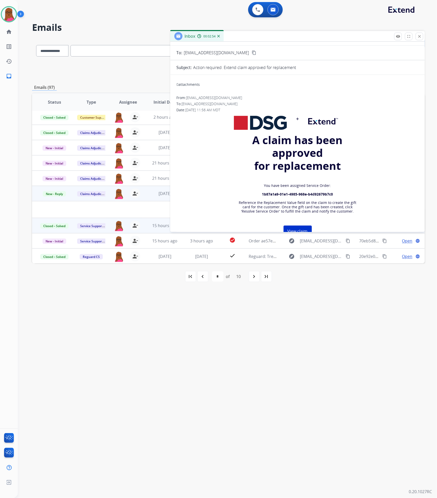
scroll to position [0, 0]
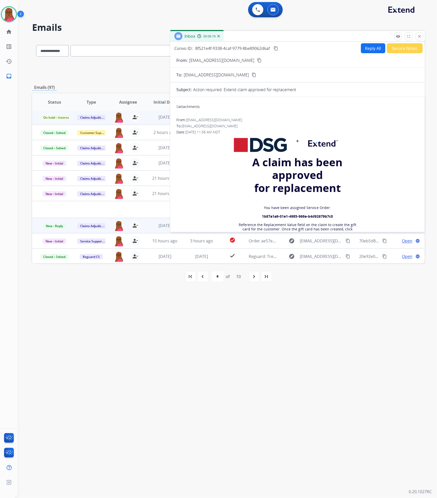
drag, startPoint x: 421, startPoint y: 37, endPoint x: 379, endPoint y: 122, distance: 94.1
click at [421, 37] on button "close Close" at bounding box center [420, 37] width 8 height 8
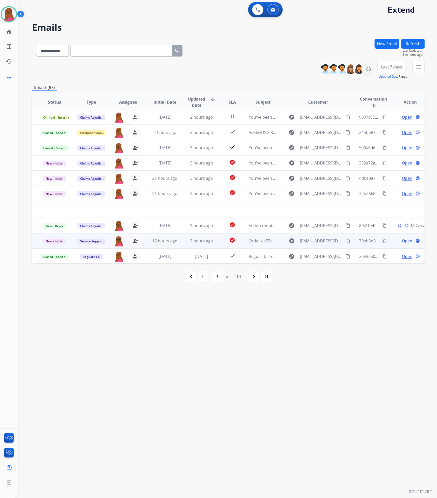
click at [406, 240] on span "Open" at bounding box center [407, 241] width 10 height 6
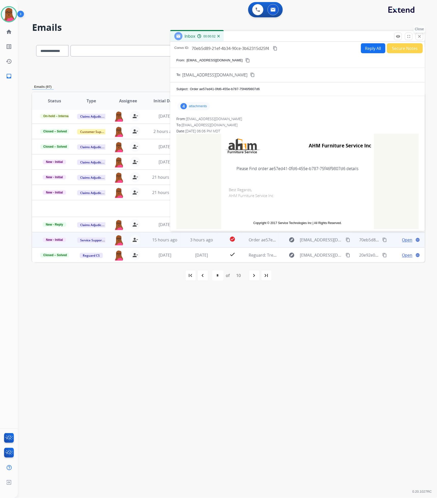
click at [420, 32] on p "Close" at bounding box center [420, 29] width 12 height 8
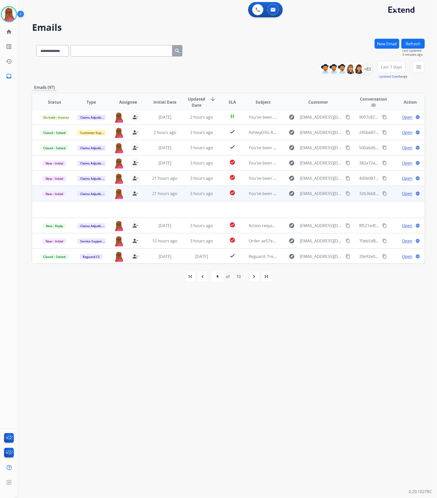
click at [403, 192] on span "Open" at bounding box center [407, 193] width 10 height 6
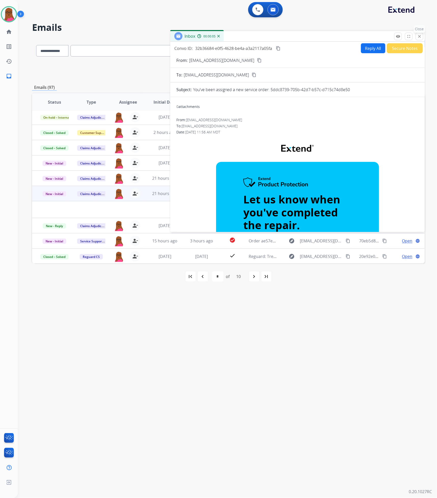
click at [419, 38] on mat-icon "close" at bounding box center [419, 36] width 5 height 5
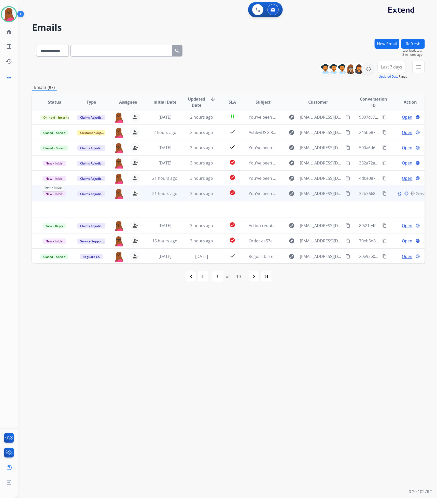
click at [51, 192] on span "New - Initial" at bounding box center [54, 193] width 24 height 5
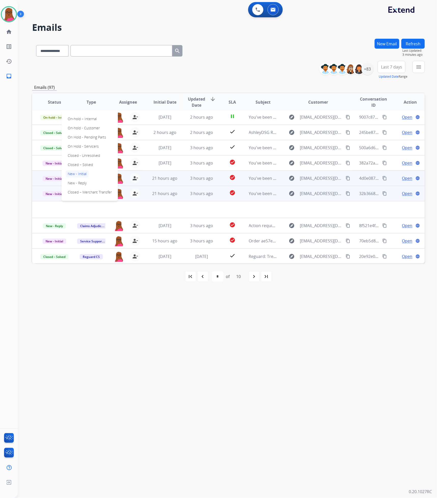
drag, startPoint x: 89, startPoint y: 166, endPoint x: 88, endPoint y: 170, distance: 4.6
click at [89, 165] on p "Closed – Solved" at bounding box center [80, 164] width 29 height 7
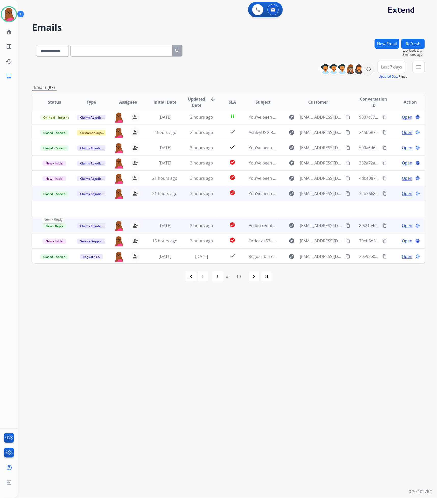
click at [58, 225] on span "New - Reply" at bounding box center [54, 225] width 23 height 5
click at [85, 194] on p "Closed – Solved" at bounding box center [80, 196] width 29 height 7
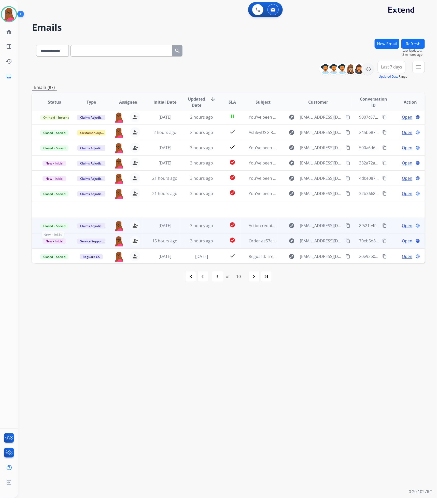
click at [53, 240] on span "New - Initial" at bounding box center [54, 240] width 24 height 5
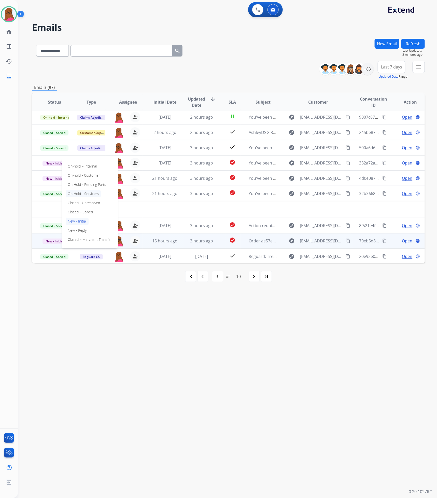
click at [93, 194] on p "On Hold - Servicers" at bounding box center [83, 193] width 35 height 7
click at [44, 238] on span "On Hold - Servicers" at bounding box center [57, 240] width 34 height 5
click at [94, 165] on p "On-hold – Internal" at bounding box center [82, 166] width 33 height 7
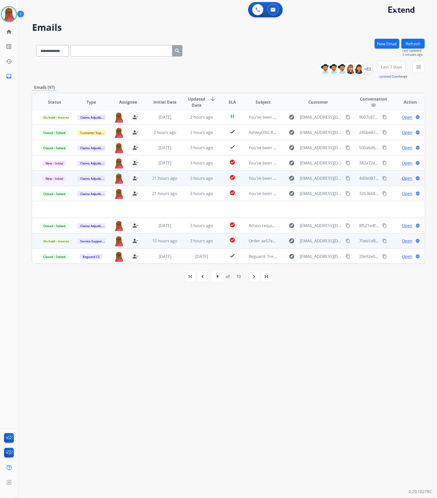
click at [402, 178] on span "Open" at bounding box center [407, 178] width 10 height 6
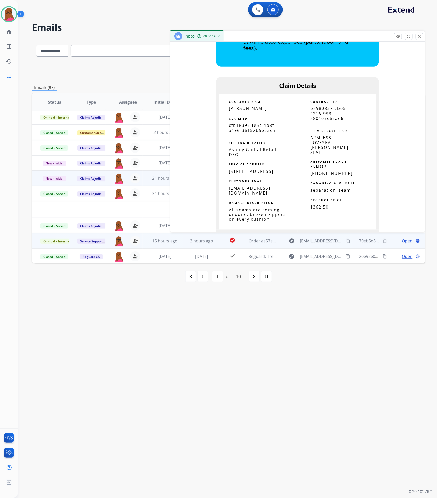
scroll to position [267, 0]
click at [257, 107] on span "[PERSON_NAME]" at bounding box center [248, 108] width 38 height 6
click at [240, 174] on span "[STREET_ADDRESS]" at bounding box center [251, 171] width 45 height 6
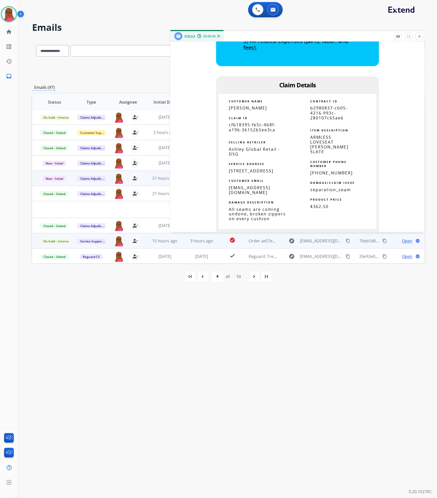
click at [240, 174] on span "[STREET_ADDRESS]" at bounding box center [251, 171] width 45 height 6
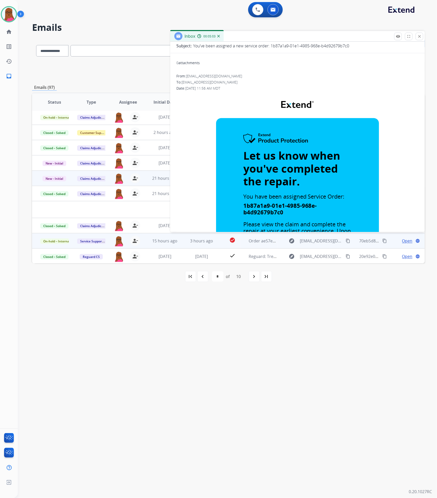
scroll to position [0, 0]
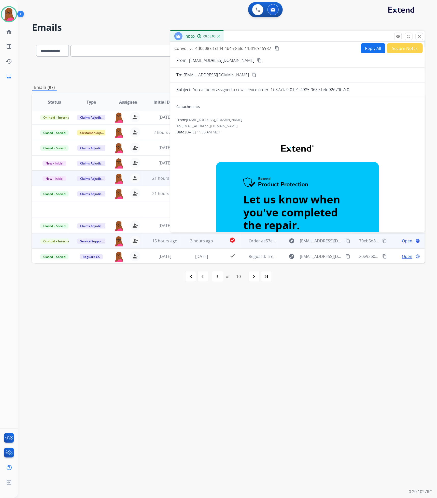
click at [419, 36] on mat-icon "close" at bounding box center [419, 36] width 5 height 5
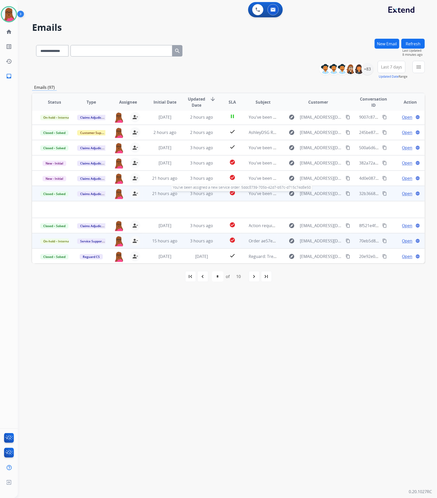
click at [268, 193] on span "You've been assigned a new service order: 5ddc8739-705b-42d7-b57c-d715c74d8e50" at bounding box center [330, 194] width 162 height 6
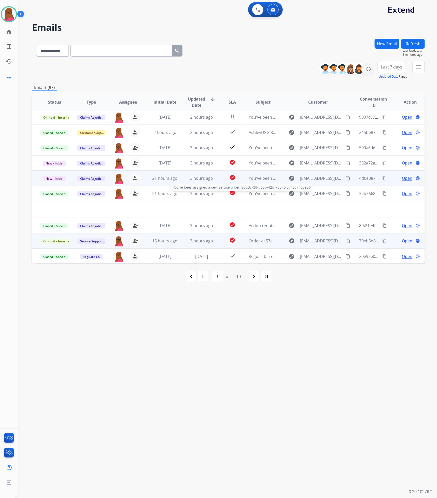
scroll to position [0, 0]
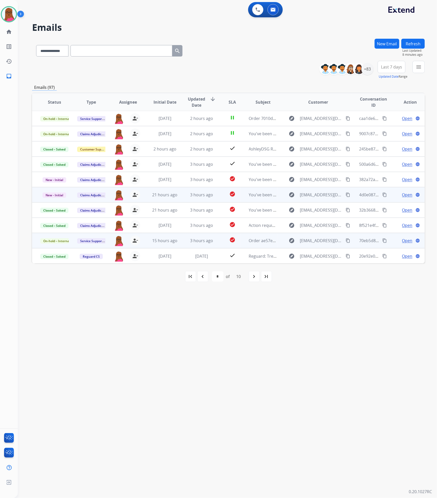
click at [266, 200] on td "You've been assigned a new service order: 1b87a1a9-01e1-4985-968e-b4d92679b7c0" at bounding box center [259, 194] width 37 height 15
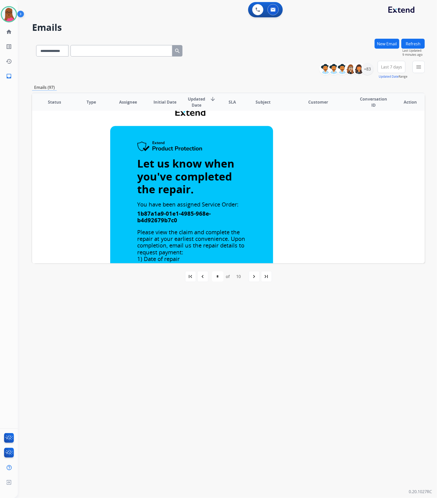
scroll to position [0, 0]
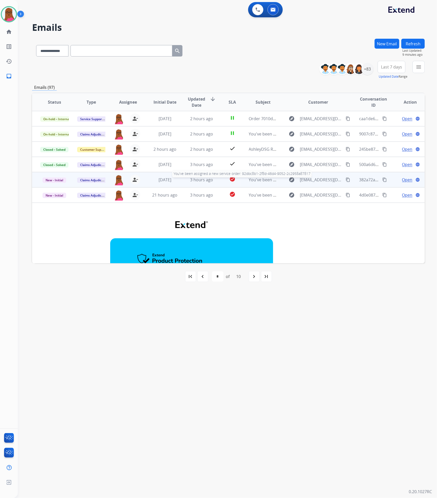
click at [253, 181] on span "You've been assigned a new service order: 92dbc8b1-2f8d-46d4-9052-2c2958a87817" at bounding box center [329, 180] width 160 height 6
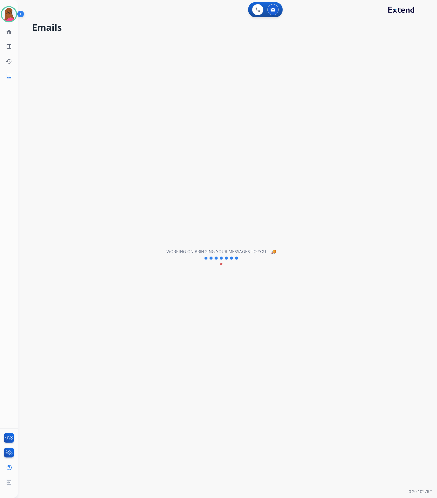
scroll to position [17, 0]
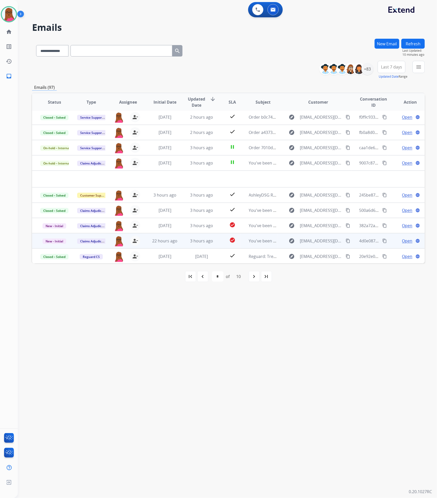
click at [406, 242] on span "Open" at bounding box center [407, 241] width 10 height 6
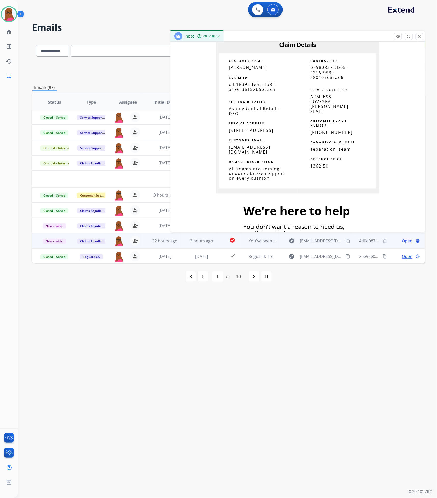
scroll to position [267, 0]
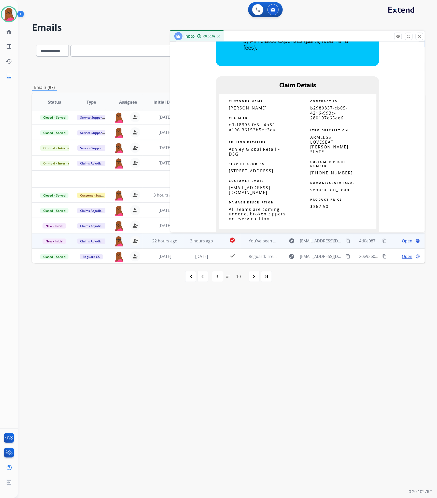
click at [253, 129] on span "cfb18395-fe5c-4b8f-a196-36152b5ee3ca" at bounding box center [252, 127] width 47 height 10
click at [422, 35] on button "close Close" at bounding box center [420, 37] width 8 height 8
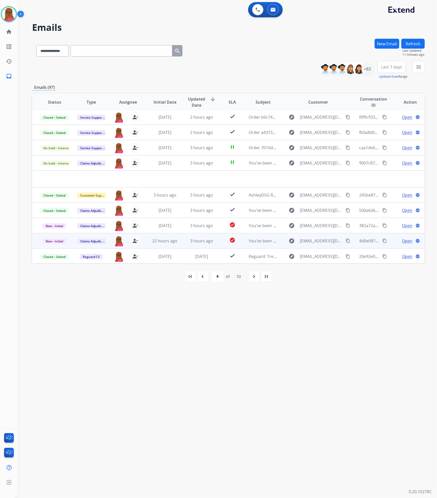
click at [402, 242] on span "Open" at bounding box center [407, 241] width 10 height 6
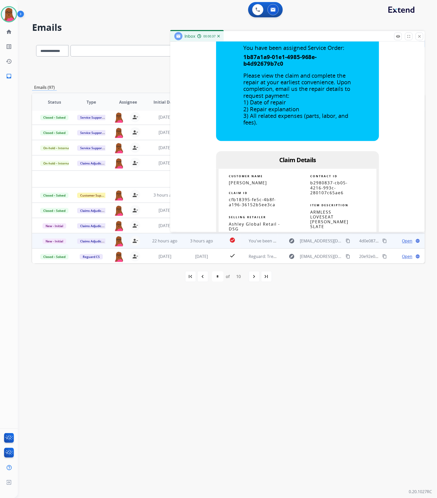
scroll to position [191, 0]
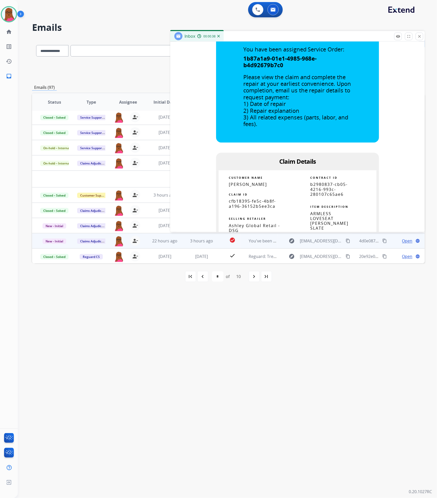
drag, startPoint x: 419, startPoint y: 35, endPoint x: 252, endPoint y: 106, distance: 181.7
click at [419, 35] on mat-icon "close" at bounding box center [419, 36] width 5 height 5
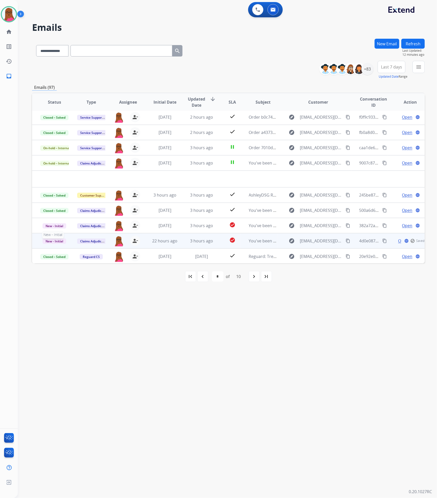
click at [57, 241] on span "New - Initial" at bounding box center [54, 240] width 24 height 5
click at [91, 209] on p "Closed – Solved" at bounding box center [80, 211] width 29 height 7
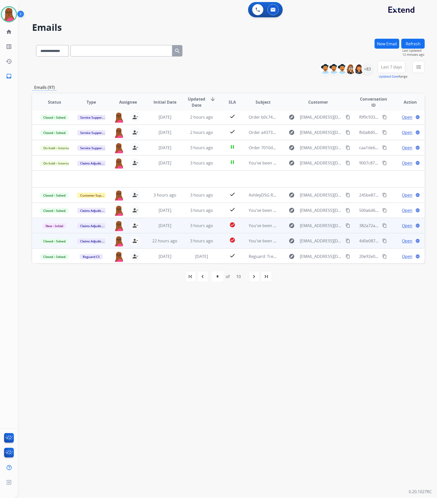
click at [403, 227] on span "Open" at bounding box center [407, 225] width 10 height 6
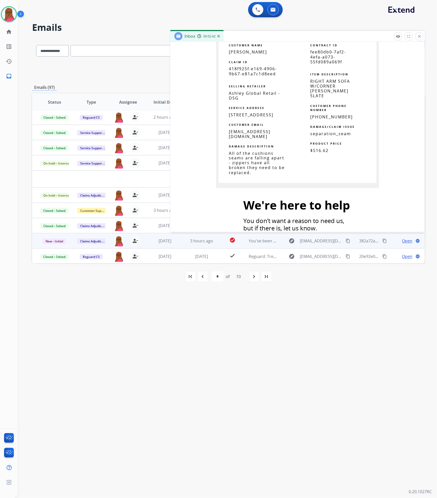
scroll to position [305, 0]
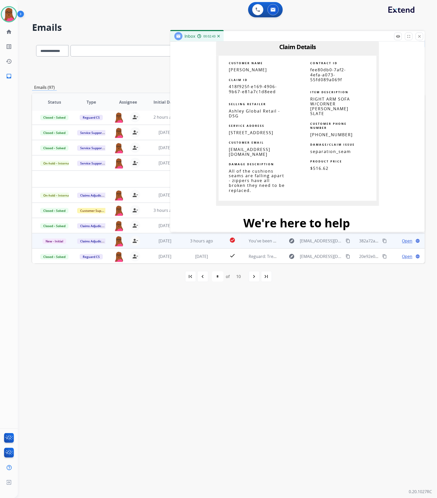
click at [244, 74] on td "CLAIM ID" at bounding box center [258, 79] width 79 height 12
click at [245, 71] on span "[PERSON_NAME]" at bounding box center [248, 70] width 38 height 6
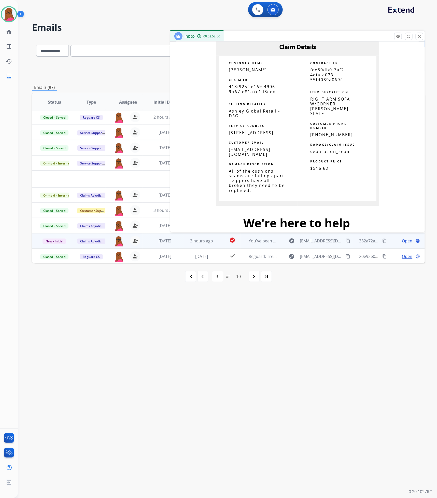
click at [263, 134] on span "[STREET_ADDRESS]" at bounding box center [251, 133] width 45 height 6
drag, startPoint x: 279, startPoint y: 134, endPoint x: 274, endPoint y: 133, distance: 5.0
click at [277, 134] on p "[STREET_ADDRESS]" at bounding box center [258, 132] width 59 height 5
drag, startPoint x: 274, startPoint y: 133, endPoint x: 227, endPoint y: 131, distance: 46.6
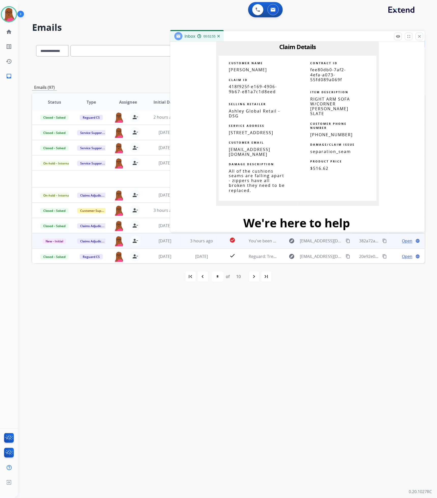
click at [225, 131] on td "[STREET_ADDRESS]" at bounding box center [258, 132] width 79 height 5
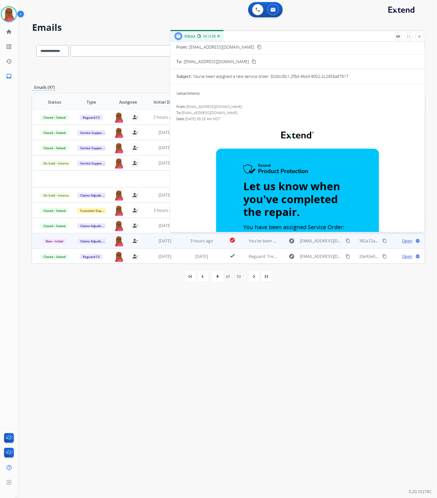
scroll to position [0, 0]
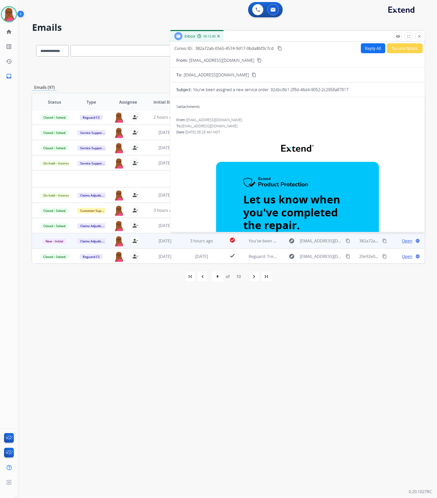
click at [416, 35] on button "close Close" at bounding box center [420, 37] width 8 height 8
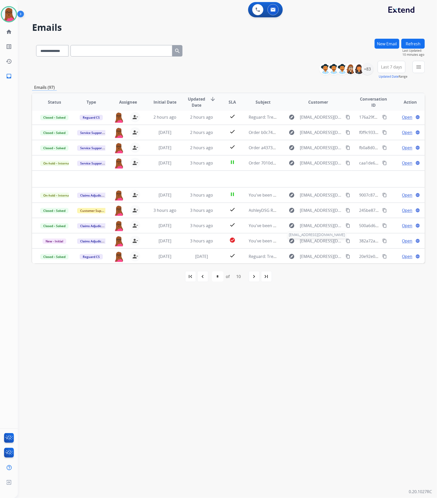
click at [315, 242] on span "[EMAIL_ADDRESS][DOMAIN_NAME]" at bounding box center [321, 241] width 43 height 6
type input "**********"
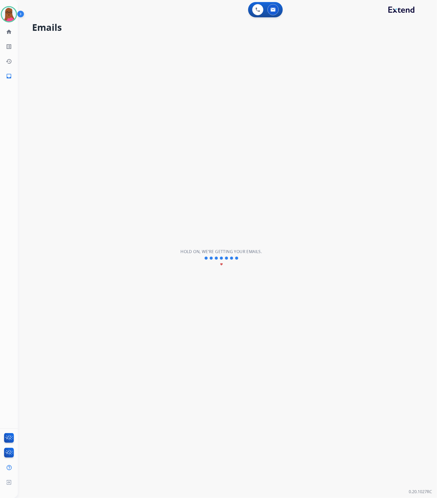
select select "*"
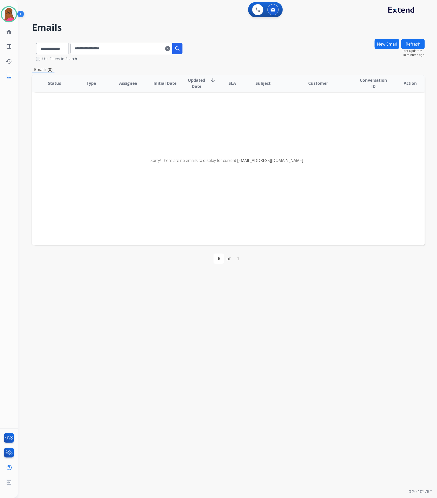
scroll to position [1, 0]
click at [170, 50] on mat-icon "clear" at bounding box center [167, 49] width 5 height 6
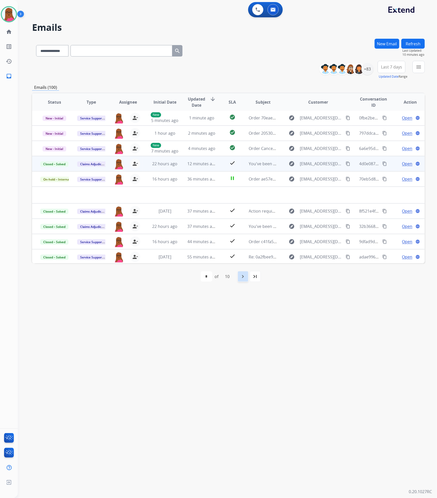
click at [246, 277] on mat-icon "navigate_next" at bounding box center [243, 276] width 6 height 6
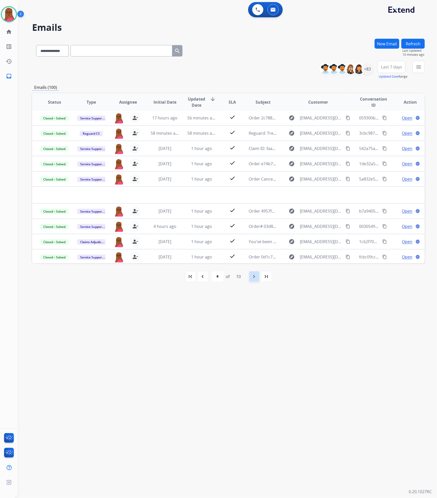
click at [251, 279] on div "navigate_next" at bounding box center [254, 276] width 11 height 11
click at [254, 275] on mat-icon "navigate_next" at bounding box center [254, 276] width 6 height 6
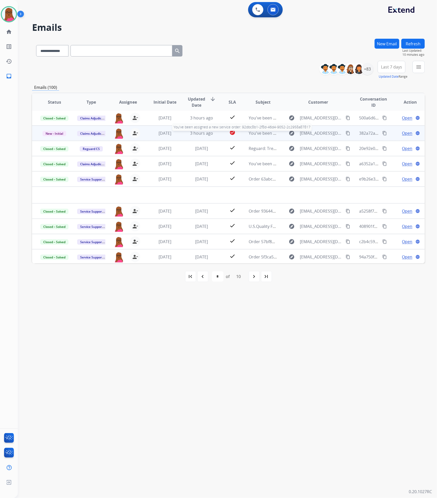
click at [260, 135] on span "You've been assigned a new service order: 92dbc8b1-2f8d-46d4-9052-2c2958a87817" at bounding box center [329, 133] width 160 height 6
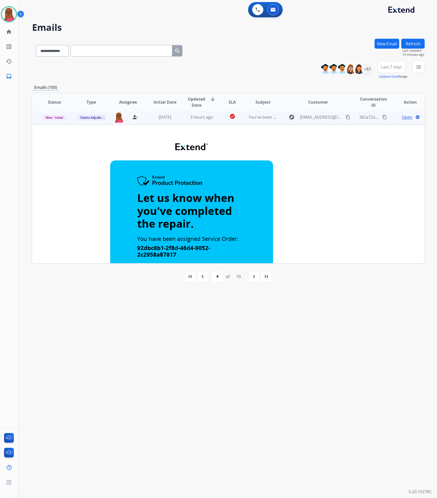
scroll to position [0, 0]
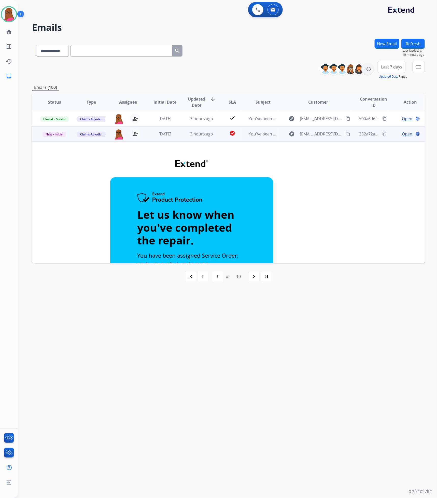
click at [63, 138] on td "New - Initial" at bounding box center [50, 133] width 37 height 15
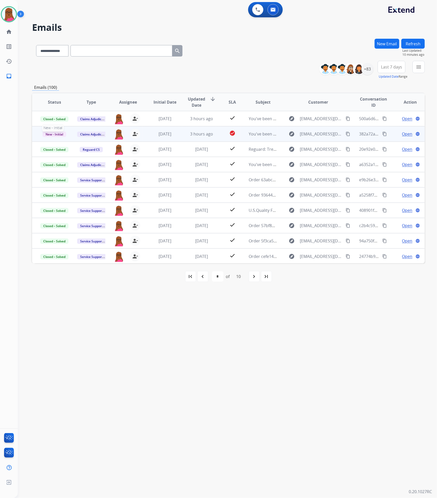
click at [64, 135] on span "New - Initial" at bounding box center [54, 134] width 24 height 5
click at [87, 182] on p "Closed – Solved" at bounding box center [80, 181] width 29 height 7
click at [256, 279] on mat-icon "navigate_next" at bounding box center [254, 276] width 6 height 6
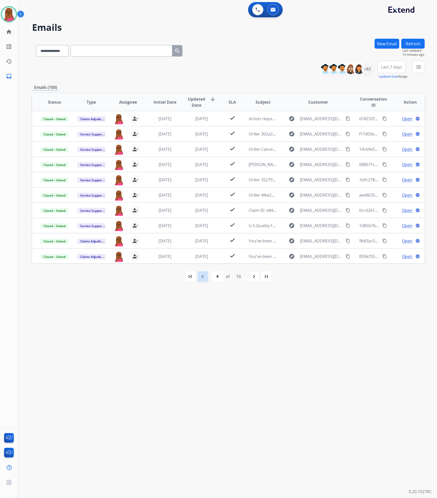
click at [200, 275] on mat-icon "navigate_before" at bounding box center [203, 276] width 6 height 6
click at [200, 276] on mat-icon "navigate_before" at bounding box center [203, 276] width 6 height 6
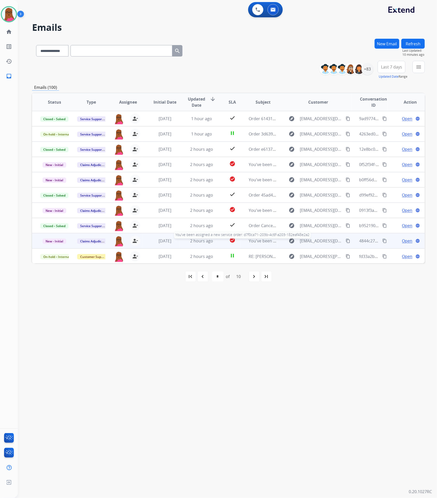
click at [259, 240] on span "You've been assigned a new service order: d7f0ca71-203b-4c6f-a203-182eaf48e2a2" at bounding box center [328, 241] width 158 height 6
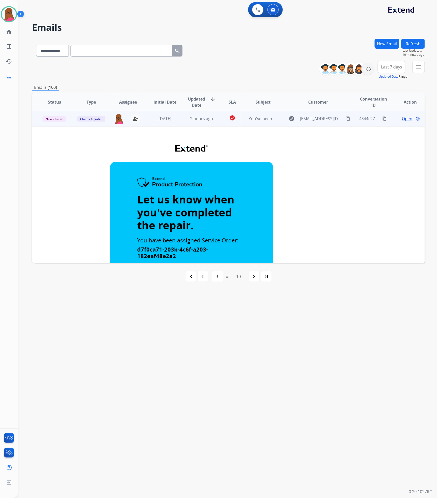
scroll to position [8, 0]
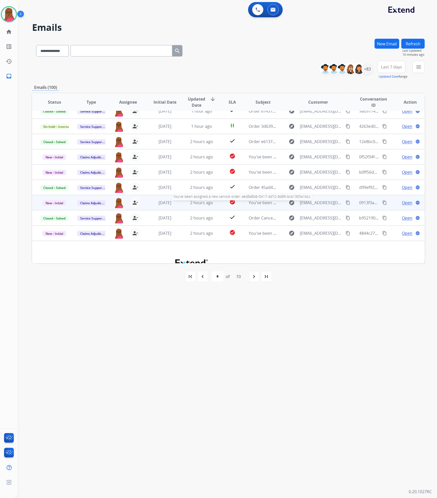
click at [249, 200] on span "You've been assigned a new service order: aed8a8b9-0417-4d72-9d86-bcb1305a1bcc" at bounding box center [330, 203] width 162 height 6
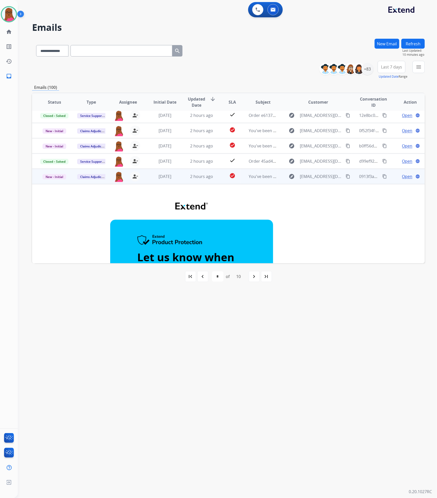
scroll to position [0, 0]
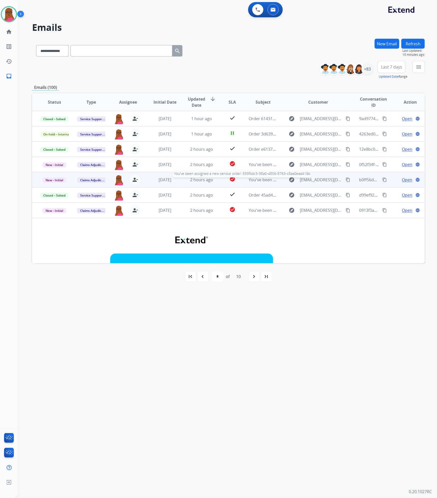
click at [256, 179] on span "You've been assigned a new service order: 333f4dc3-38a0-4856-8763-c8aa0ead419b" at bounding box center [329, 180] width 160 height 6
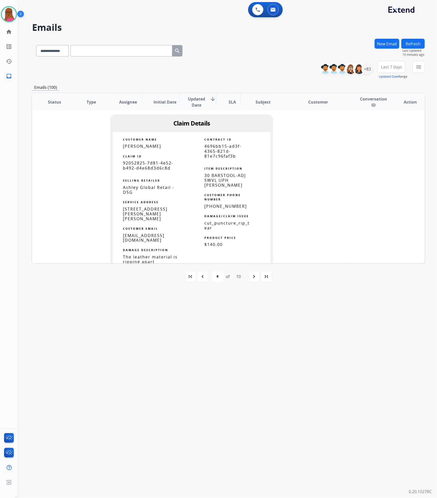
scroll to position [23, 0]
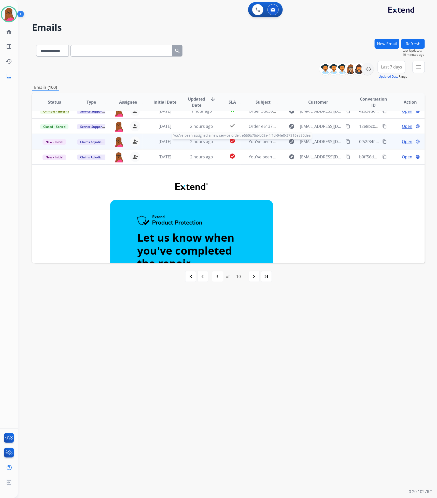
click at [255, 139] on span "You've been assigned a new service order: e659b75d-b03a-4f1d-94e0-27319e830dea" at bounding box center [329, 142] width 161 height 6
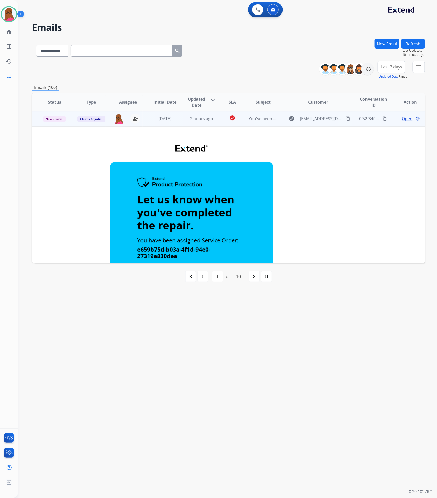
scroll to position [0, 0]
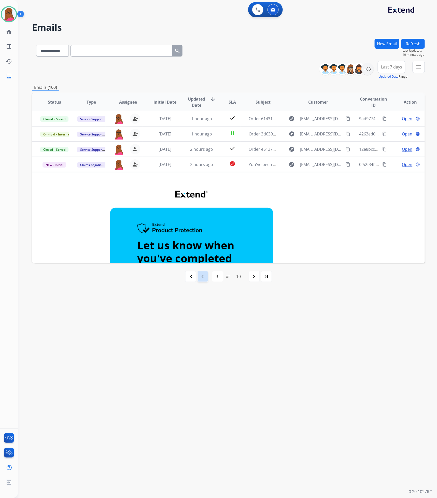
click at [203, 278] on mat-icon "navigate_before" at bounding box center [203, 276] width 6 height 6
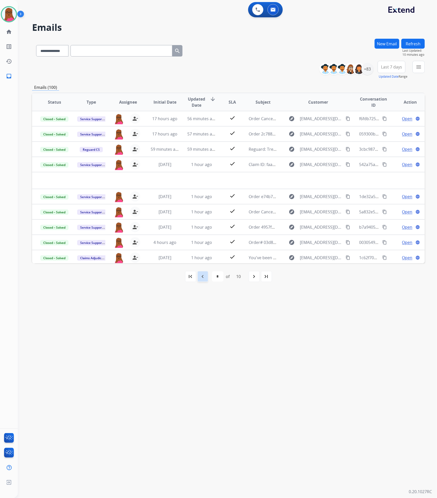
click at [203, 278] on mat-icon "navigate_before" at bounding box center [203, 276] width 6 height 6
select select "*"
